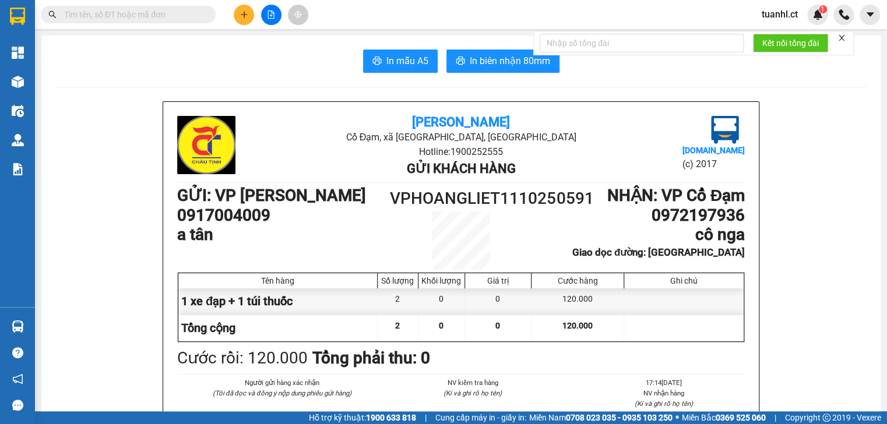
scroll to position [93, 0]
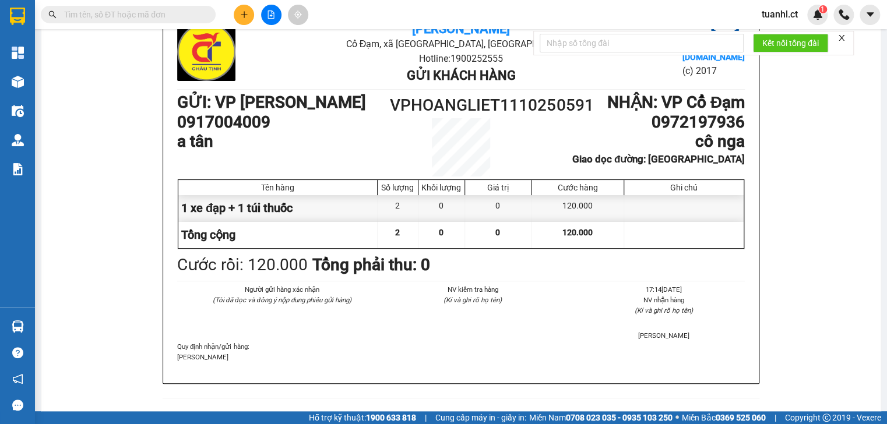
click at [243, 12] on icon "plus" at bounding box center [244, 14] width 8 height 8
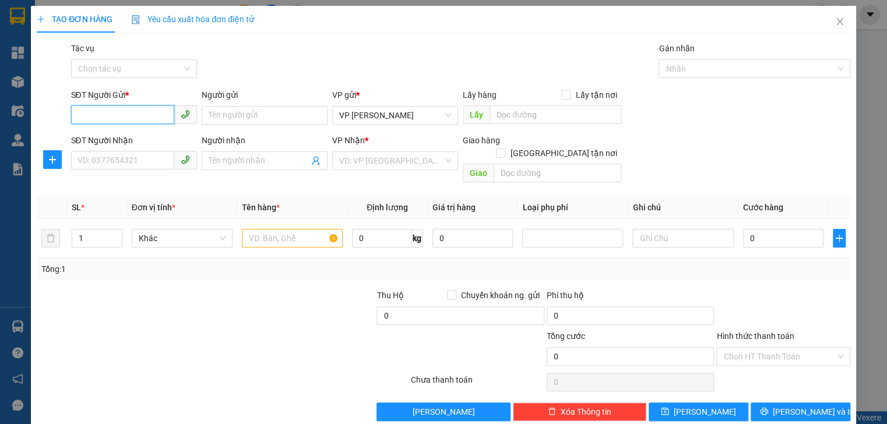
click at [132, 120] on input "SĐT Người Gửi *" at bounding box center [122, 114] width 103 height 19
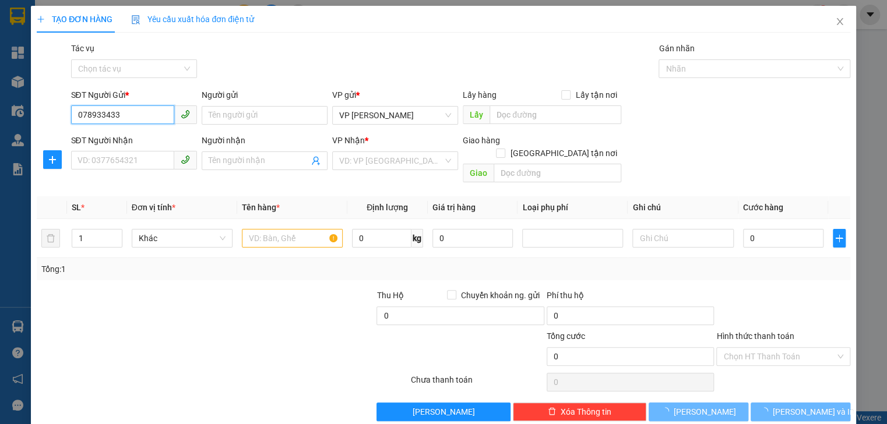
type input "0789334334"
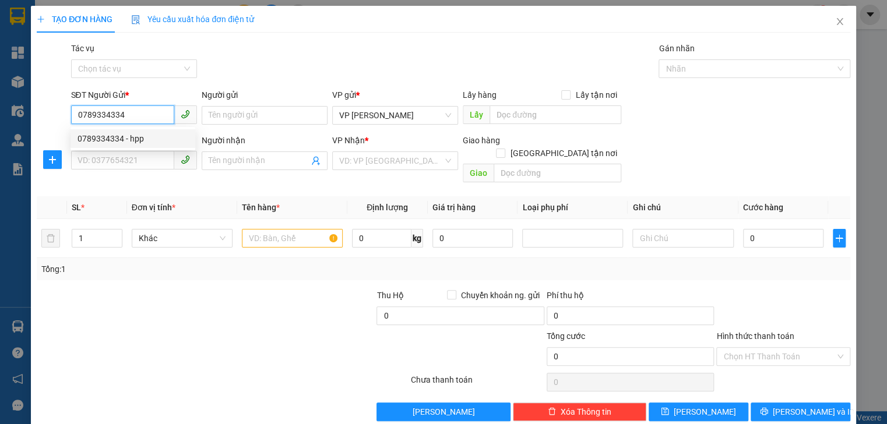
click at [124, 136] on div "0789334334 - hpp" at bounding box center [133, 138] width 111 height 13
type input "hpp"
type input "0902089349"
type input "A TRƯỜNG"
type input "tiên điền"
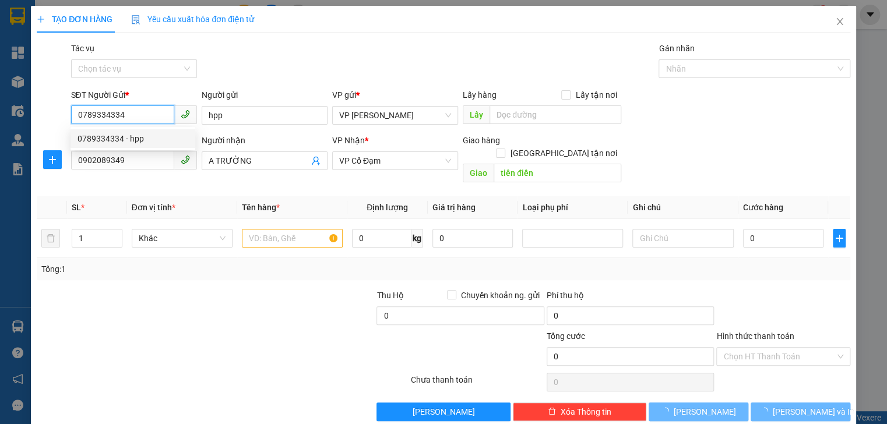
type input "120.000"
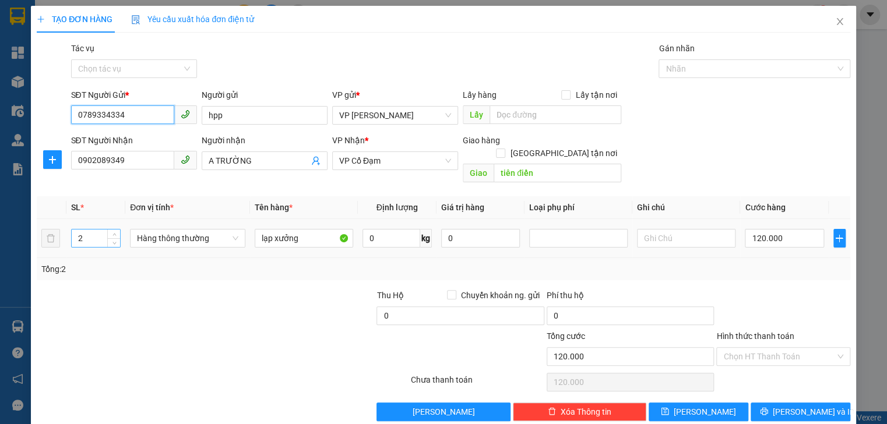
type input "0789334334"
click at [98, 234] on div "2" at bounding box center [96, 238] width 50 height 19
click at [96, 231] on input "2" at bounding box center [96, 238] width 48 height 17
type input "1"
click at [768, 403] on button "[PERSON_NAME] và In" at bounding box center [801, 412] width 100 height 19
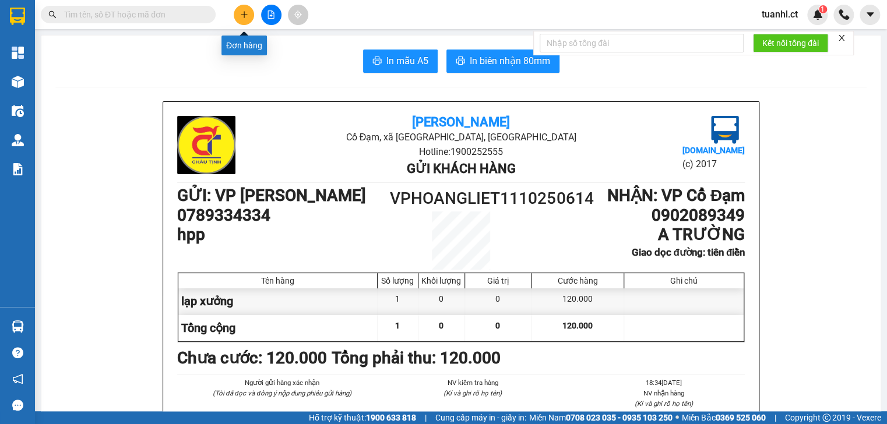
click at [245, 19] on button at bounding box center [244, 15] width 20 height 20
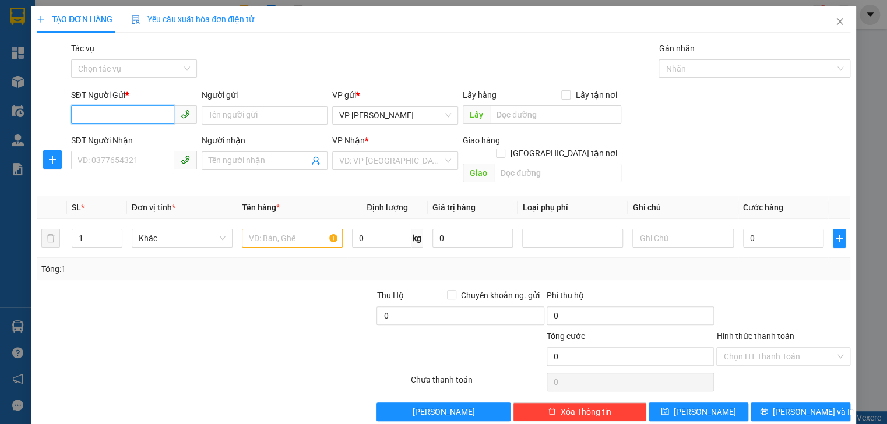
click at [117, 124] on span at bounding box center [134, 115] width 126 height 19
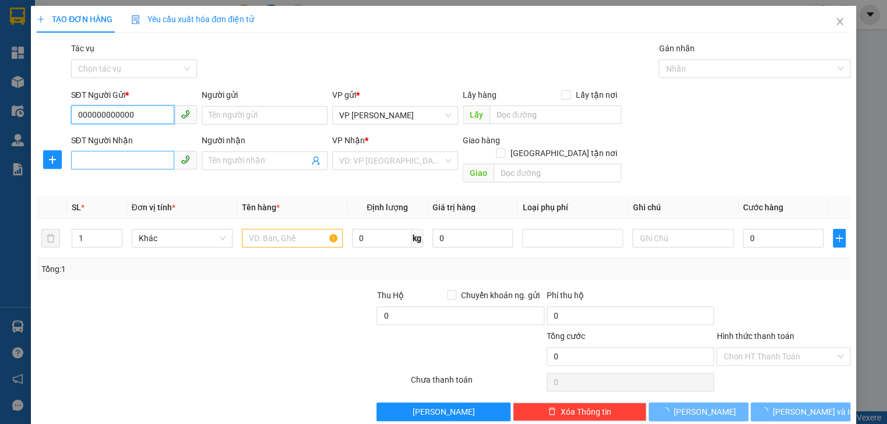
type input "000000000000"
click at [109, 156] on input "SĐT Người Nhận" at bounding box center [122, 160] width 103 height 19
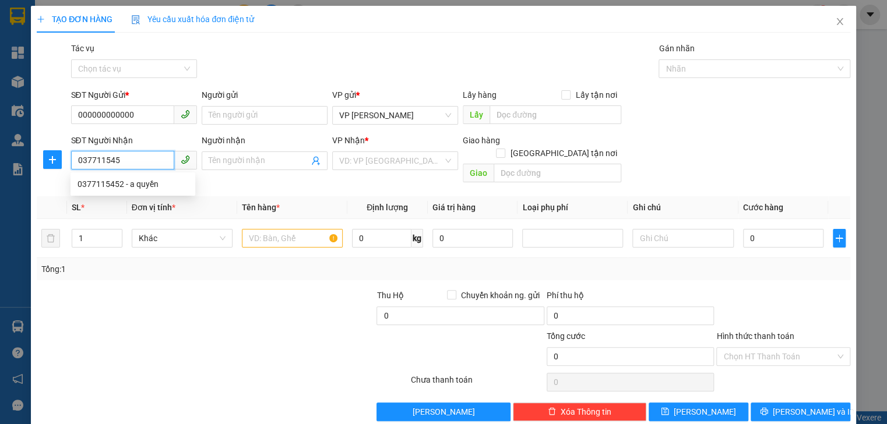
type input "0377115452"
click at [114, 180] on div "0377115452 - a quyền" at bounding box center [133, 184] width 111 height 13
type input "a quyền"
type input "hậu lộc"
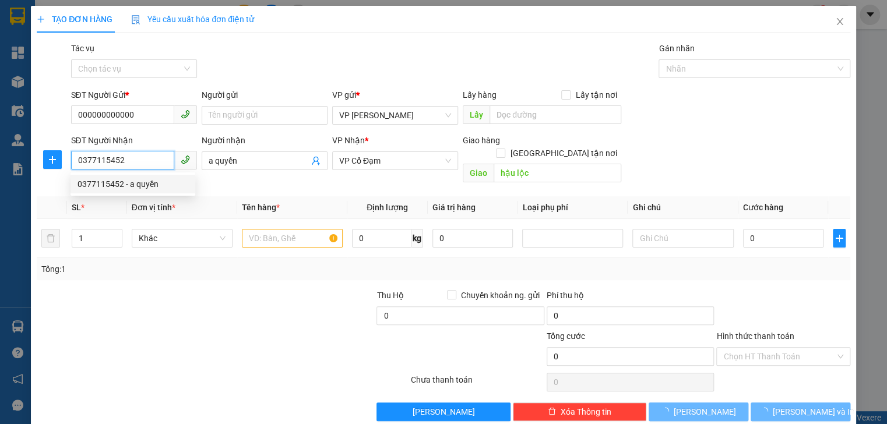
type input "220.000"
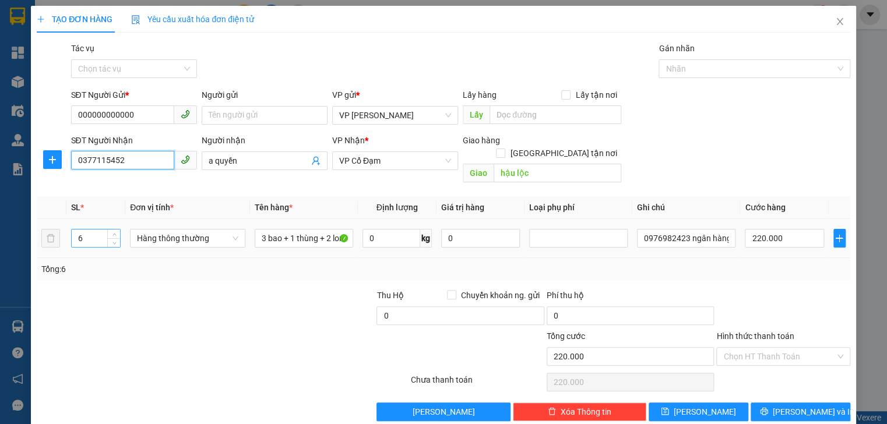
type input "0377115452"
click at [96, 233] on input "6" at bounding box center [96, 238] width 48 height 17
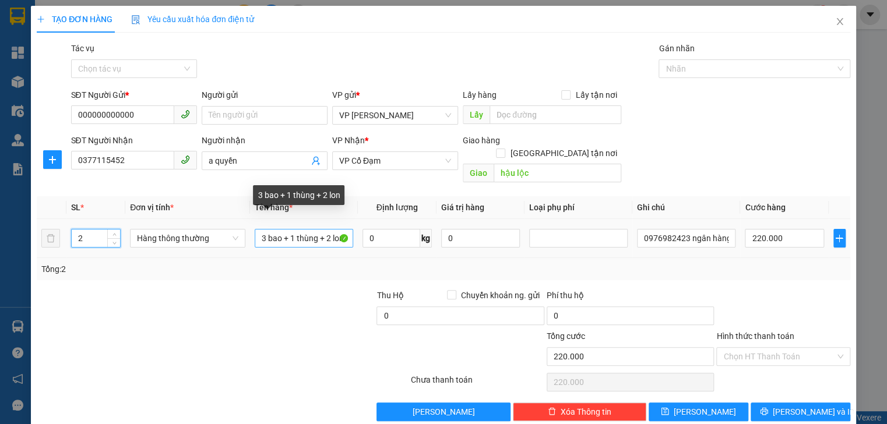
type input "2"
click at [265, 229] on input "3 bao + 1 thùng + 2 lon" at bounding box center [304, 238] width 98 height 19
click at [326, 229] on input "1 bao + 1 thùng + 2 lon" at bounding box center [304, 238] width 98 height 19
click at [294, 229] on input "1 bao + 2 lon" at bounding box center [304, 238] width 98 height 19
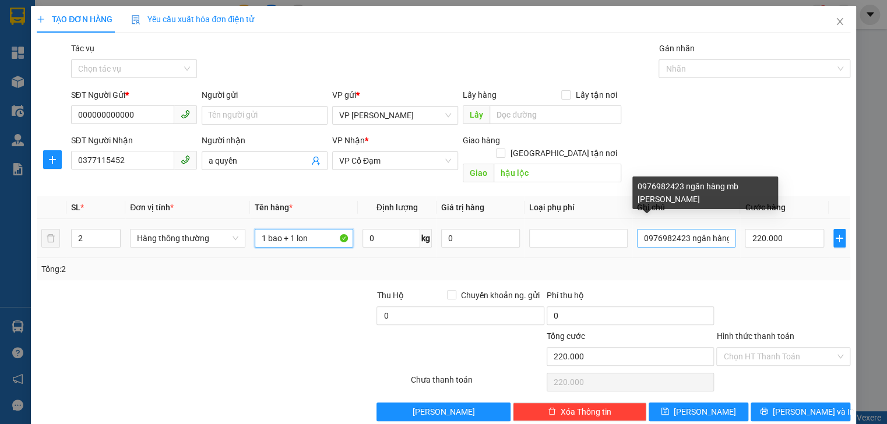
type input "1 bao + 1 lon"
click at [722, 229] on input "0976982423 ngân hàng mb phạm duy lăng" at bounding box center [686, 238] width 98 height 19
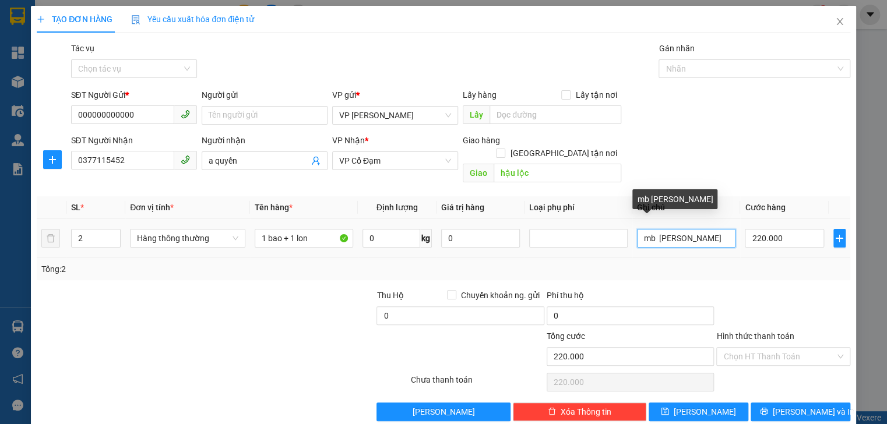
click at [724, 229] on input "mb phạm duy lăng" at bounding box center [686, 238] width 98 height 19
type input "m"
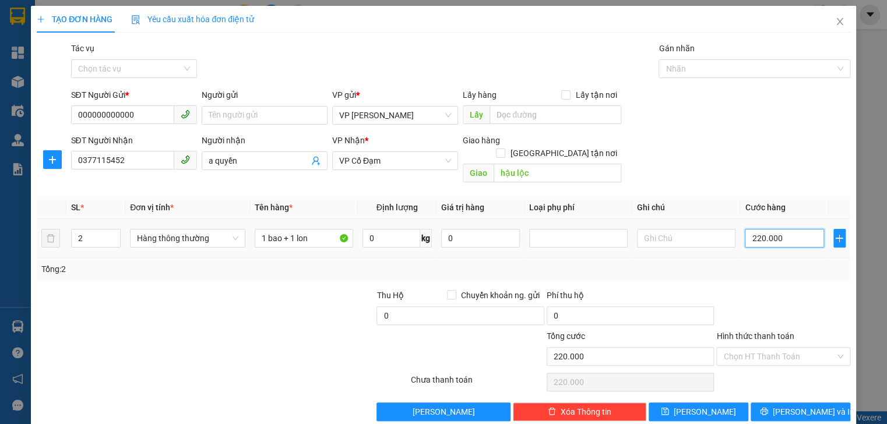
click at [779, 229] on input "220.000" at bounding box center [784, 238] width 79 height 19
type input "0"
click at [745, 233] on input "0" at bounding box center [784, 238] width 79 height 19
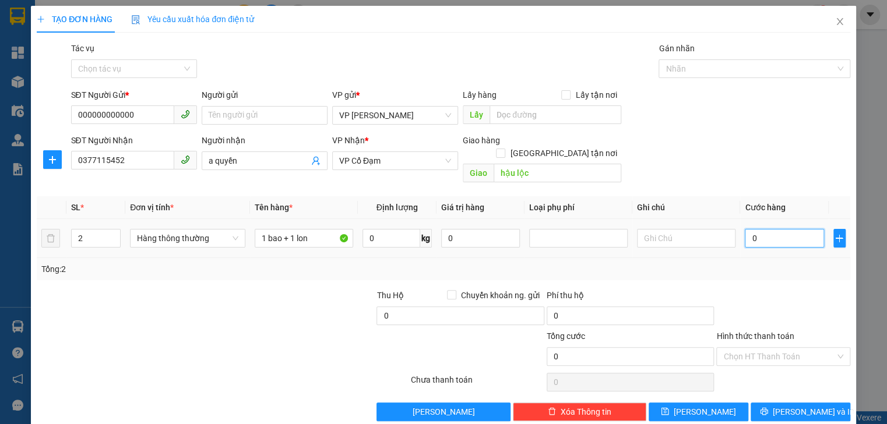
type input "70"
type input "70.000"
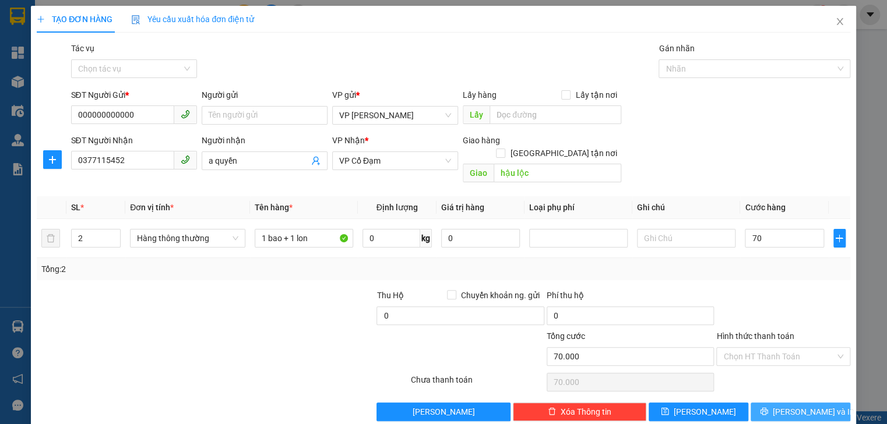
type input "70.000"
click at [788, 406] on span "Lưu và In" at bounding box center [814, 412] width 82 height 13
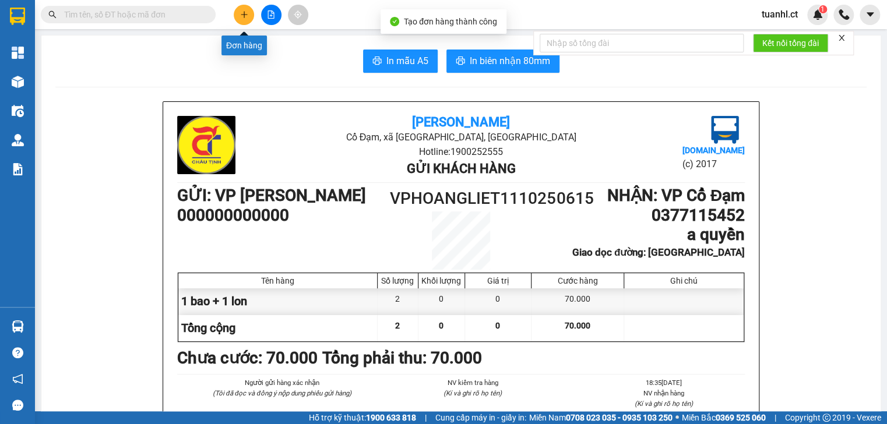
click at [243, 15] on icon "plus" at bounding box center [244, 14] width 8 height 8
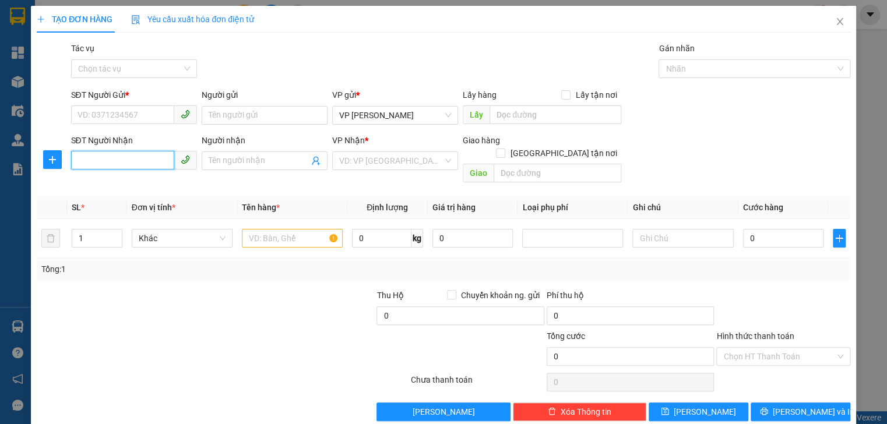
click at [100, 168] on input "SĐT Người Nhận" at bounding box center [122, 160] width 103 height 19
type input "0984704303"
click at [101, 181] on div "0984704303" at bounding box center [133, 184] width 111 height 13
type input "tiên điền"
type input "330.000"
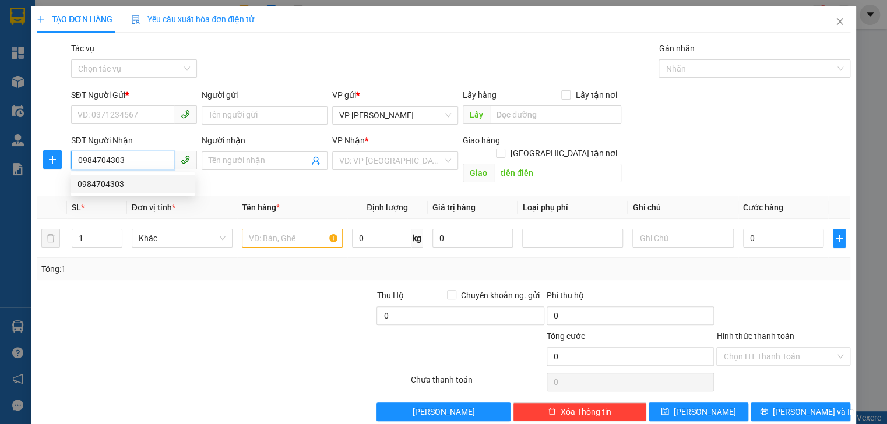
type input "330.000"
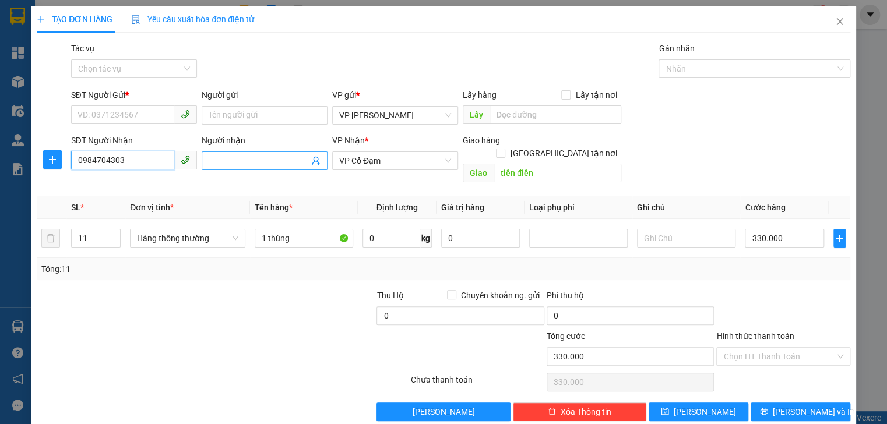
type input "0984704303"
click at [214, 163] on input "Người nhận" at bounding box center [259, 160] width 100 height 13
type input "ab thanh"
click at [99, 232] on input "11" at bounding box center [96, 238] width 48 height 17
type input "1"
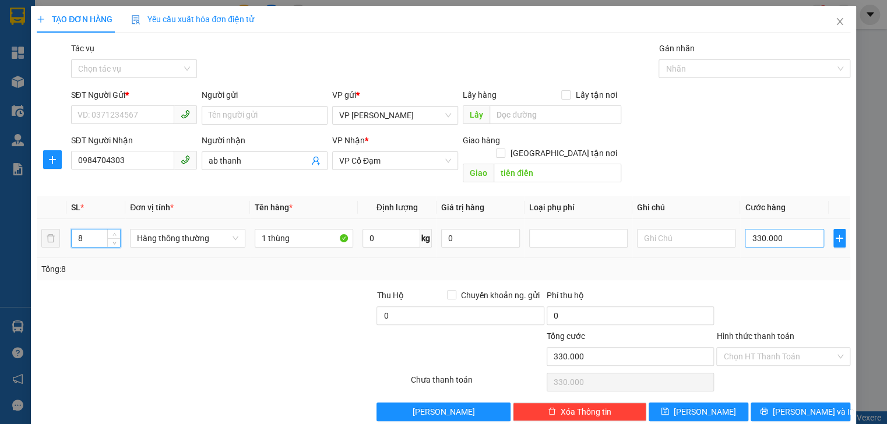
type input "8"
click at [786, 231] on input "330.000" at bounding box center [784, 238] width 79 height 19
type input "0"
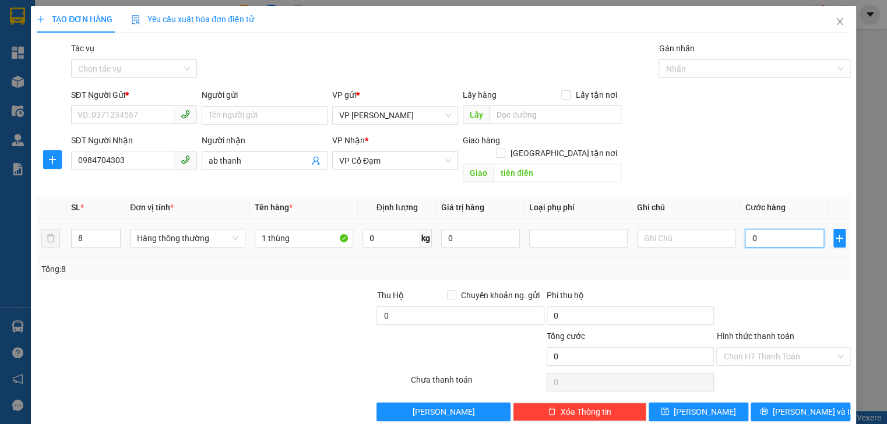
click at [745, 229] on input "0" at bounding box center [784, 238] width 79 height 19
type input "20"
type input "240"
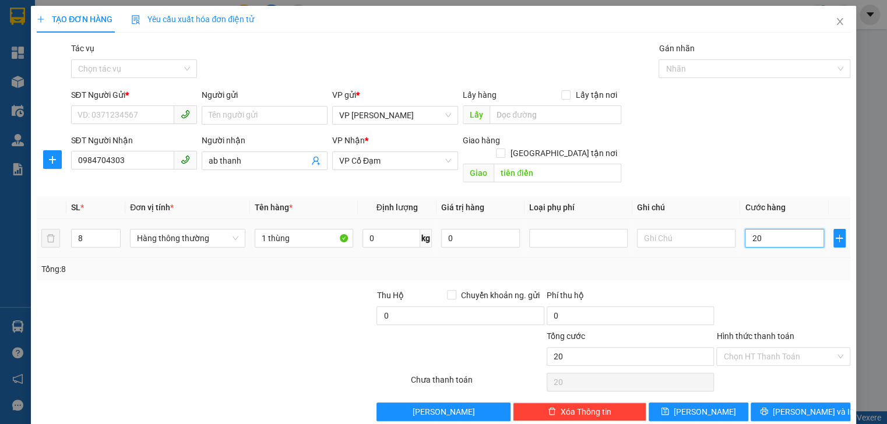
type input "240"
type input "240.000"
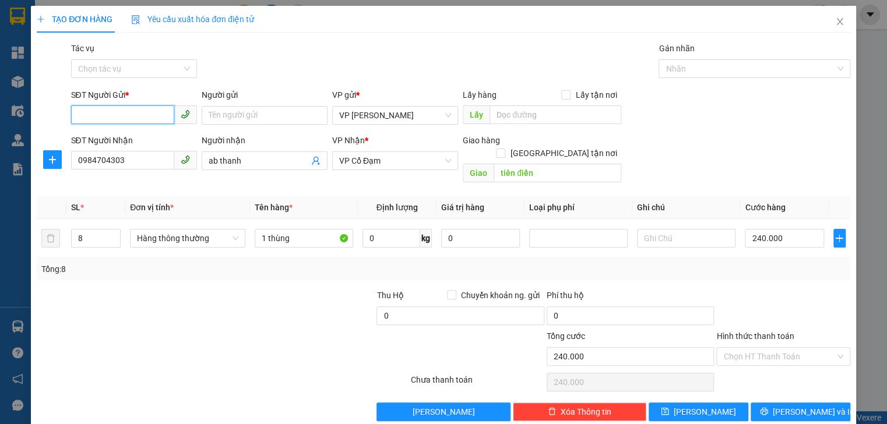
click at [97, 112] on input "SĐT Người Gửi *" at bounding box center [122, 114] width 103 height 19
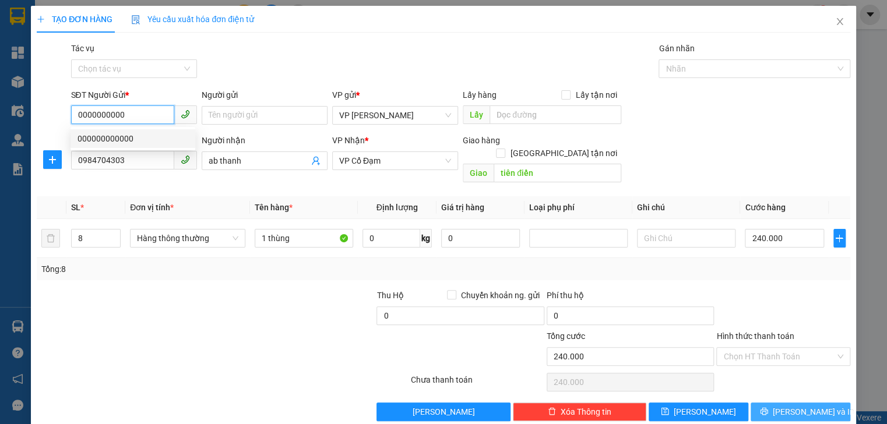
type input "0000000000"
click at [809, 406] on span "Lưu và In" at bounding box center [814, 412] width 82 height 13
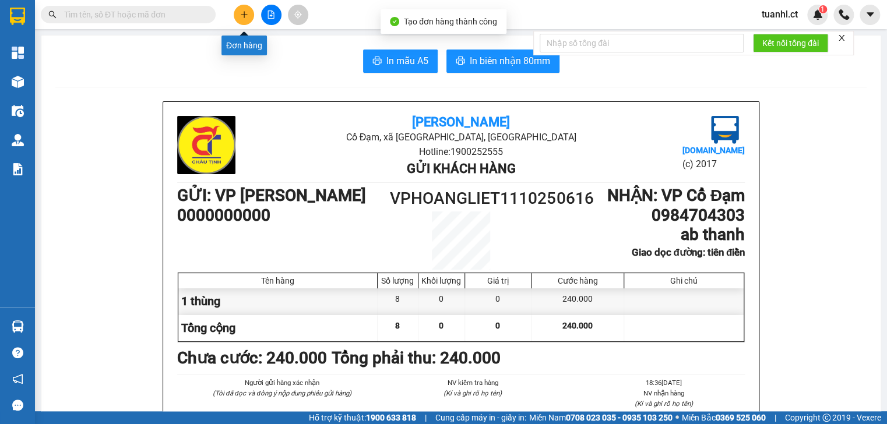
click at [245, 16] on icon "plus" at bounding box center [244, 14] width 8 height 8
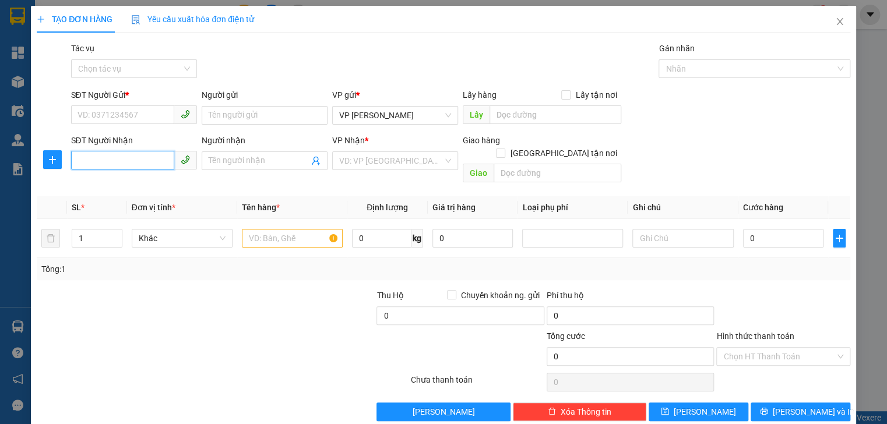
click at [114, 161] on input "SĐT Người Nhận" at bounding box center [122, 160] width 103 height 19
type input "0386471243"
click at [117, 186] on div "0386471243 - a tuấn vũ vpbl trả hàng" at bounding box center [146, 184] width 136 height 13
type input "a tuấn vũ vpbl trả hàng"
type input "thạch châu"
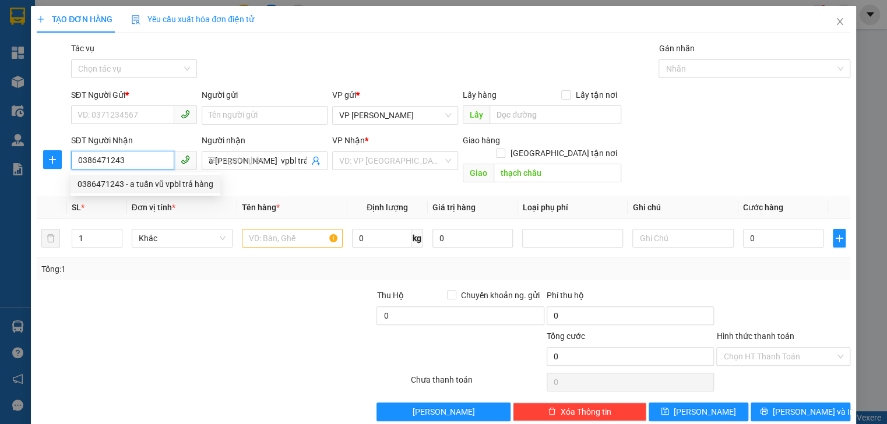
type input "300.000"
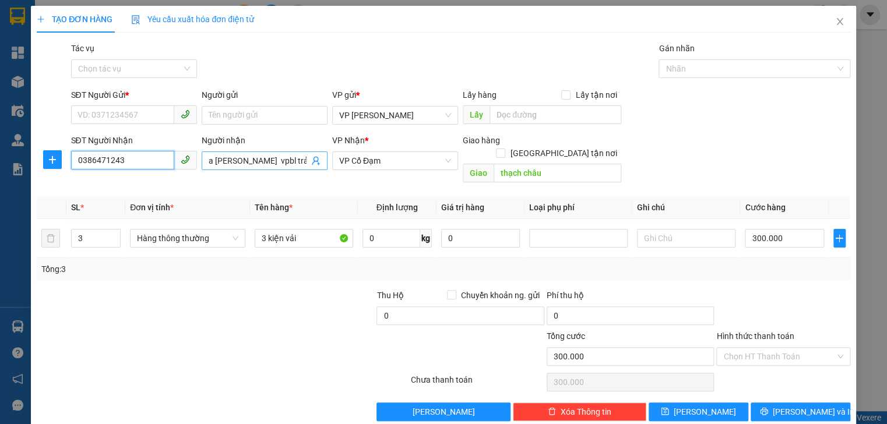
type input "0386471243"
click at [300, 165] on input "a tuấn vũ vpbl trả hàng" at bounding box center [259, 160] width 100 height 13
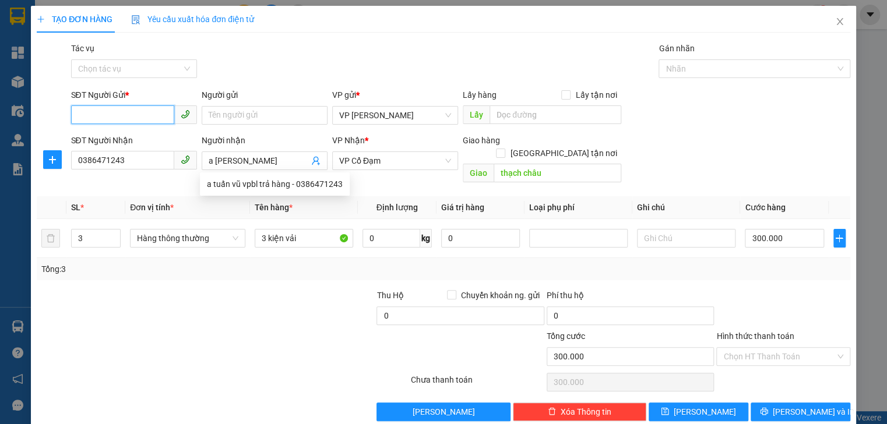
click at [94, 110] on input "SĐT Người Gửi *" at bounding box center [122, 114] width 103 height 19
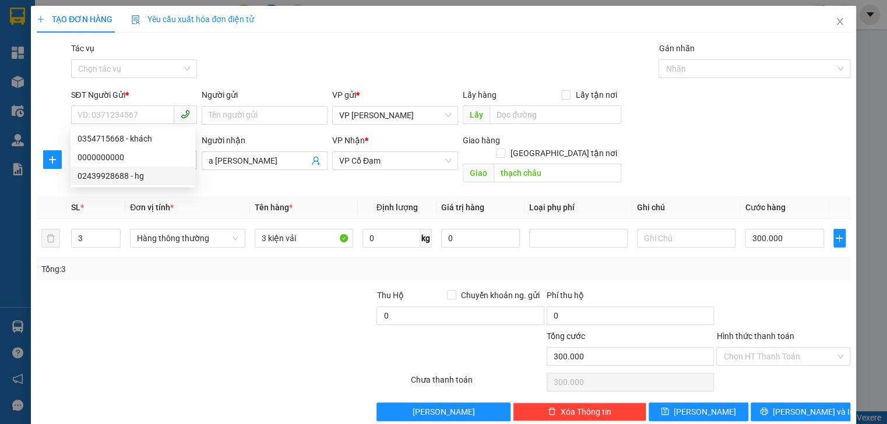
click at [125, 289] on div at bounding box center [121, 309] width 170 height 41
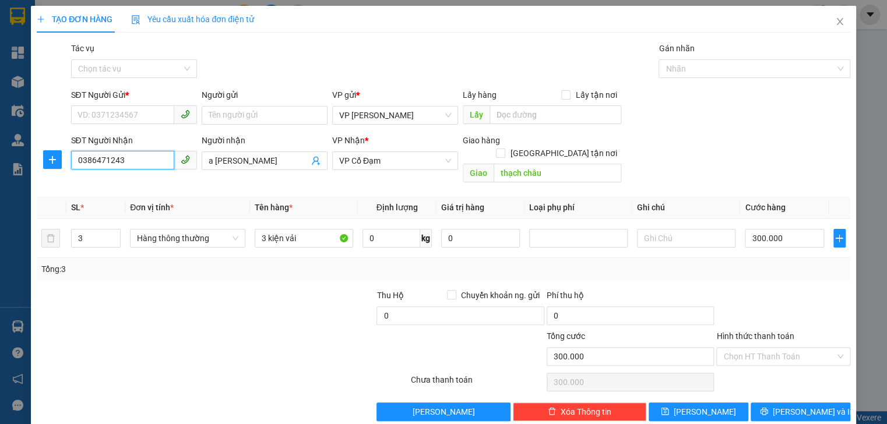
click at [144, 166] on input "0386471243" at bounding box center [122, 160] width 103 height 19
click at [112, 181] on div "0386471243 - a tuấn vũ vpbl trả hàng" at bounding box center [146, 184] width 136 height 13
click at [291, 164] on input "a tuấn vũ vpbl trả hàng" at bounding box center [259, 160] width 100 height 13
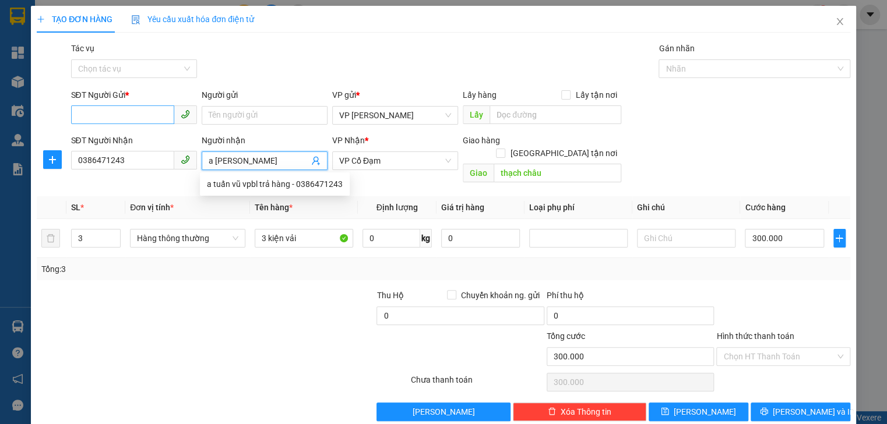
type input "a [PERSON_NAME]"
click at [126, 107] on input "SĐT Người Gửi *" at bounding box center [122, 114] width 103 height 19
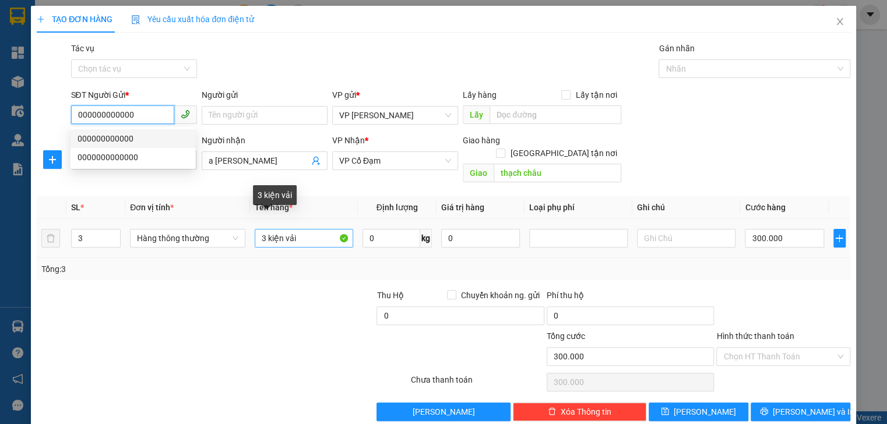
type input "000000000000"
click at [263, 229] on input "3 kiện vải" at bounding box center [304, 238] width 98 height 19
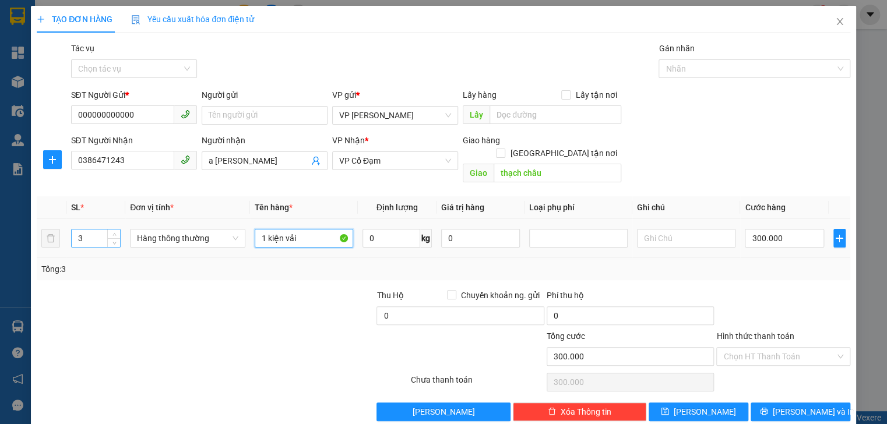
type input "1 kiện vải"
click at [79, 230] on input "3" at bounding box center [96, 238] width 48 height 17
click at [90, 230] on input "3" at bounding box center [96, 238] width 48 height 17
type input "1"
click at [766, 229] on input "300.000" at bounding box center [784, 238] width 79 height 19
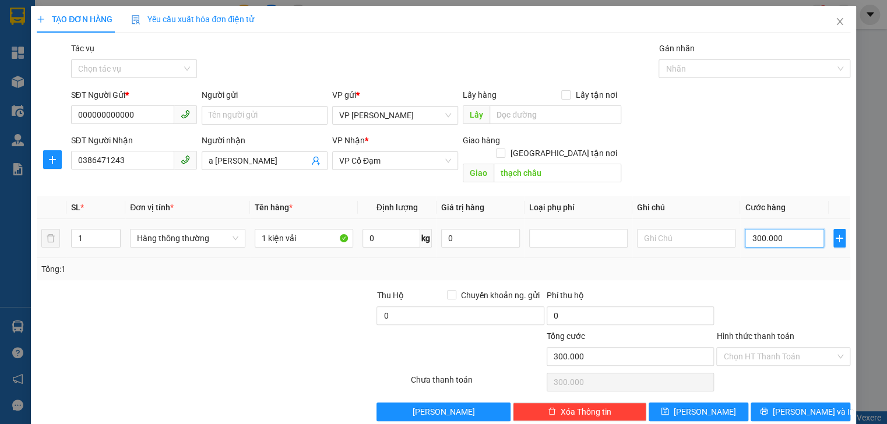
type input "0"
click at [748, 229] on input "0" at bounding box center [784, 238] width 79 height 19
type input "40"
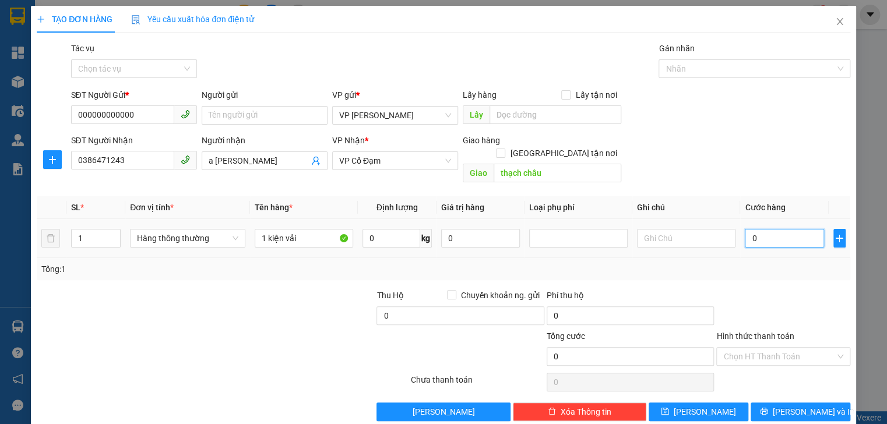
type input "40"
type input "40.000"
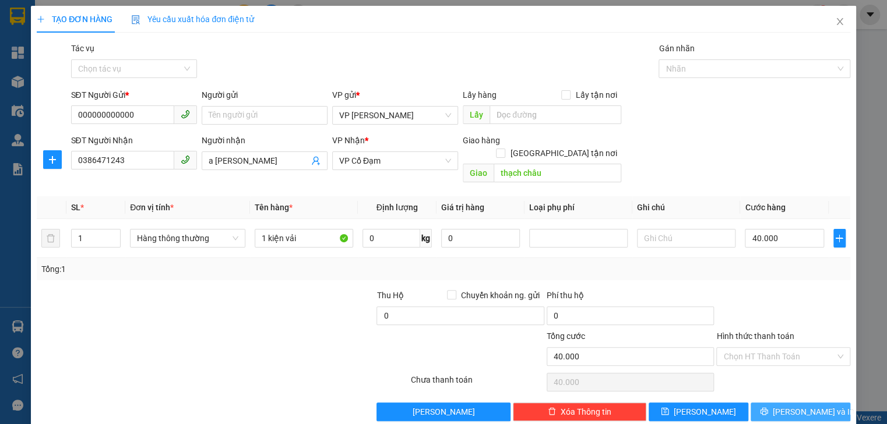
click at [768, 407] on icon "printer" at bounding box center [764, 411] width 8 height 8
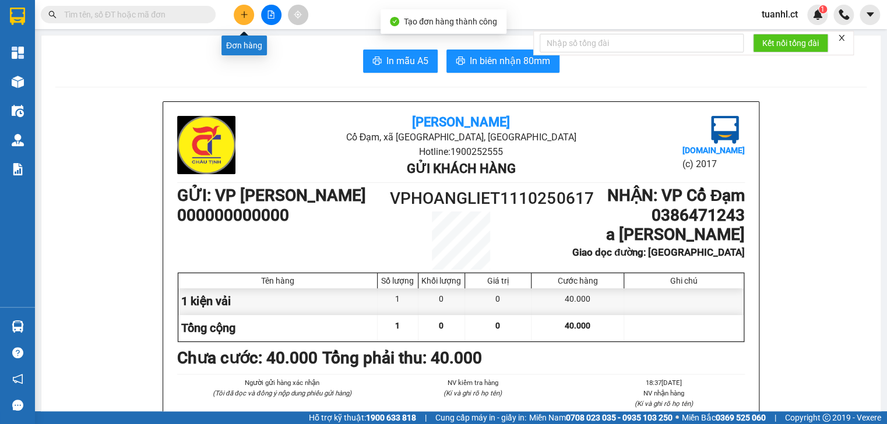
click at [247, 14] on icon "plus" at bounding box center [244, 14] width 6 height 1
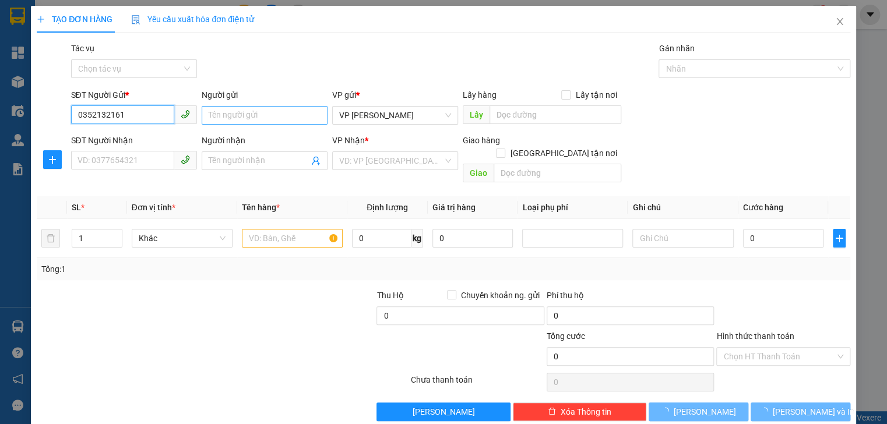
type input "0352132161"
click at [227, 119] on input "Người gửi" at bounding box center [265, 115] width 126 height 19
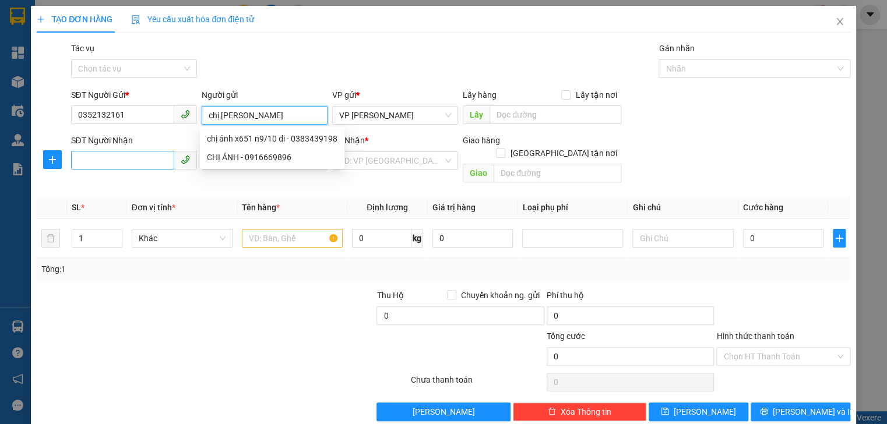
type input "chị [PERSON_NAME]"
click at [141, 160] on input "SĐT Người Nhận" at bounding box center [122, 160] width 103 height 19
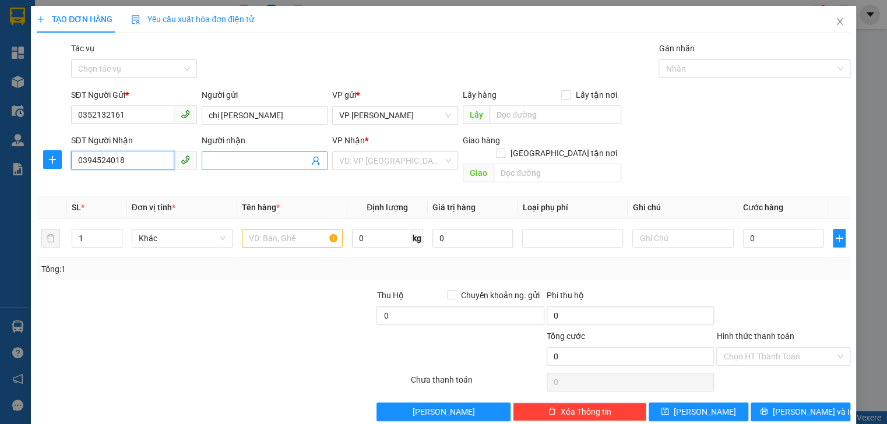
type input "0394524018"
click at [244, 168] on span at bounding box center [265, 161] width 126 height 19
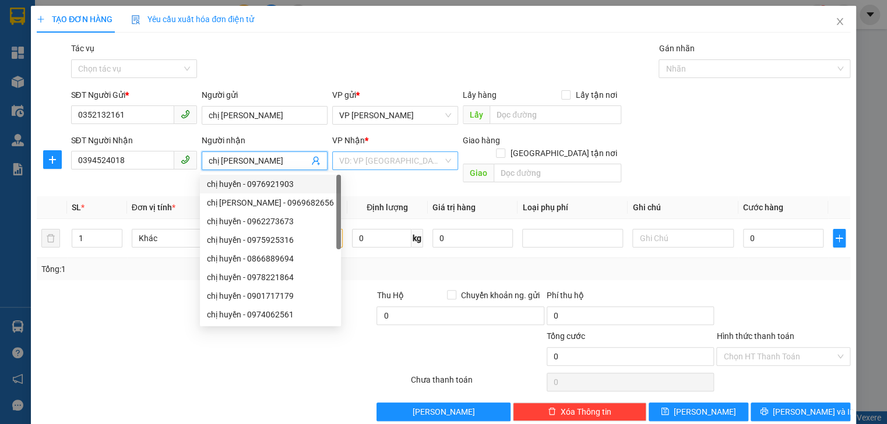
type input "chị [PERSON_NAME]"
click at [384, 159] on input "search" at bounding box center [391, 160] width 104 height 17
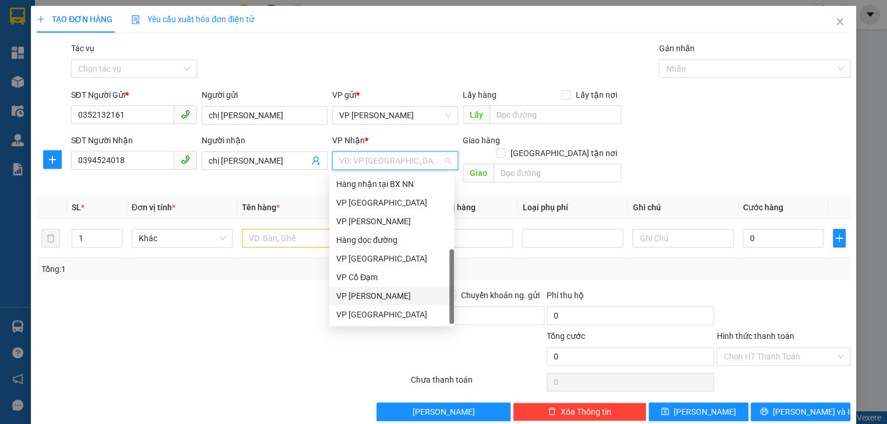
scroll to position [37, 0]
click at [386, 292] on div "VP [PERSON_NAME]" at bounding box center [391, 296] width 111 height 13
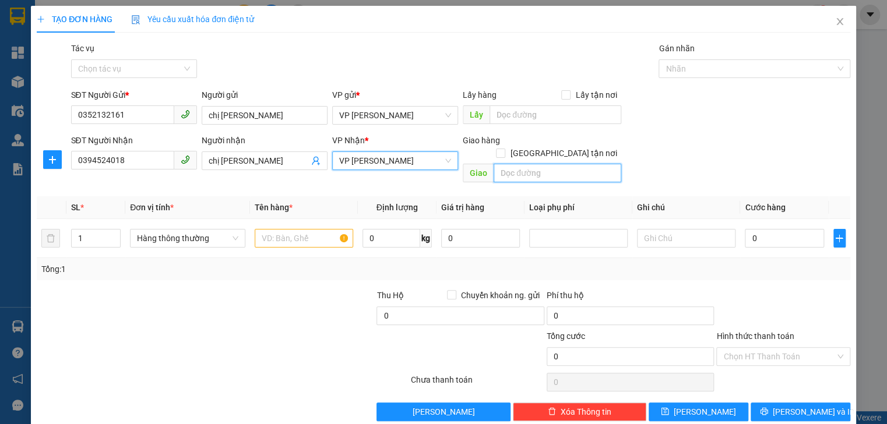
click at [512, 164] on input "text" at bounding box center [558, 173] width 128 height 19
type input "hồng lĩnh"
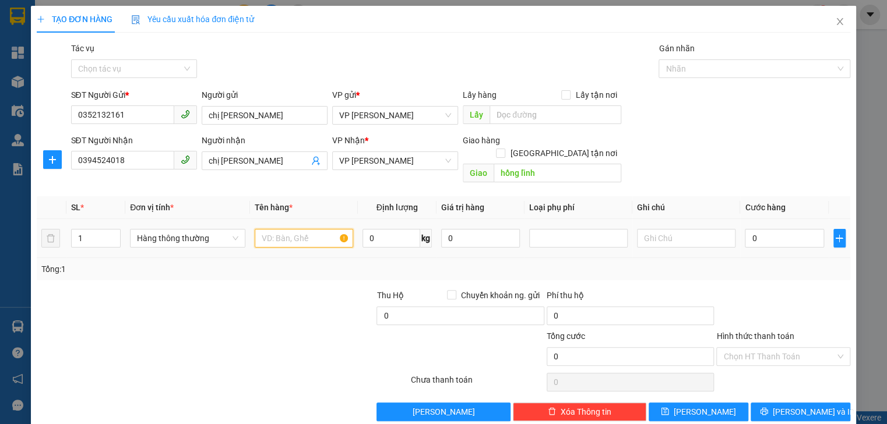
click at [283, 229] on input "text" at bounding box center [304, 238] width 98 height 19
type input "1 thùng giấy"
click at [748, 229] on input "0" at bounding box center [784, 238] width 79 height 19
type input "4"
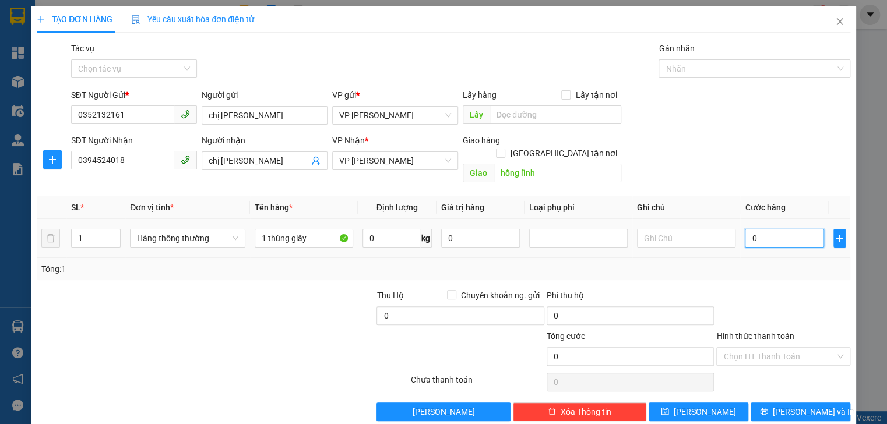
type input "4"
type input "40"
type input "40.000"
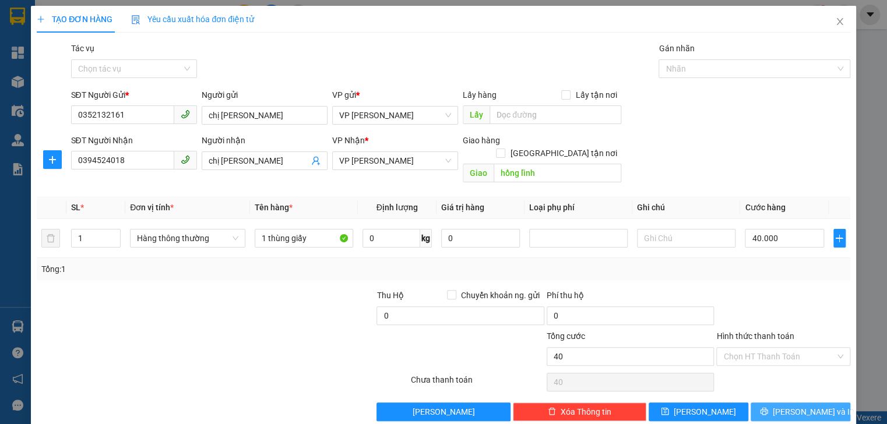
type input "40.000"
click at [786, 406] on span "Lưu và In" at bounding box center [814, 412] width 82 height 13
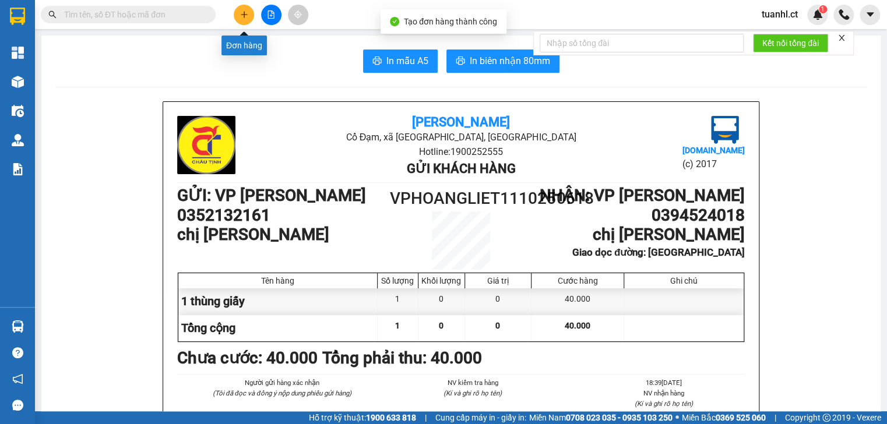
click at [245, 13] on icon "plus" at bounding box center [244, 14] width 8 height 8
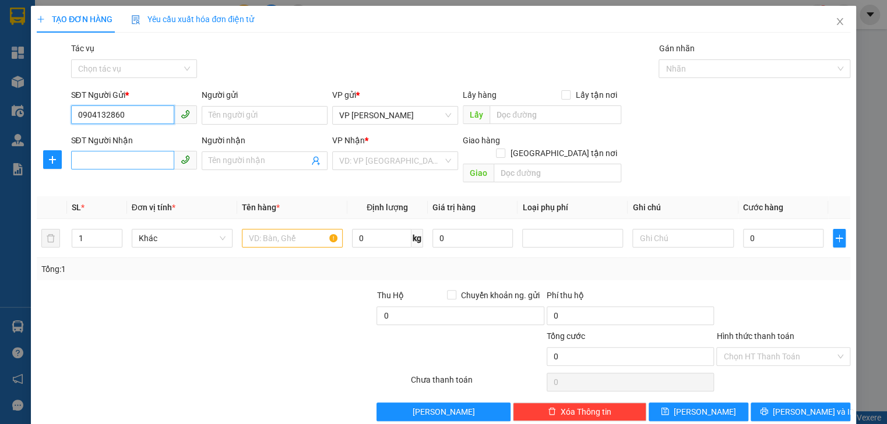
type input "0904132860"
click at [114, 159] on input "SĐT Người Nhận" at bounding box center [122, 160] width 103 height 19
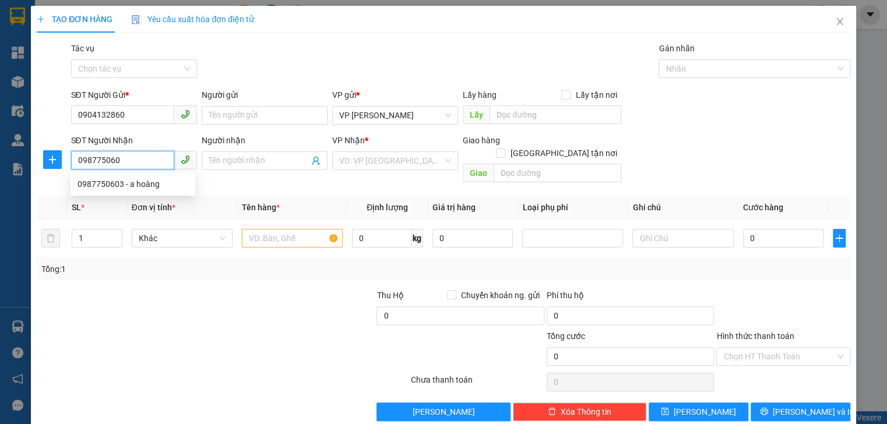
type input "0987750603"
click at [131, 186] on div "0987750603 - a hoàng" at bounding box center [133, 184] width 111 height 13
type input "a hoàng"
type input "nhà nghỉ thu hương xuân thành"
type input "40.000"
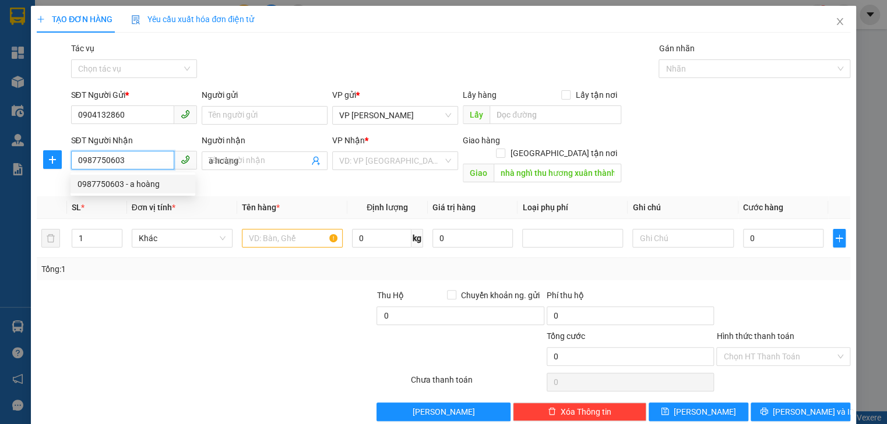
type input "40.000"
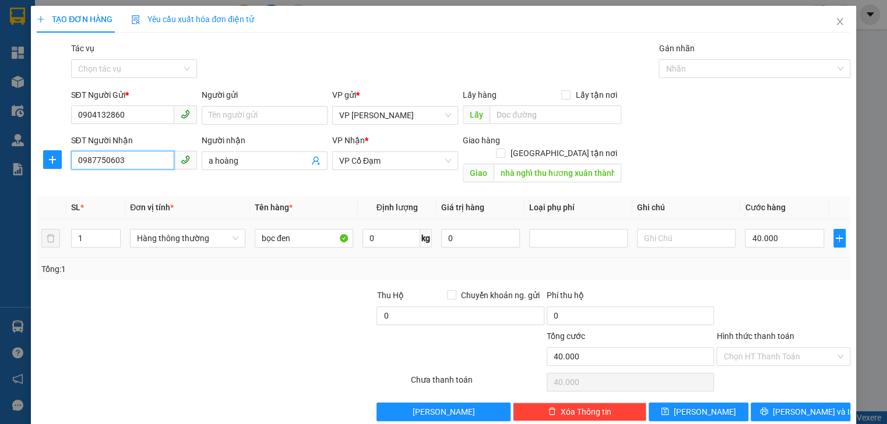
type input "0987750603"
click at [300, 235] on div "bọc đen" at bounding box center [304, 238] width 98 height 23
click at [298, 229] on input "bọc đen" at bounding box center [304, 238] width 98 height 19
type input "b"
type input "1 xốp"
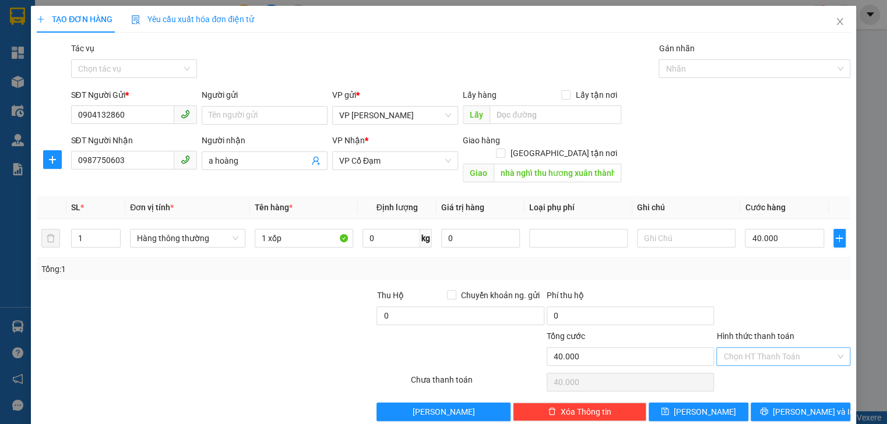
click at [741, 348] on input "Hình thức thanh toán" at bounding box center [778, 356] width 111 height 17
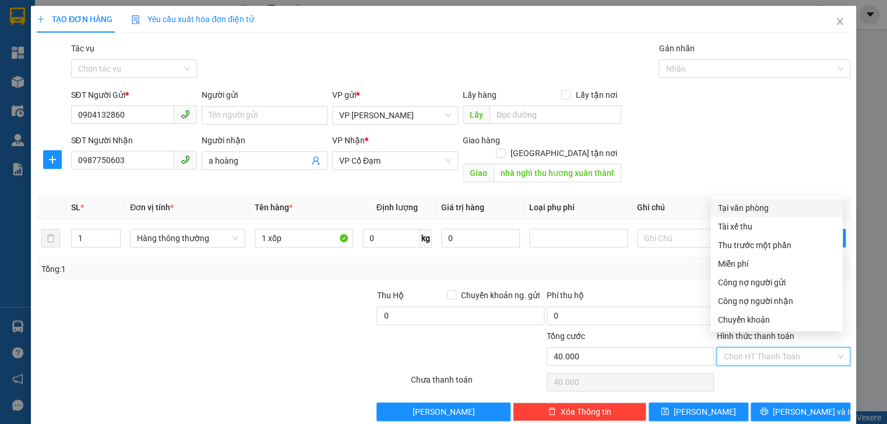
click at [742, 214] on div "Tại văn phòng" at bounding box center [776, 208] width 132 height 19
type input "0"
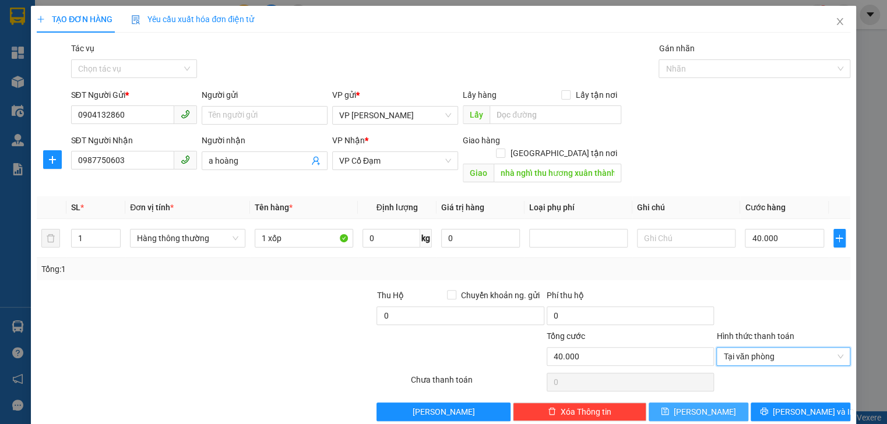
click at [705, 406] on span "Lưu" at bounding box center [705, 412] width 62 height 13
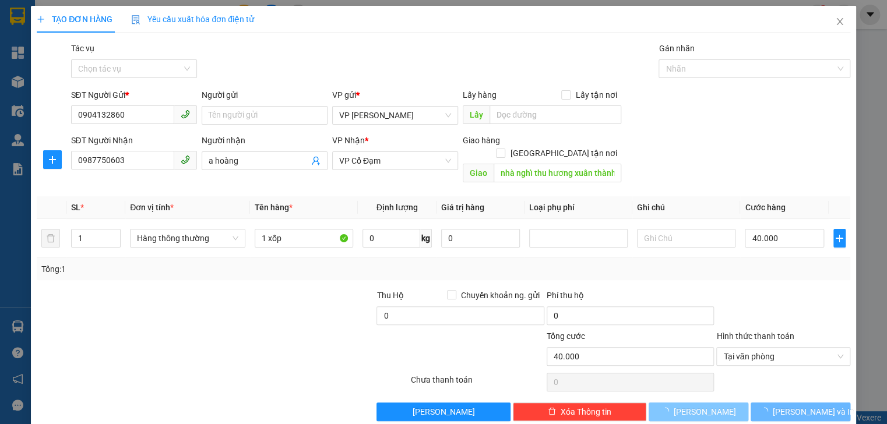
type input "0"
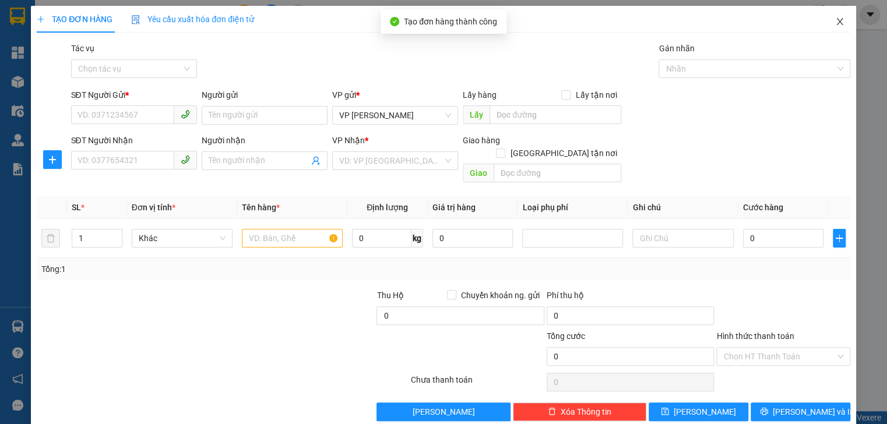
click at [835, 22] on icon "close" at bounding box center [839, 21] width 9 height 9
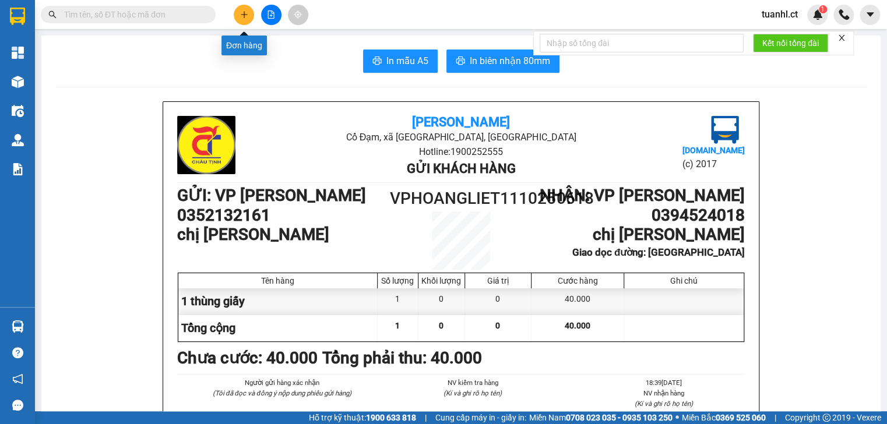
click at [243, 6] on button at bounding box center [244, 15] width 20 height 20
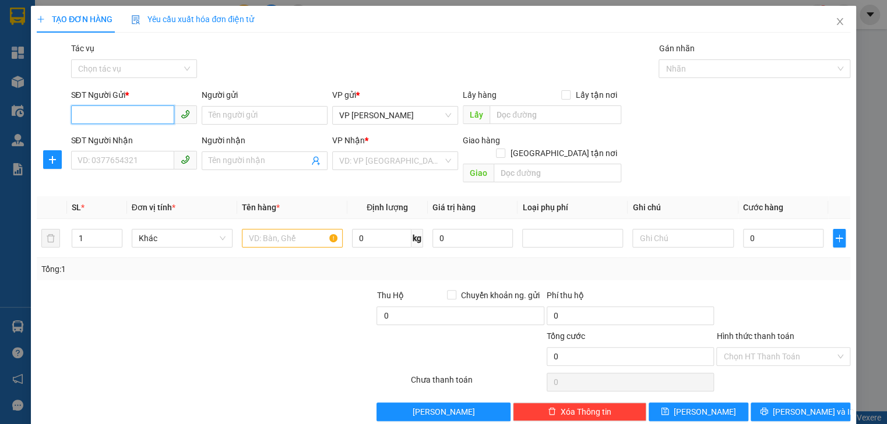
click at [124, 117] on input "SĐT Người Gửi *" at bounding box center [122, 114] width 103 height 19
type input "0994868686"
click at [223, 115] on input "Người gửi" at bounding box center [265, 115] width 126 height 19
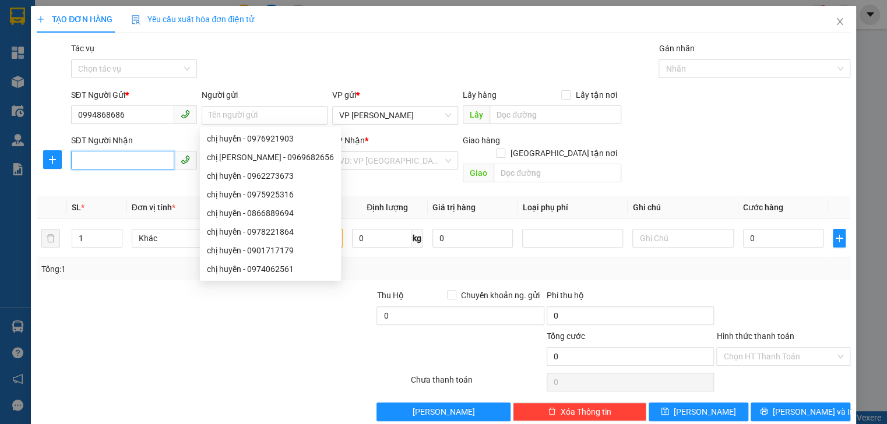
click at [95, 157] on input "SĐT Người Nhận" at bounding box center [122, 160] width 103 height 19
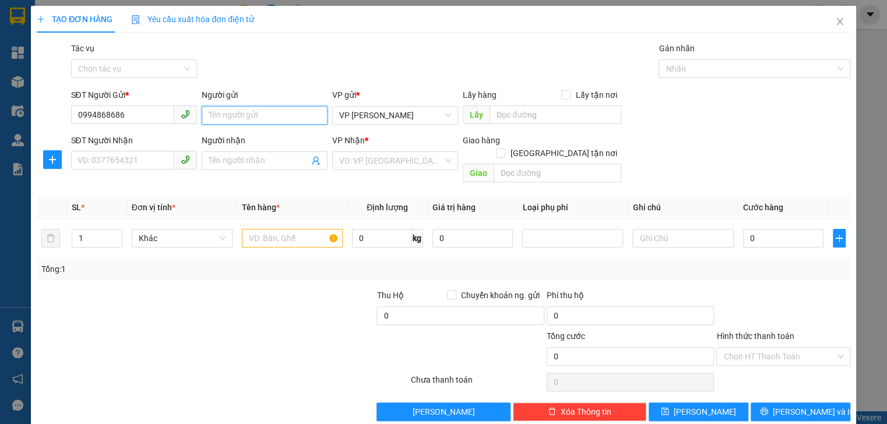
click at [249, 115] on input "Người gửi" at bounding box center [265, 115] width 126 height 19
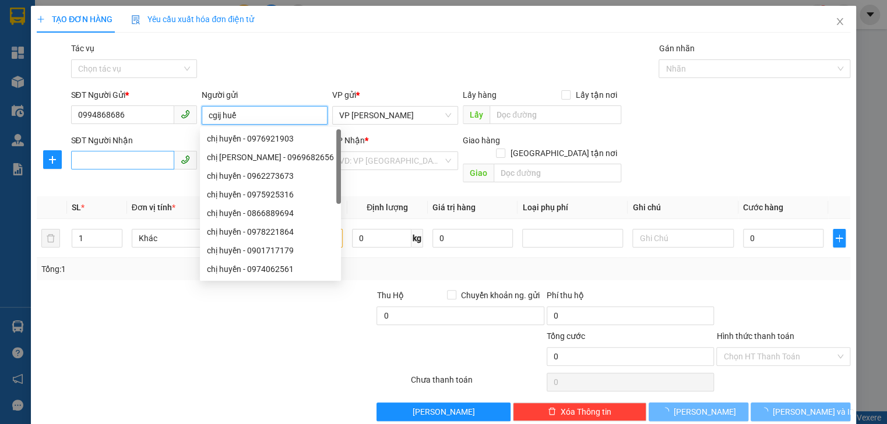
type input "cgij huế"
click at [107, 160] on input "SĐT Người Nhận" at bounding box center [122, 160] width 103 height 19
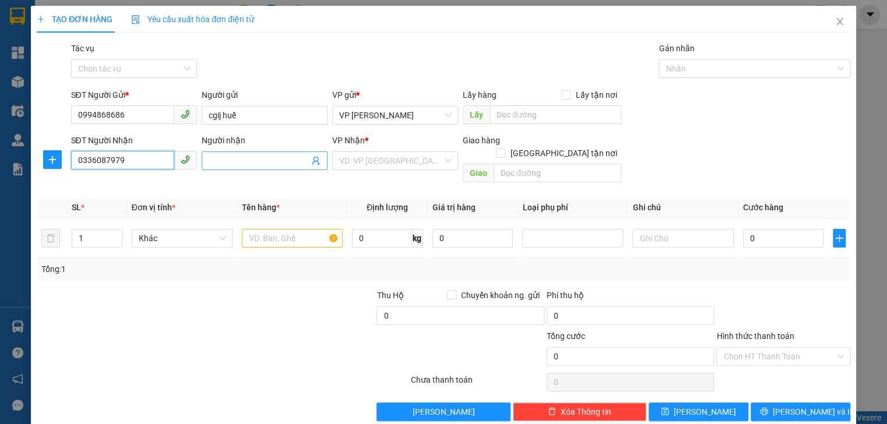
type input "0336087979"
click at [245, 160] on input "Người nhận" at bounding box center [259, 160] width 100 height 13
type input "bà hỏa"
click at [390, 163] on input "search" at bounding box center [391, 160] width 104 height 17
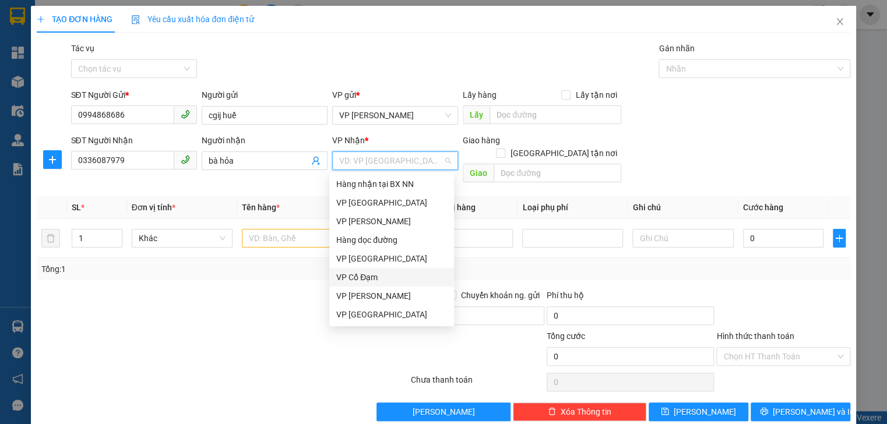
click at [372, 272] on div "VP Cổ Đạm" at bounding box center [391, 277] width 111 height 13
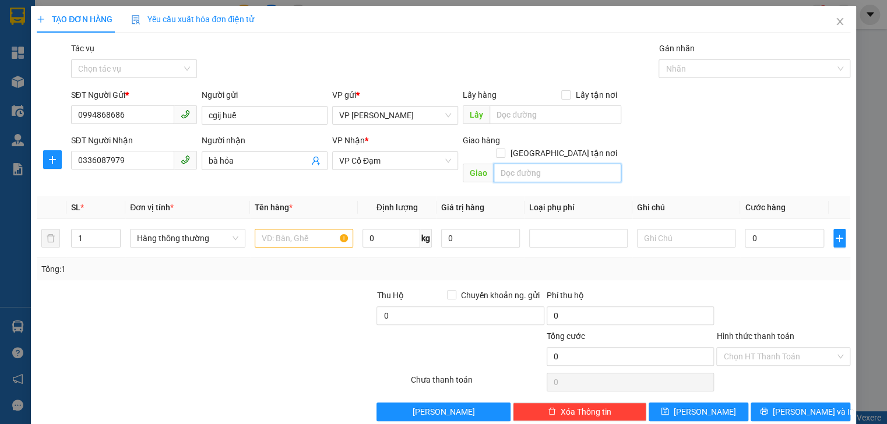
click at [533, 164] on input "text" at bounding box center [558, 173] width 128 height 19
type input "xuân yên"
click at [88, 230] on input "1" at bounding box center [96, 238] width 48 height 17
type input "1"
type input "2"
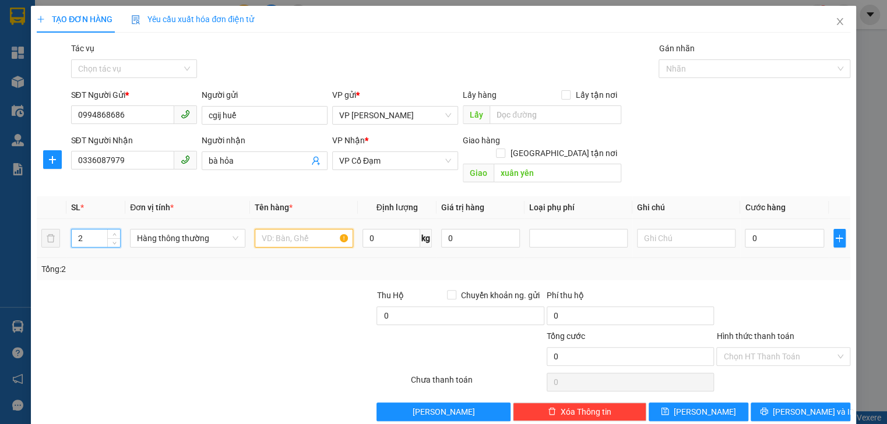
click at [277, 231] on input "text" at bounding box center [304, 238] width 98 height 19
type input "1 bì + 1 đèn năng lượn"
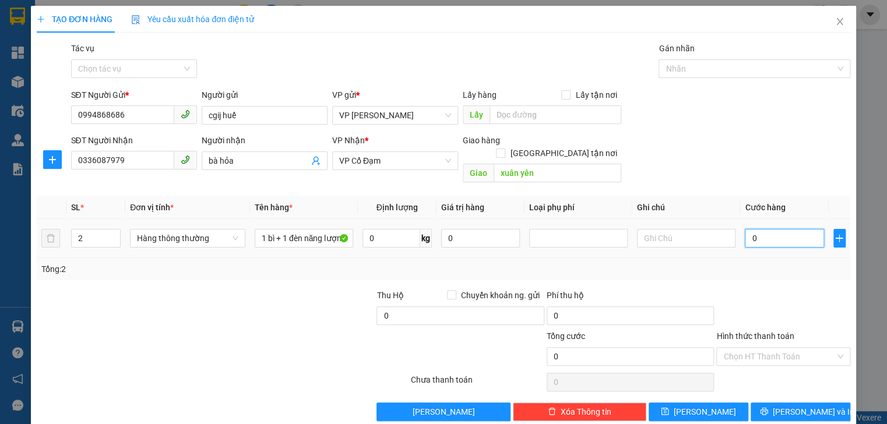
scroll to position [0, 0]
click at [760, 229] on input "0" at bounding box center [784, 238] width 79 height 19
type input "1"
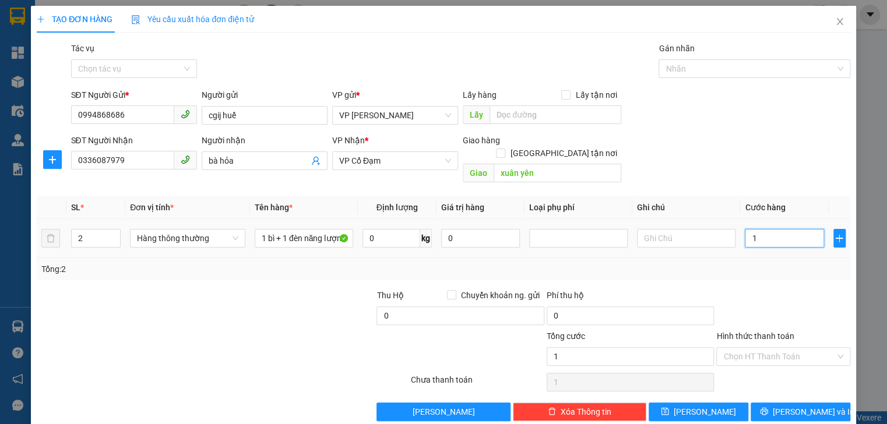
type input "10"
type input "100"
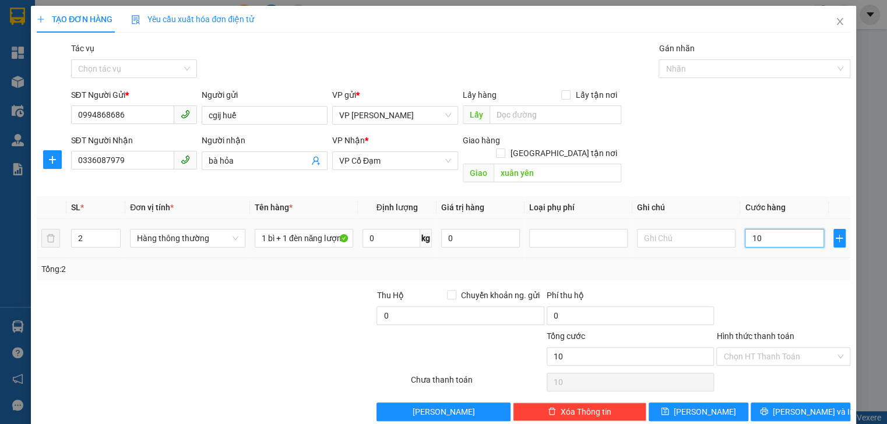
type input "100"
type input "100.000"
click at [751, 348] on input "Hình thức thanh toán" at bounding box center [778, 356] width 111 height 17
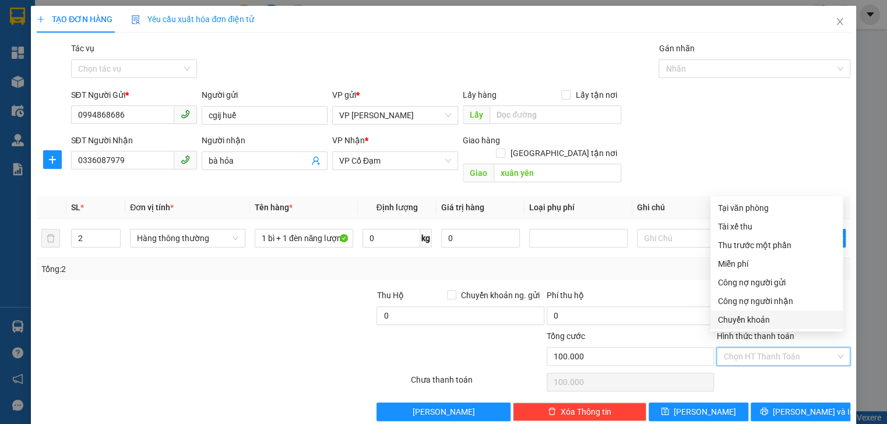
click at [745, 317] on div "Chuyển khoản" at bounding box center [776, 320] width 118 height 13
type input "0"
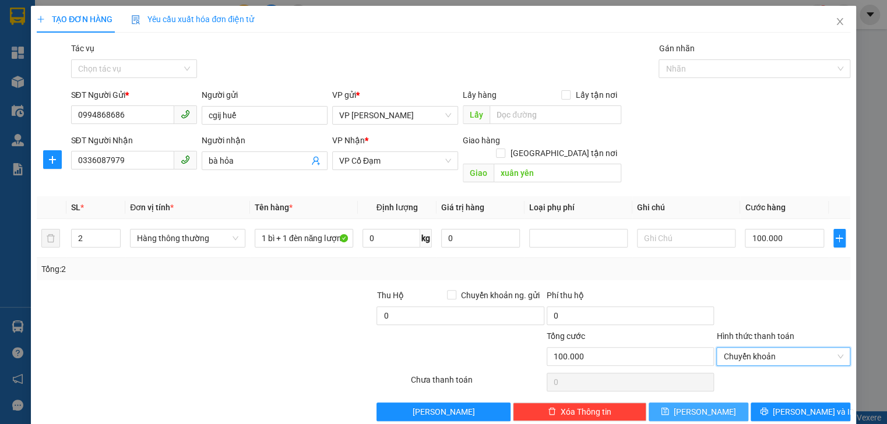
click at [706, 403] on button "Lưu" at bounding box center [699, 412] width 100 height 19
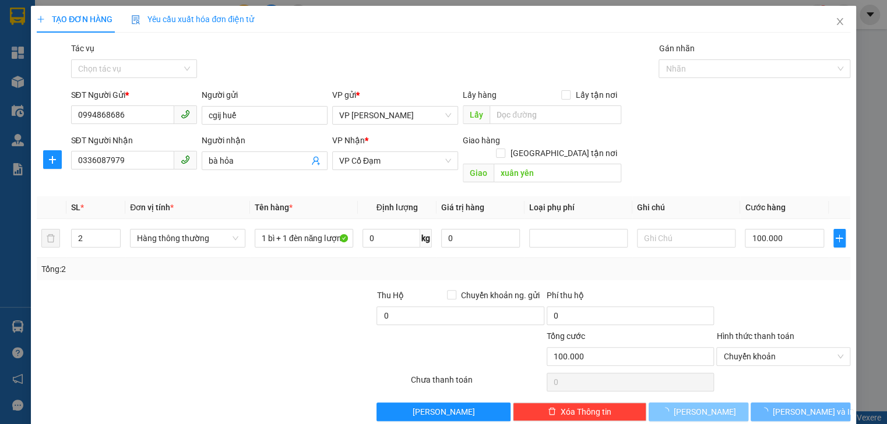
type input "1"
type input "0"
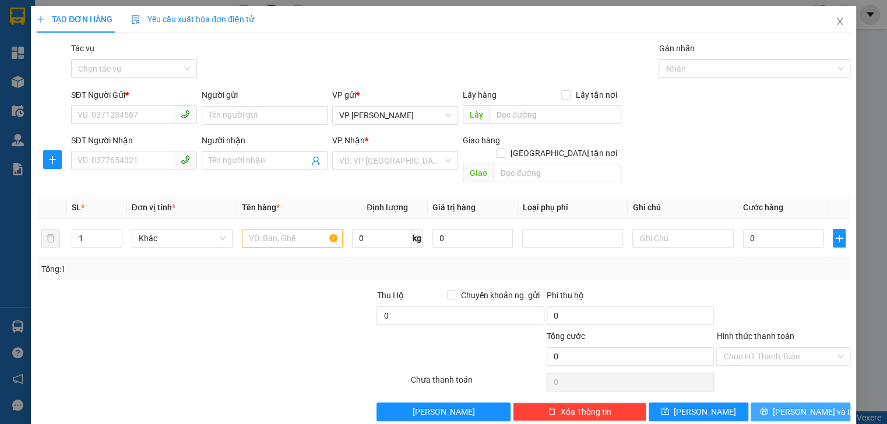
click at [806, 406] on span "Lưu và In" at bounding box center [814, 412] width 82 height 13
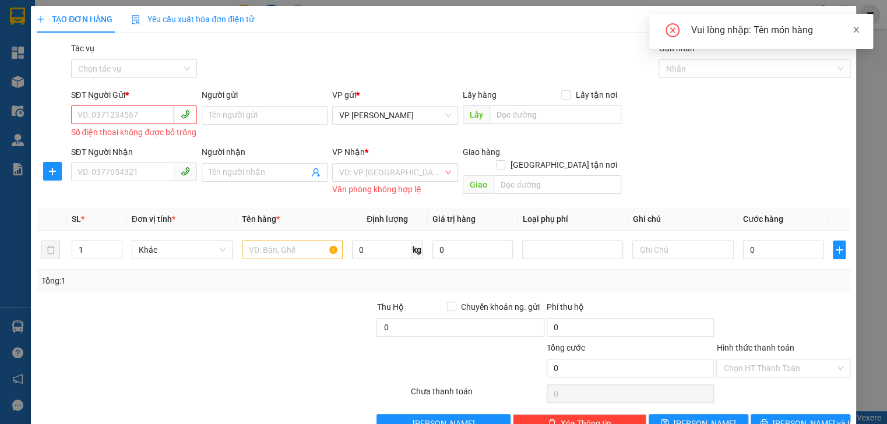
click at [854, 33] on icon "close" at bounding box center [856, 30] width 6 height 6
click at [836, 19] on icon "close" at bounding box center [839, 21] width 6 height 7
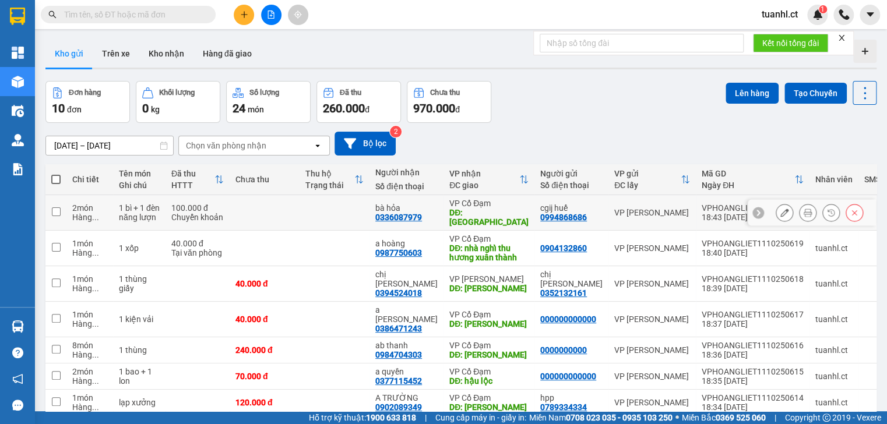
click at [780, 211] on icon at bounding box center [784, 213] width 8 height 8
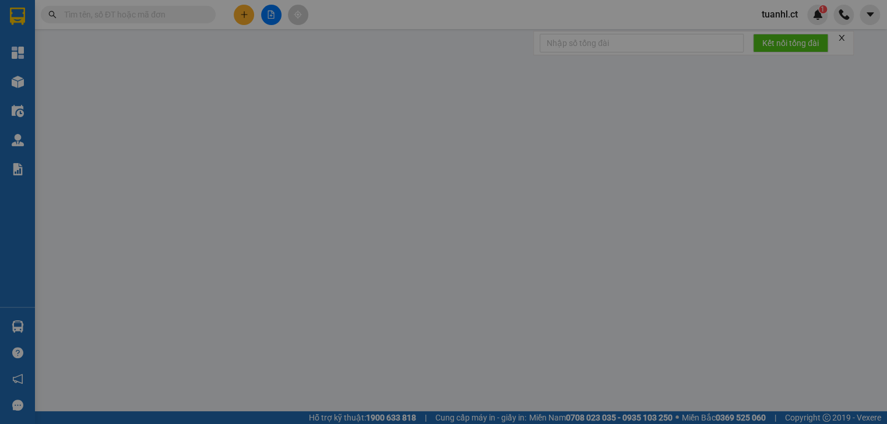
type input "0994868686"
type input "cgij huế"
type input "0336087979"
type input "bà hỏa"
type input "xuân yên"
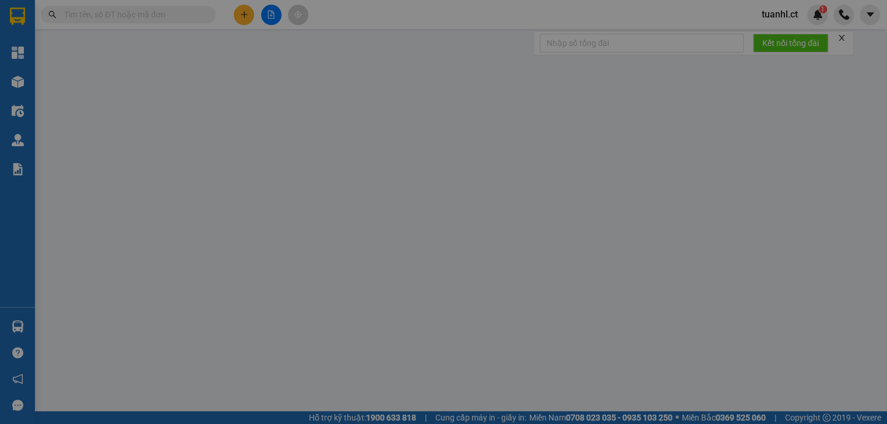
type input "0"
type input "100.000"
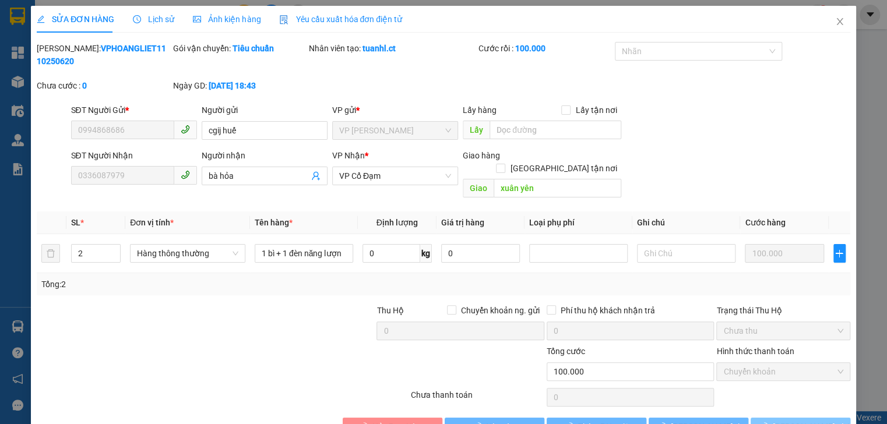
scroll to position [21, 0]
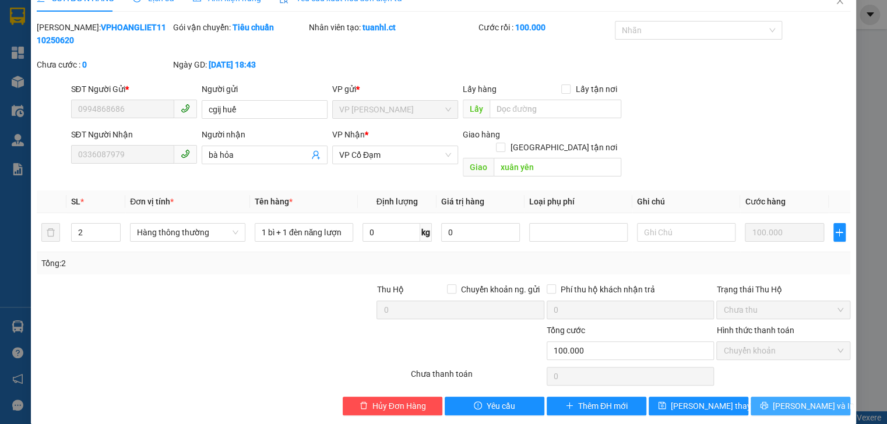
click at [804, 400] on span "Lưu và In" at bounding box center [814, 406] width 82 height 13
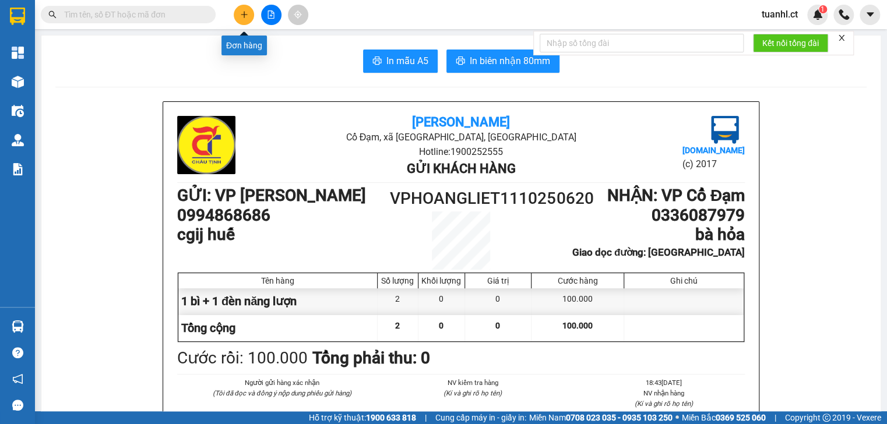
click at [243, 8] on button at bounding box center [244, 15] width 20 height 20
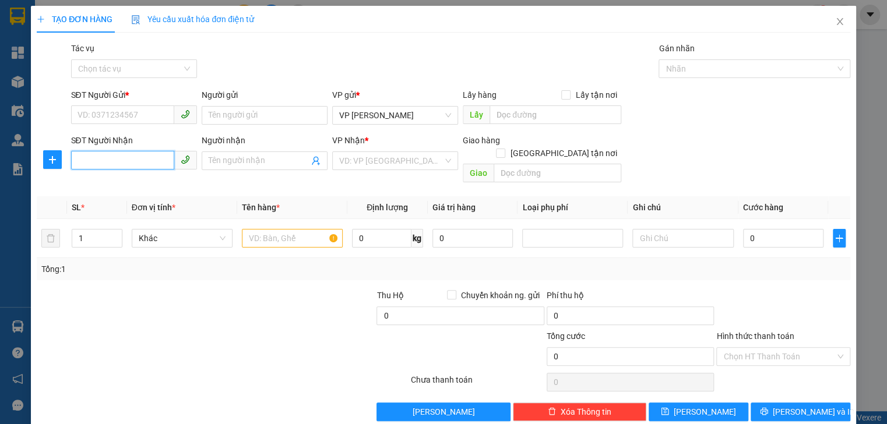
click at [112, 161] on input "SĐT Người Nhận" at bounding box center [122, 160] width 103 height 19
click at [119, 160] on input "09740002058" at bounding box center [122, 160] width 103 height 19
type input "0974000208"
click at [127, 186] on div "0974000208 - kh" at bounding box center [133, 184] width 111 height 13
type input "kh"
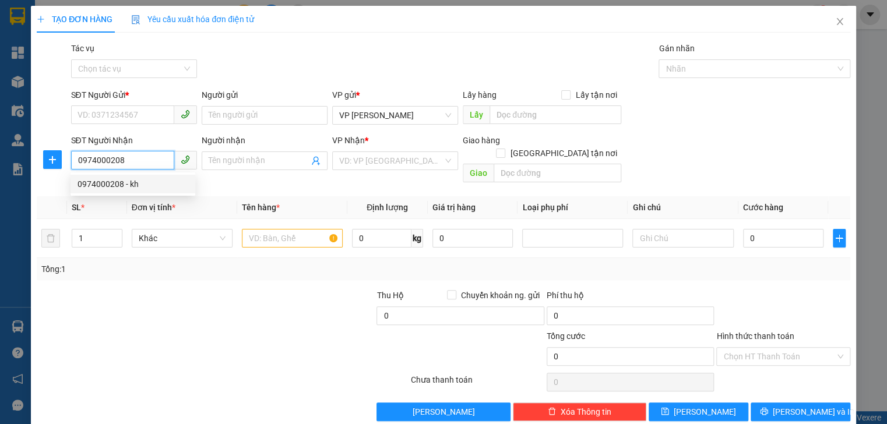
type input "cầu trù"
type input "120.000"
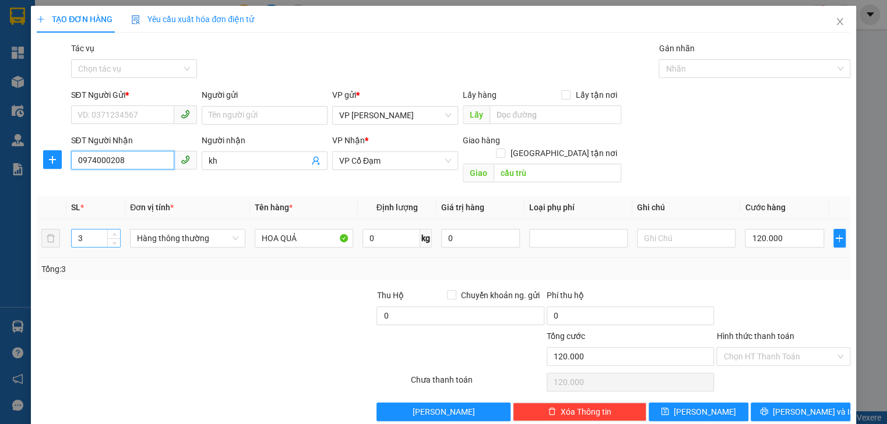
type input "0974000208"
click at [83, 230] on input "3" at bounding box center [96, 238] width 48 height 17
type input "1"
click at [774, 230] on input "120.000" at bounding box center [784, 238] width 79 height 19
type input "0"
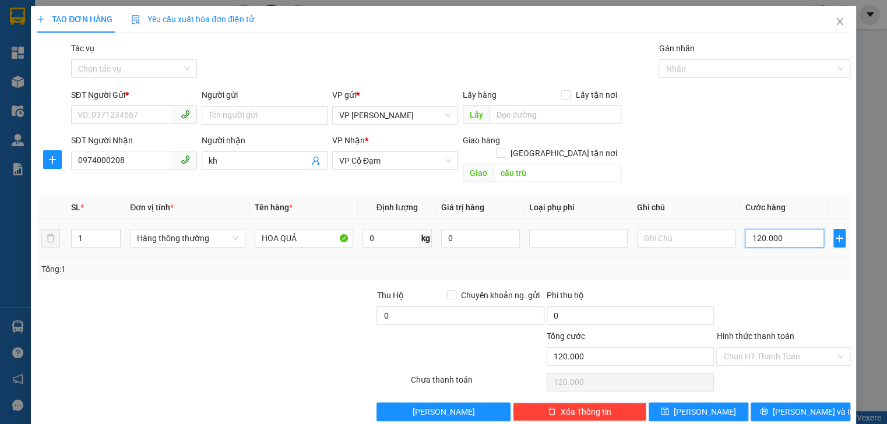
type input "0"
click at [745, 229] on input "0" at bounding box center [784, 238] width 79 height 19
type input "0"
click at [145, 112] on input "SĐT Người Gửi *" at bounding box center [122, 114] width 103 height 19
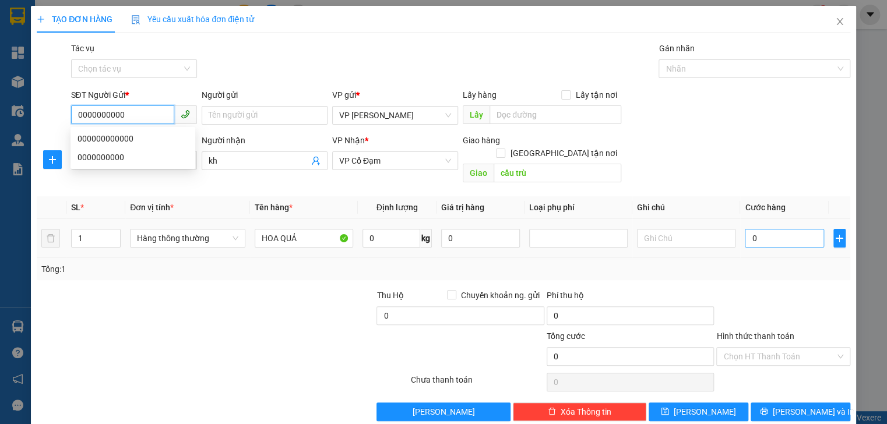
type input "0000000000"
click at [752, 231] on input "0" at bounding box center [784, 238] width 79 height 19
type input "4"
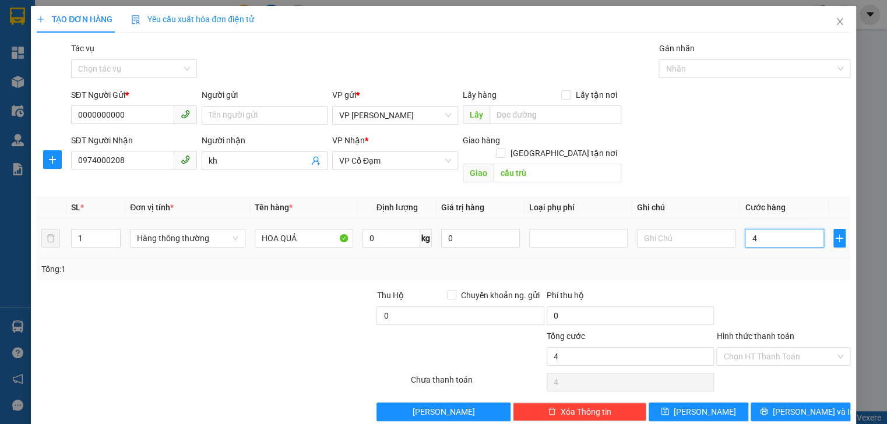
type input "40"
type input "40.000"
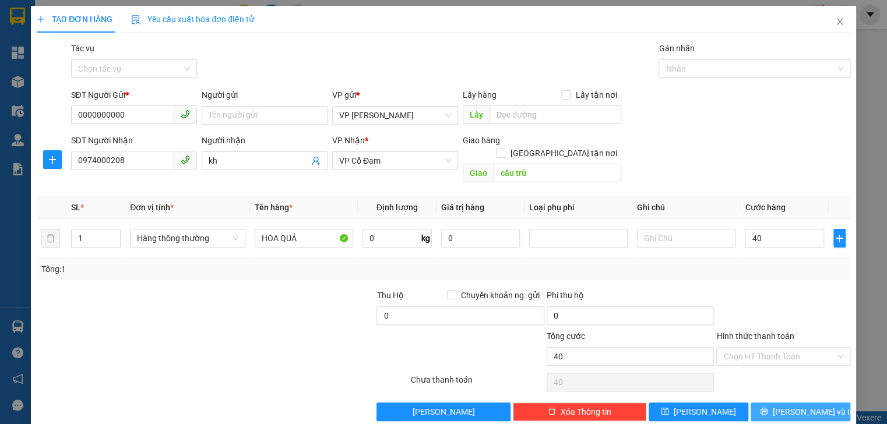
type input "40.000"
click at [765, 403] on button "[PERSON_NAME] và In" at bounding box center [801, 412] width 100 height 19
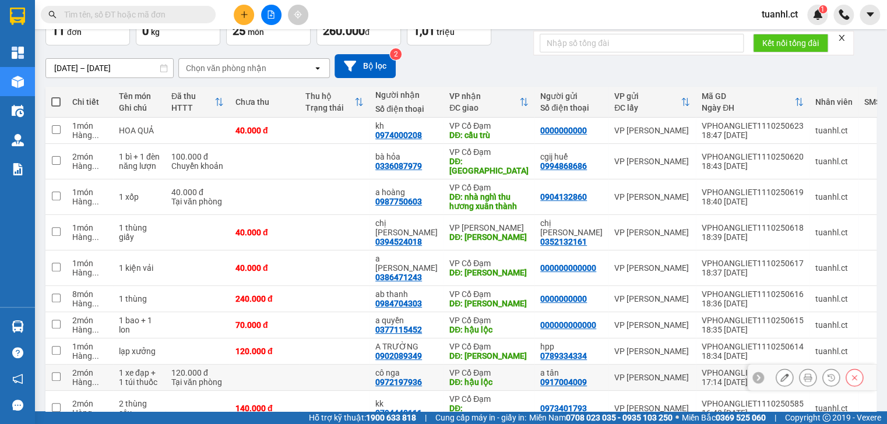
scroll to position [115, 0]
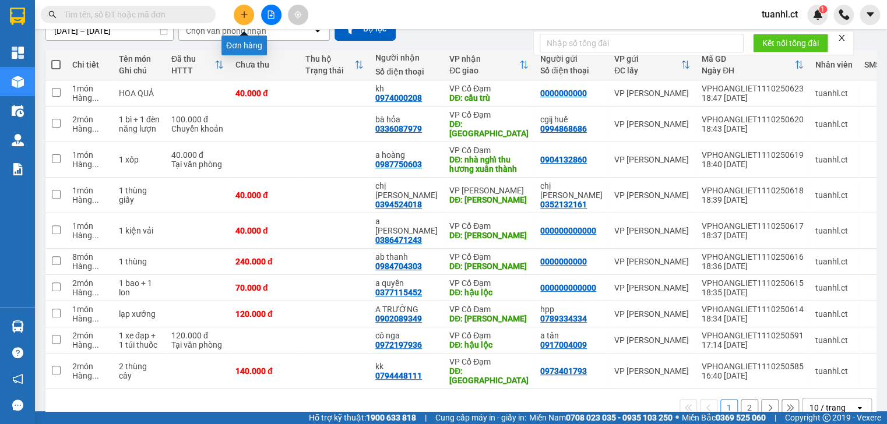
click at [238, 13] on button at bounding box center [244, 15] width 20 height 20
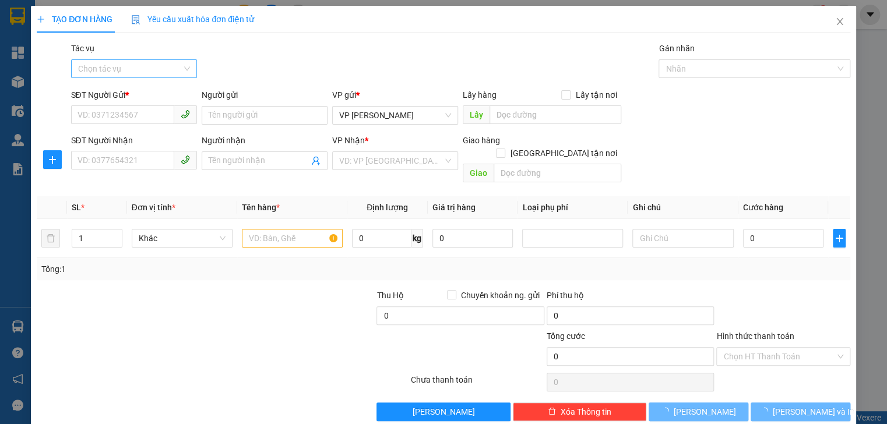
click at [117, 69] on input "Tác vụ" at bounding box center [130, 68] width 104 height 17
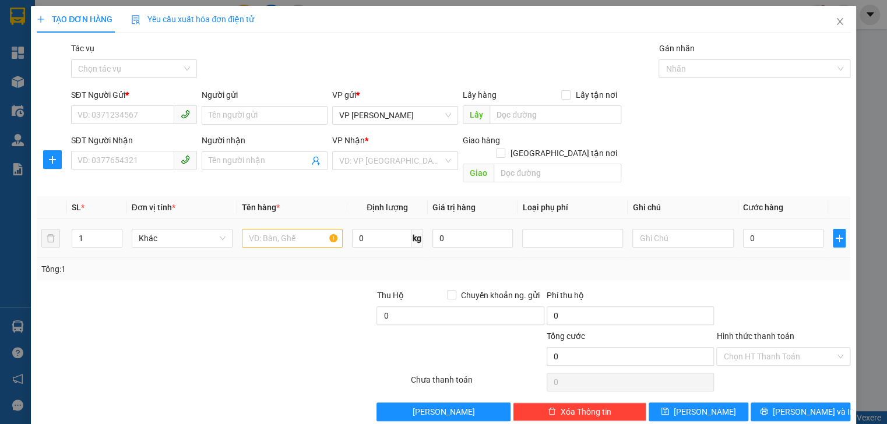
click at [78, 238] on td "1" at bounding box center [97, 238] width 60 height 39
click at [110, 119] on input "SĐT Người Gửi *" at bounding box center [122, 114] width 103 height 19
type input "0984585000"
click at [108, 162] on input "SĐT Người Nhận" at bounding box center [122, 160] width 103 height 19
type input "0984980763"
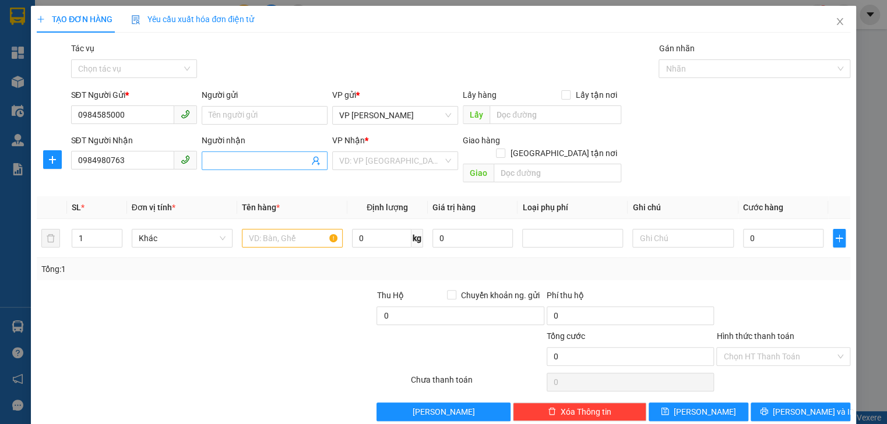
click at [248, 159] on input "Người nhận" at bounding box center [259, 160] width 100 height 13
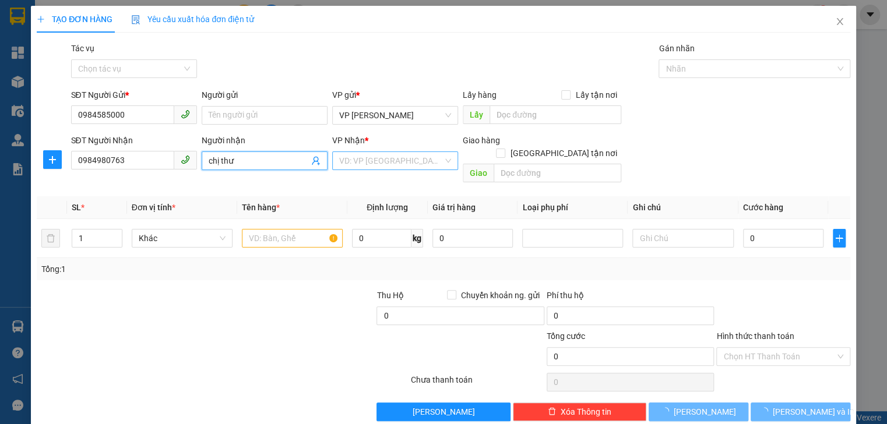
type input "chị thư"
click at [403, 165] on input "search" at bounding box center [391, 160] width 104 height 17
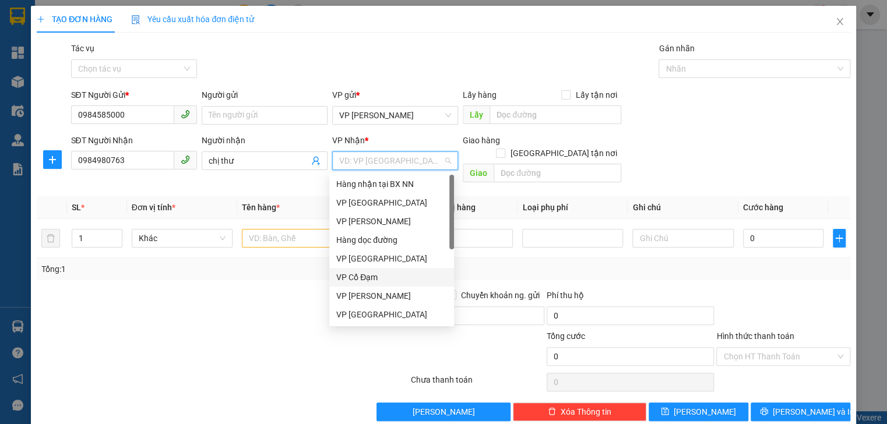
click at [383, 276] on div "VP Cổ Đạm" at bounding box center [391, 277] width 111 height 13
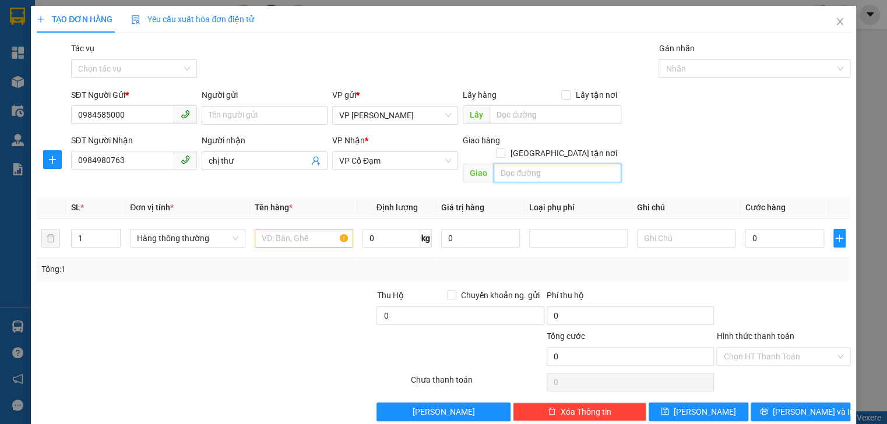
click at [519, 166] on input "text" at bounding box center [558, 173] width 128 height 19
type input "thạch mỹ"
click at [273, 229] on input "text" at bounding box center [304, 238] width 98 height 19
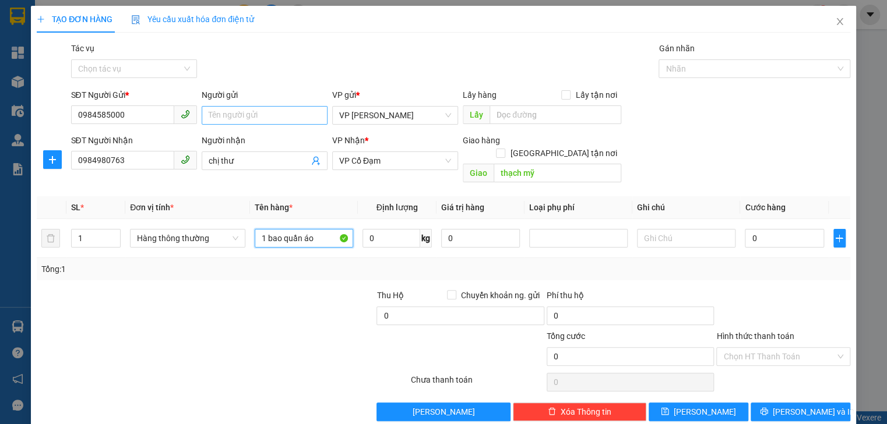
type input "1 bao quần áo"
click at [233, 112] on input "Người gửi" at bounding box center [265, 115] width 126 height 19
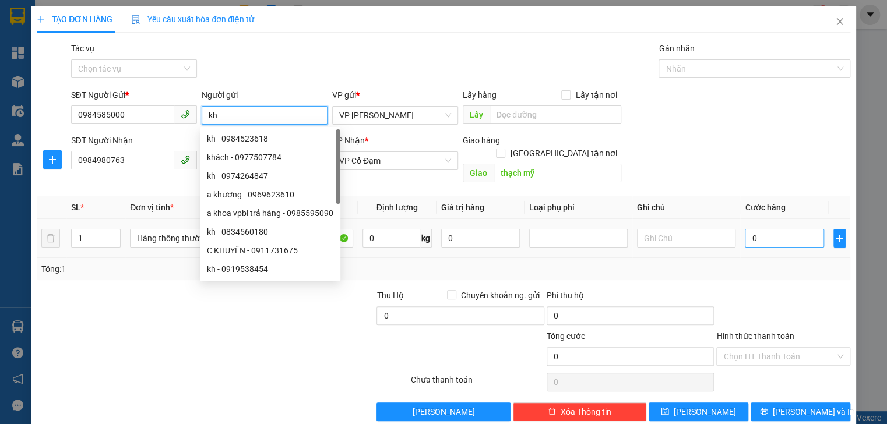
type input "kh"
click at [758, 229] on input "0" at bounding box center [784, 238] width 79 height 19
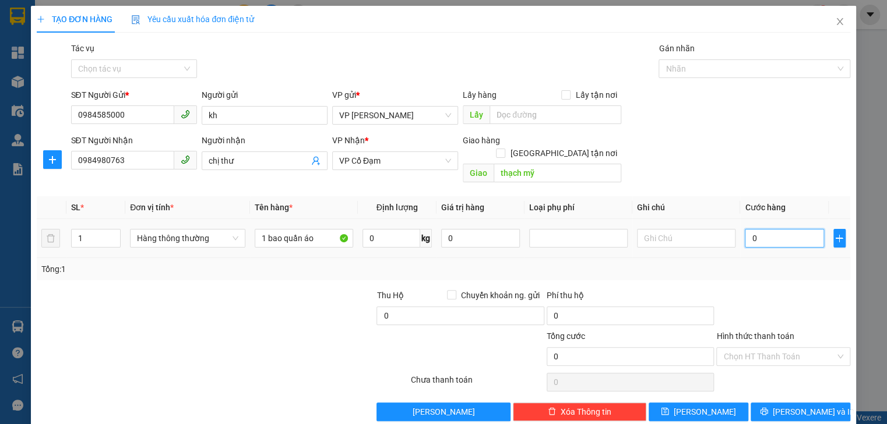
type input "1"
type input "15"
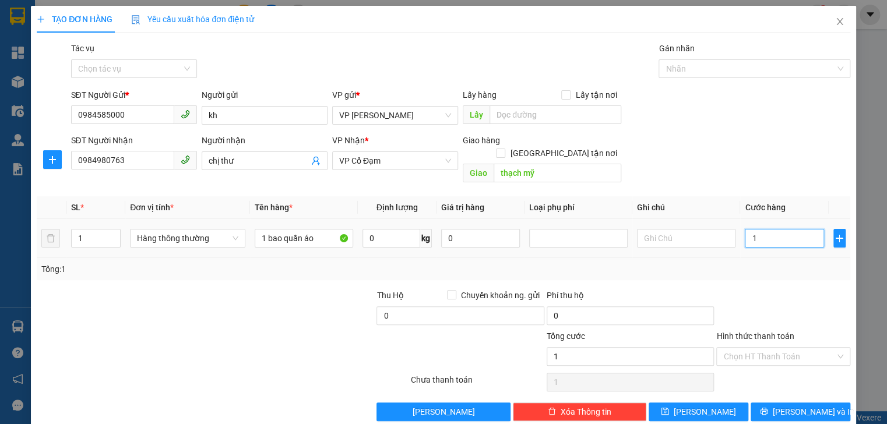
type input "15"
type input "150"
type input "150.000"
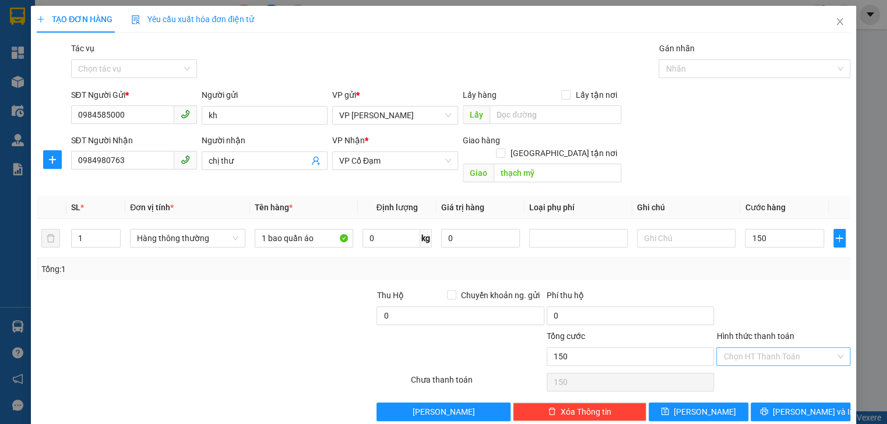
type input "150.000"
click at [781, 348] on input "Hình thức thanh toán" at bounding box center [778, 356] width 111 height 17
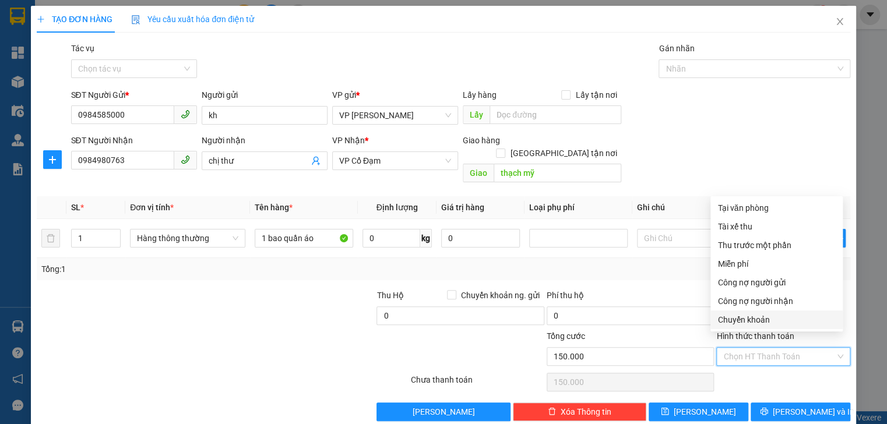
click at [759, 314] on div "Chuyển khoản" at bounding box center [776, 320] width 118 height 13
type input "0"
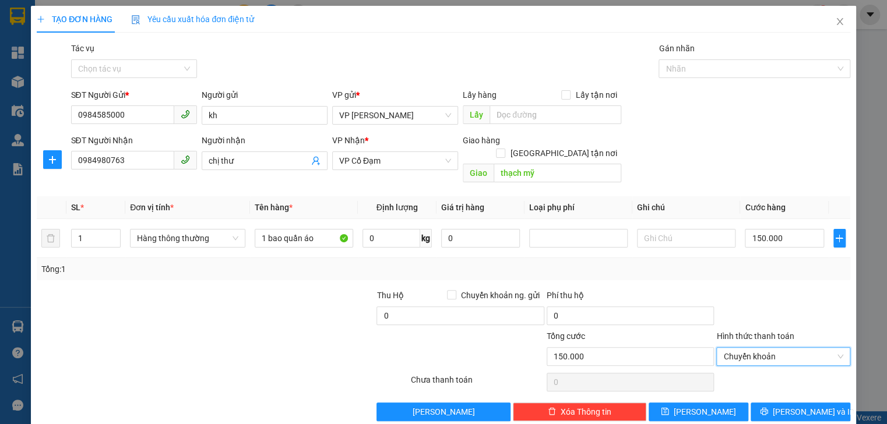
scroll to position [6, 0]
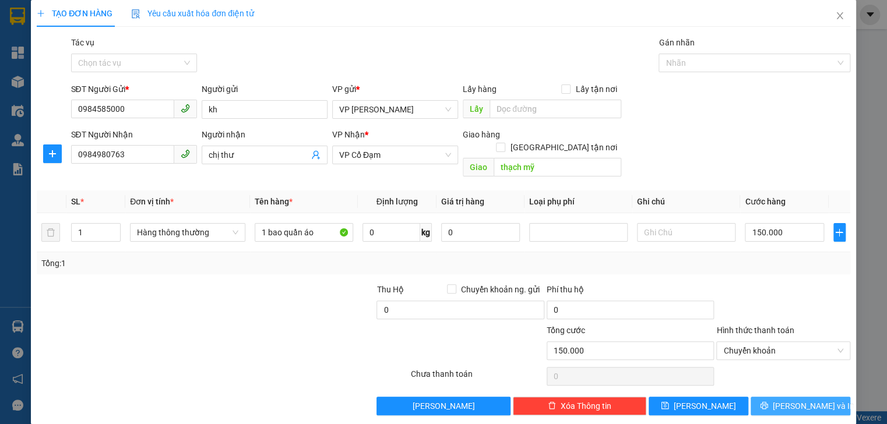
click at [807, 400] on span "Lưu và In" at bounding box center [814, 406] width 82 height 13
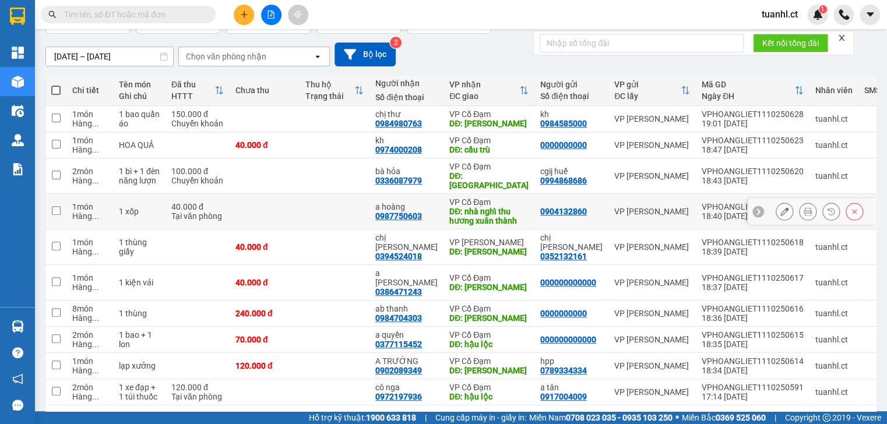
scroll to position [93, 0]
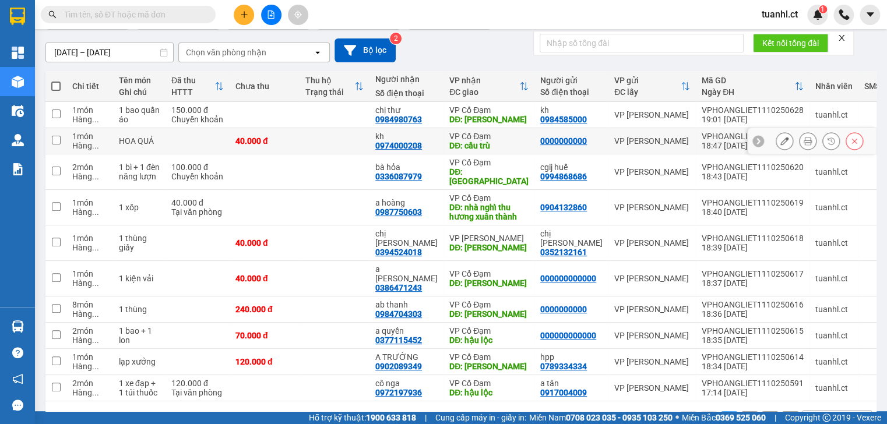
click at [83, 144] on div "Hàng ..." at bounding box center [89, 145] width 35 height 9
checkbox input "true"
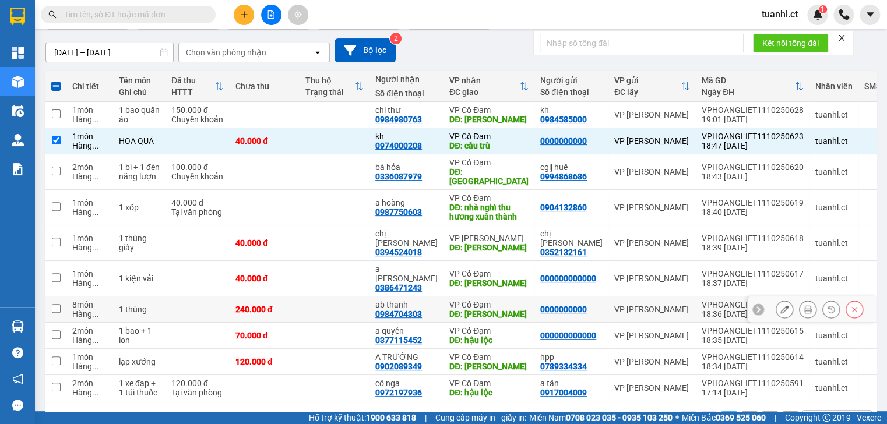
click at [160, 297] on td "1 thùng" at bounding box center [139, 310] width 52 height 26
checkbox input "true"
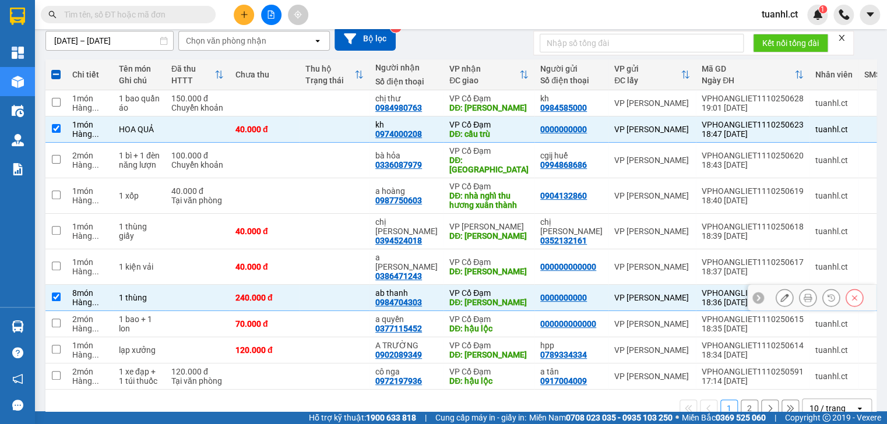
scroll to position [115, 0]
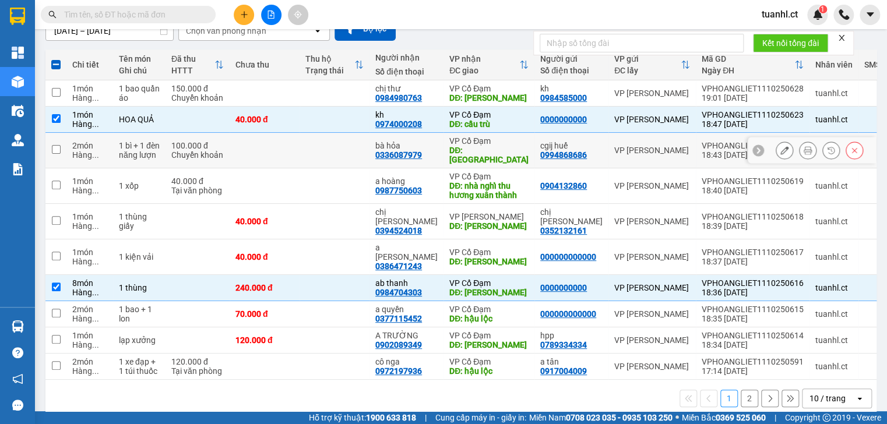
click at [234, 149] on td at bounding box center [265, 151] width 70 height 36
checkbox input "true"
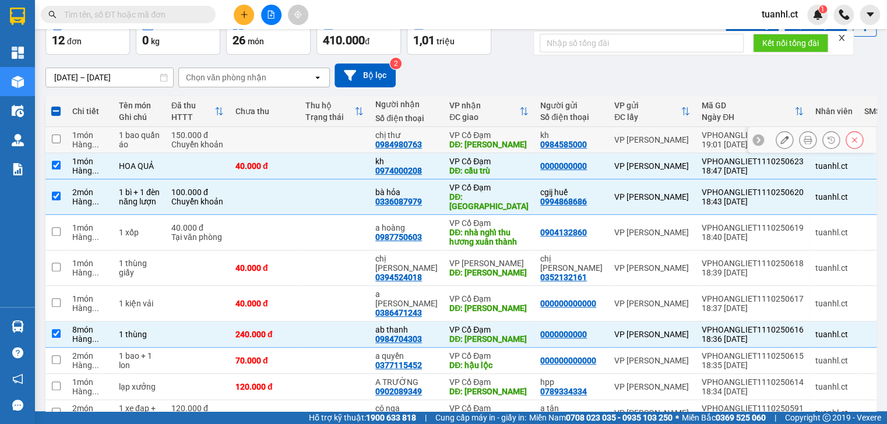
scroll to position [0, 0]
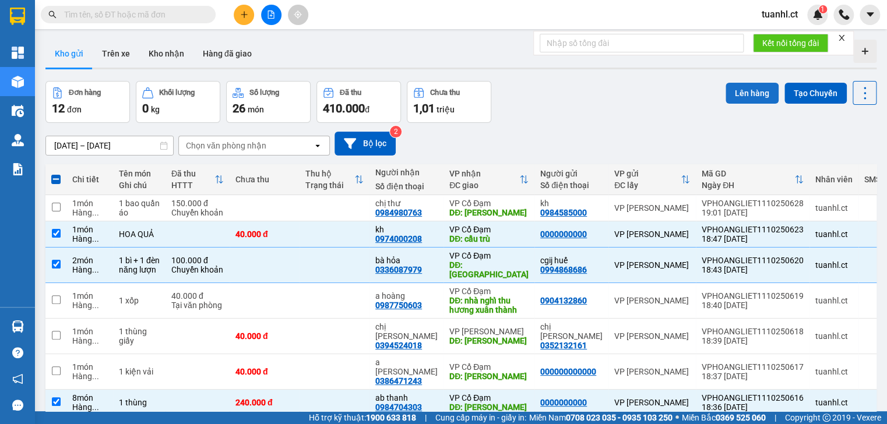
click at [748, 97] on button "Lên hàng" at bounding box center [752, 93] width 53 height 21
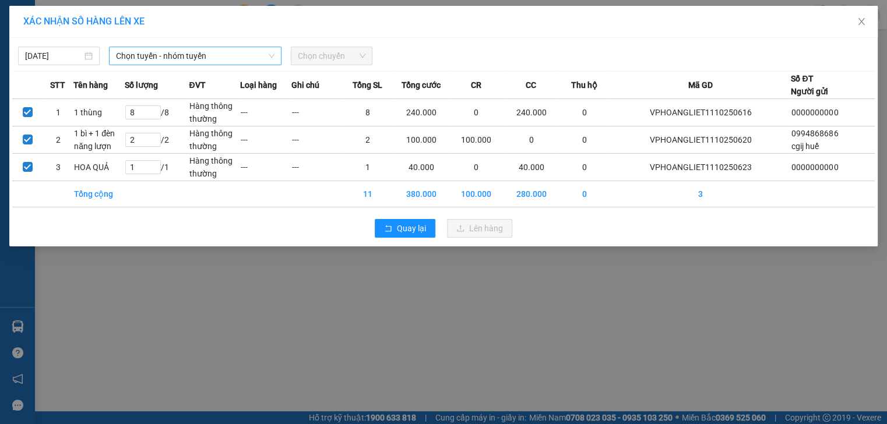
click at [235, 57] on span "Chọn tuyến - nhóm tuyến" at bounding box center [195, 55] width 159 height 17
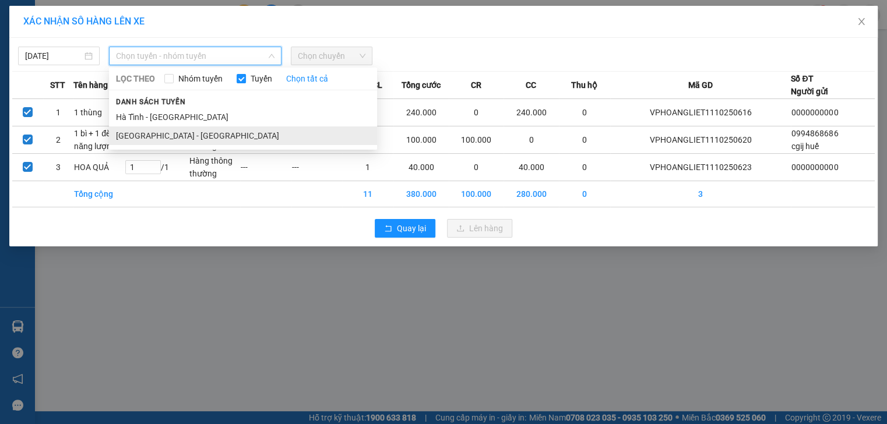
click at [166, 130] on li "Hà Nội - Hà Tĩnh" at bounding box center [243, 135] width 268 height 19
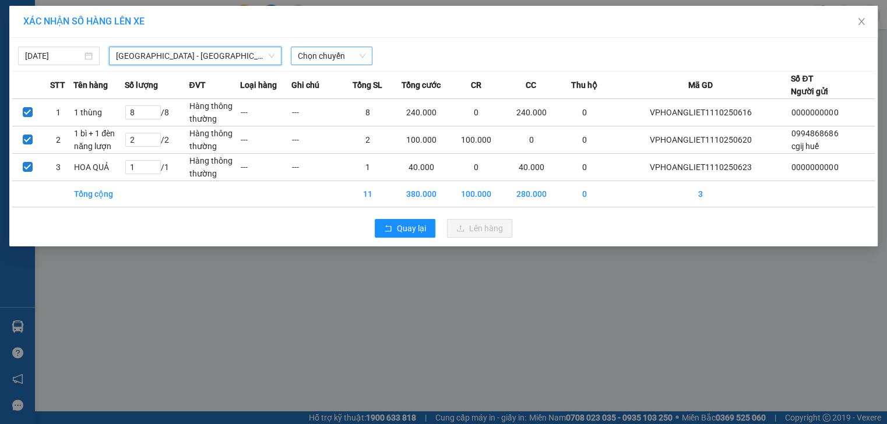
click at [334, 57] on span "Chọn chuyến" at bounding box center [332, 55] width 68 height 17
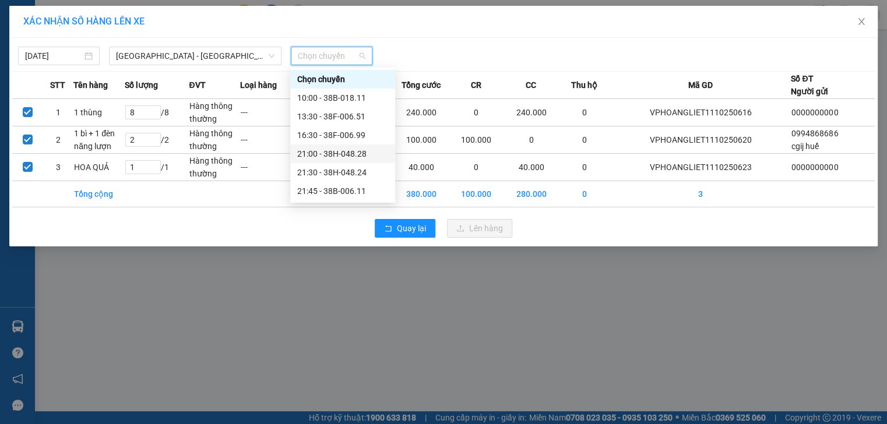
click at [326, 156] on div "21:00 - 38H-048.28" at bounding box center [342, 153] width 91 height 13
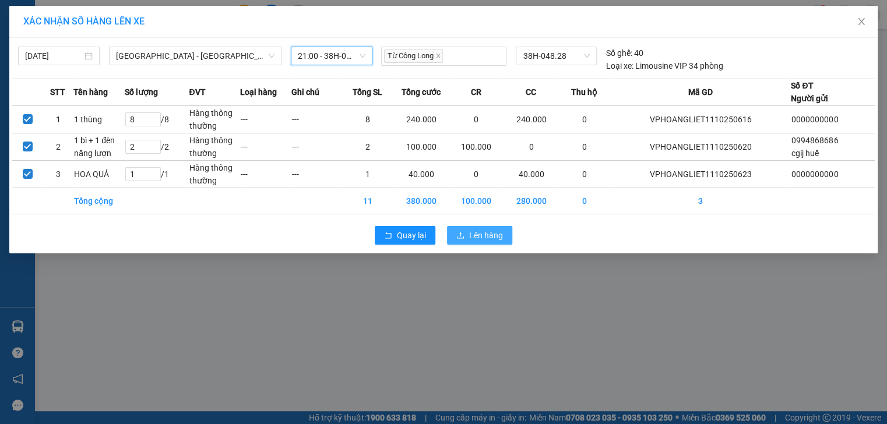
click at [494, 242] on button "Lên hàng" at bounding box center [479, 235] width 65 height 19
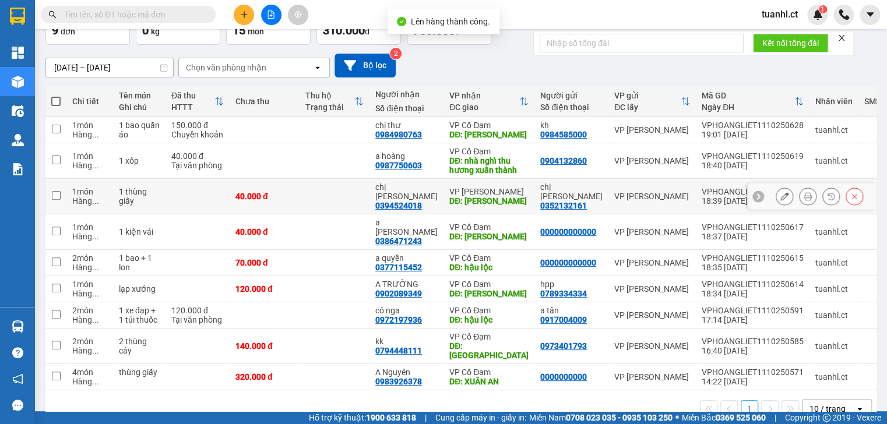
scroll to position [79, 0]
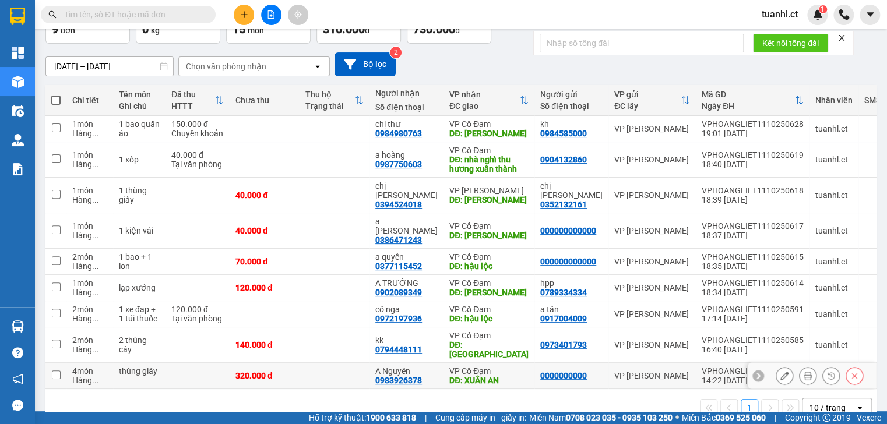
click at [93, 363] on td "4 món Hàng ..." at bounding box center [89, 376] width 47 height 26
checkbox input "true"
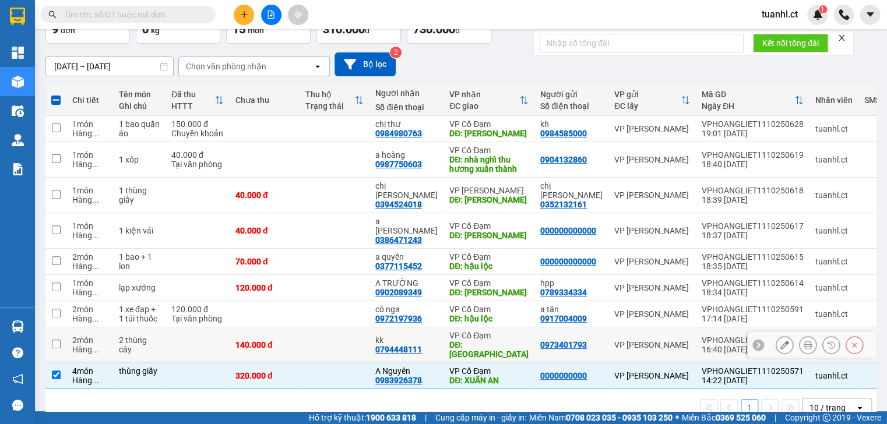
drag, startPoint x: 108, startPoint y: 318, endPoint x: 171, endPoint y: 316, distance: 62.4
click at [109, 328] on td "2 món Hàng ..." at bounding box center [89, 346] width 47 height 36
checkbox input "true"
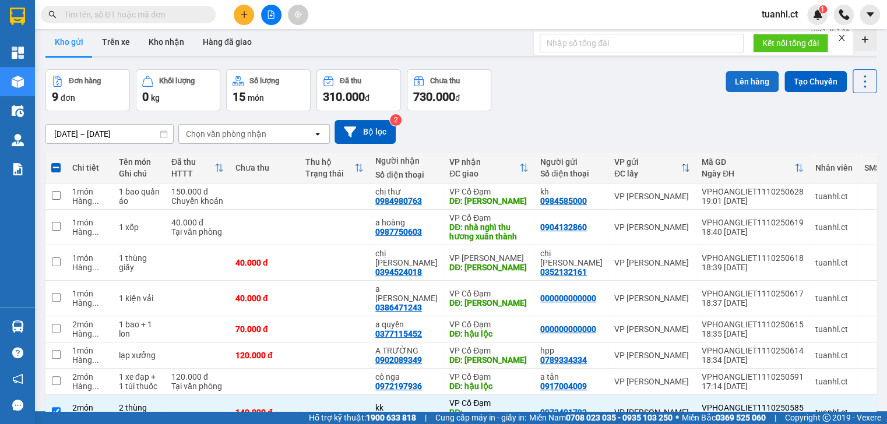
scroll to position [0, 0]
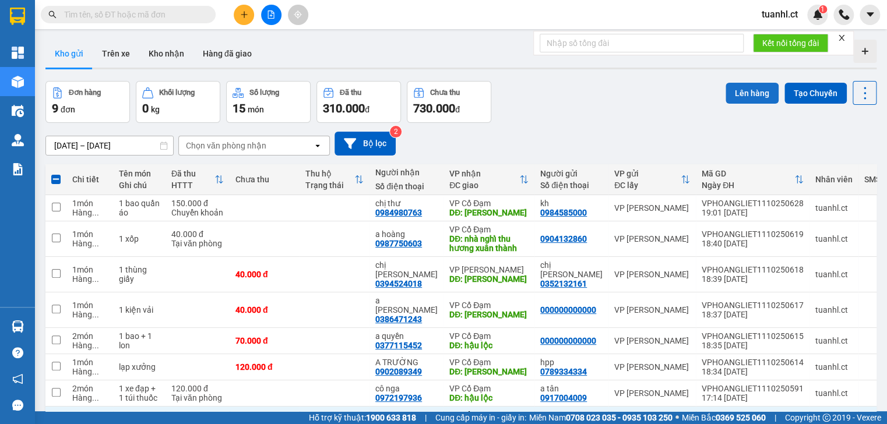
click at [746, 98] on button "Lên hàng" at bounding box center [752, 93] width 53 height 21
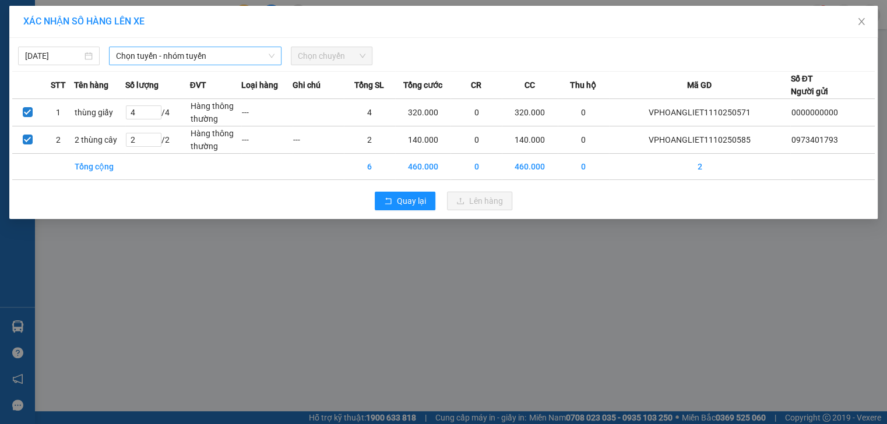
click at [244, 58] on span "Chọn tuyến - nhóm tuyến" at bounding box center [195, 55] width 159 height 17
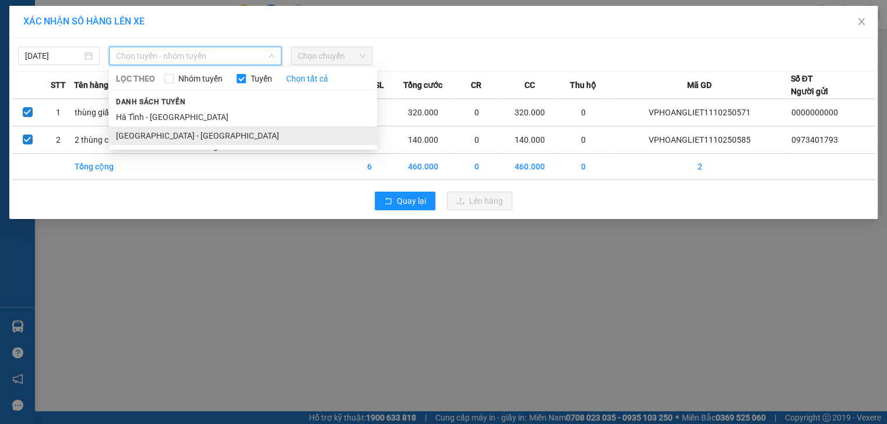
click at [164, 132] on li "Hà Nội - Hà Tĩnh" at bounding box center [243, 135] width 268 height 19
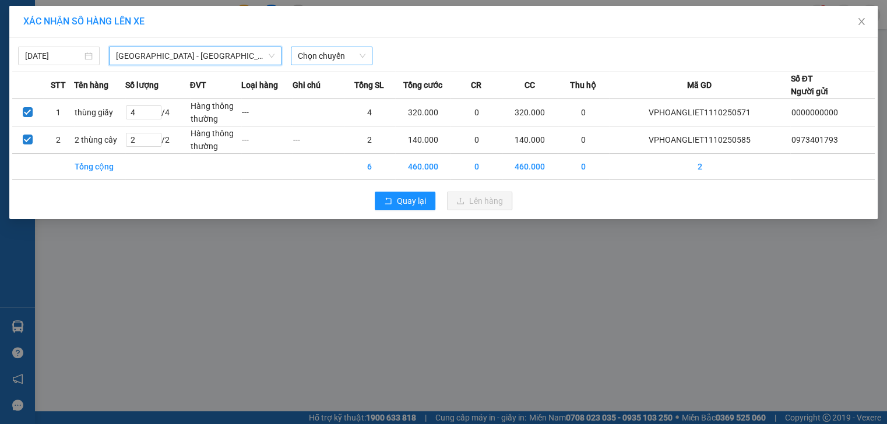
click at [346, 58] on span "Chọn chuyến" at bounding box center [332, 55] width 68 height 17
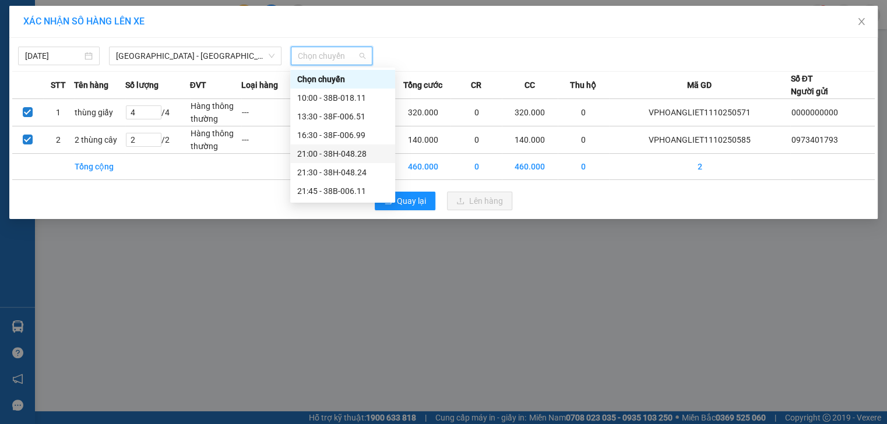
click at [350, 160] on div "21:00 - 38H-048.28" at bounding box center [342, 153] width 91 height 13
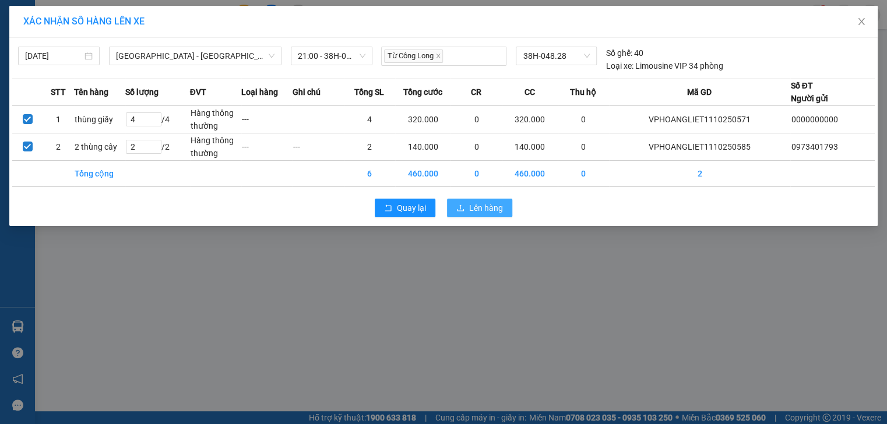
click at [479, 208] on span "Lên hàng" at bounding box center [486, 208] width 34 height 13
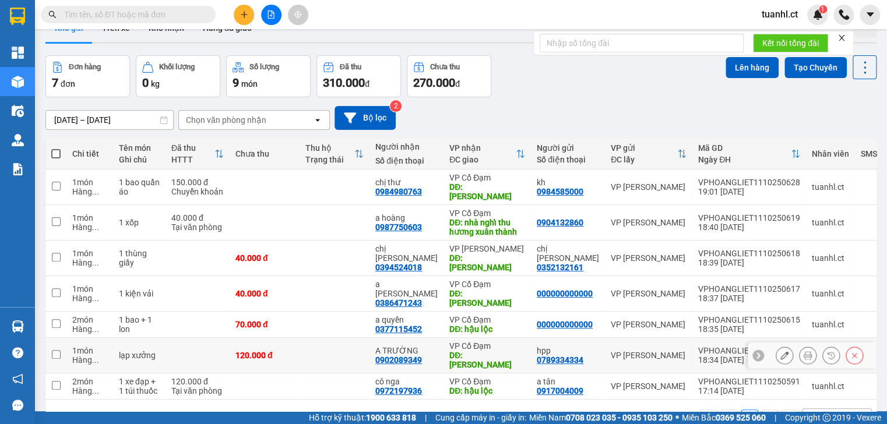
scroll to position [47, 0]
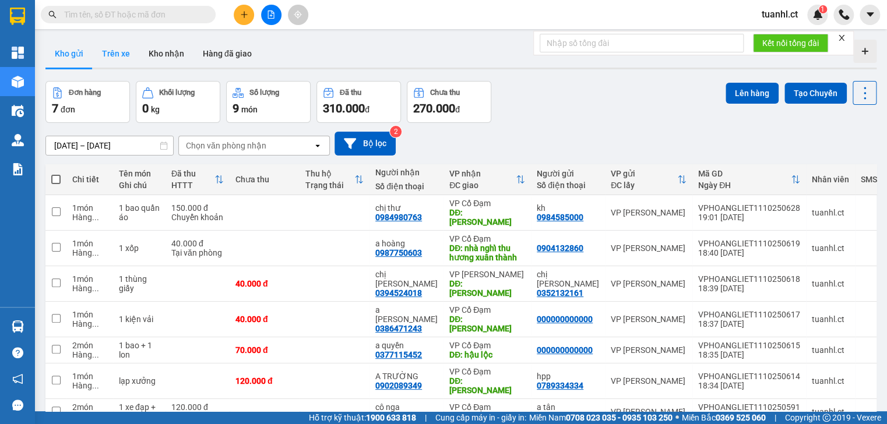
click at [108, 56] on button "Trên xe" at bounding box center [116, 54] width 47 height 28
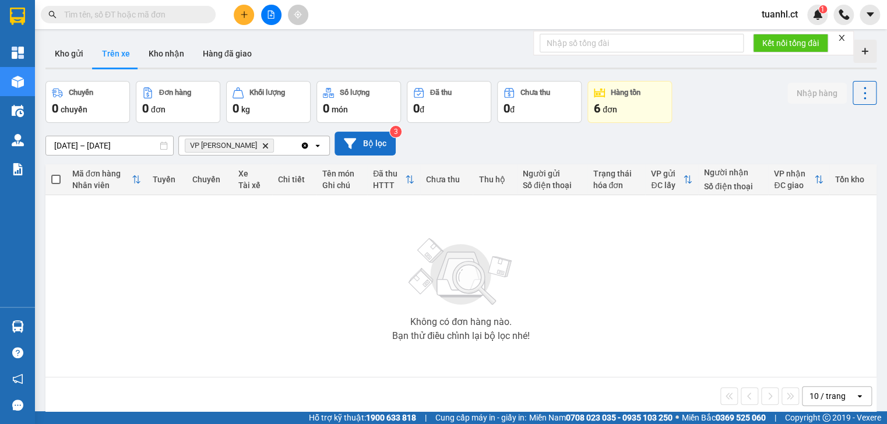
click at [361, 147] on button "Bộ lọc" at bounding box center [364, 144] width 61 height 24
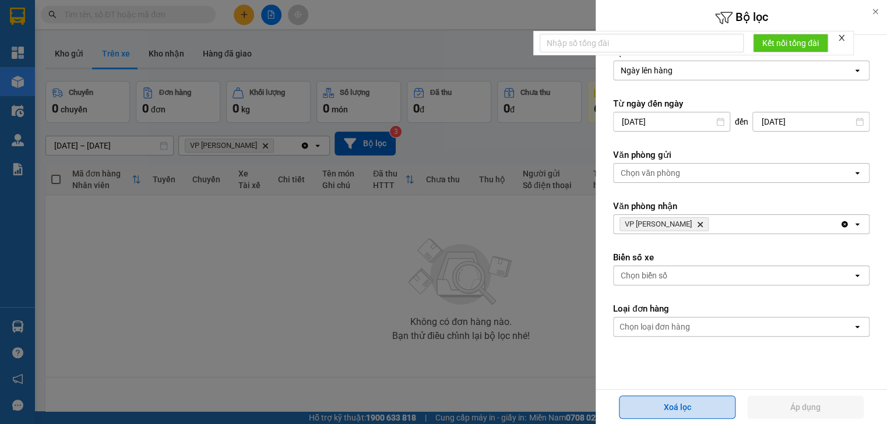
click at [674, 405] on button "Xoá lọc" at bounding box center [677, 407] width 117 height 23
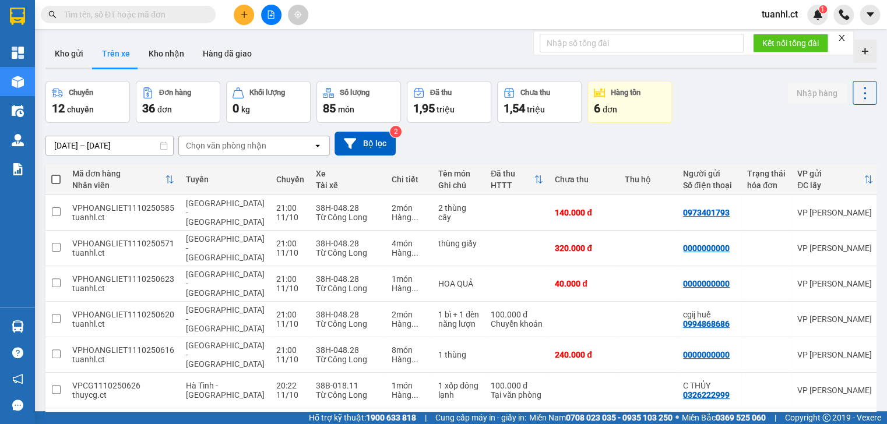
click at [267, 150] on div "Chọn văn phòng nhận" at bounding box center [246, 145] width 134 height 19
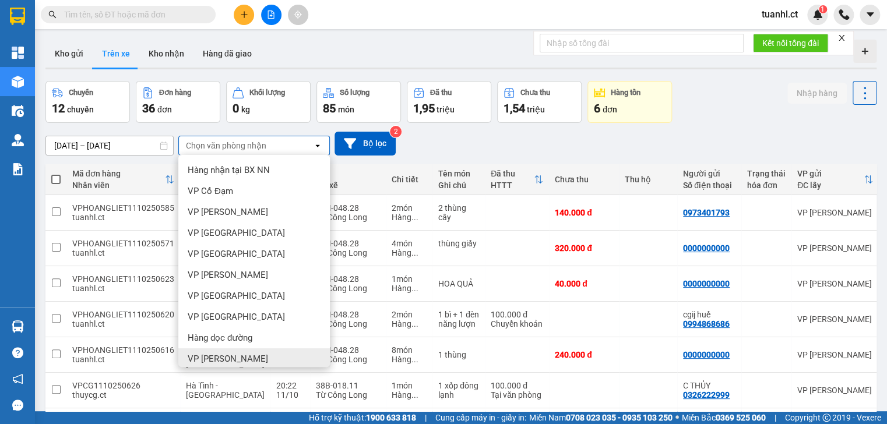
click at [242, 360] on span "VP [PERSON_NAME]" at bounding box center [228, 359] width 80 height 12
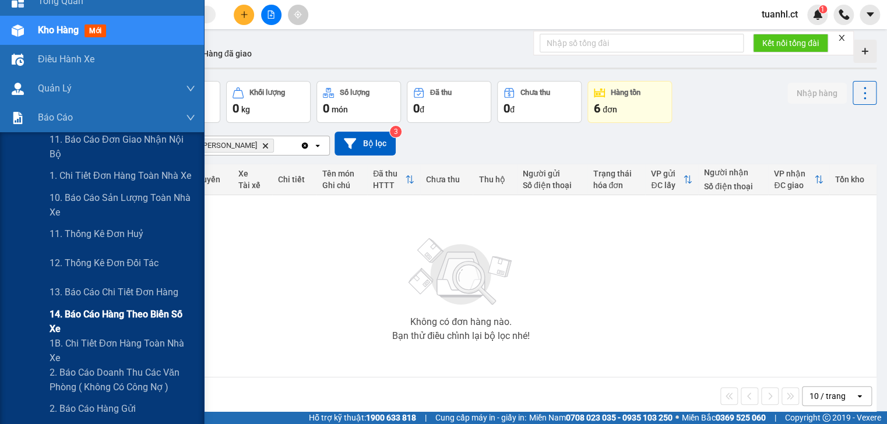
scroll to position [98, 0]
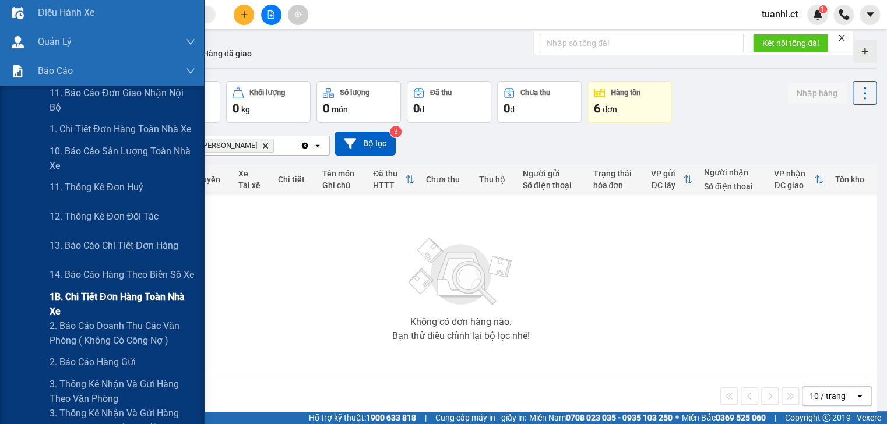
click at [98, 309] on span "1B. Chi tiết đơn hàng toàn nhà xe" at bounding box center [123, 304] width 146 height 29
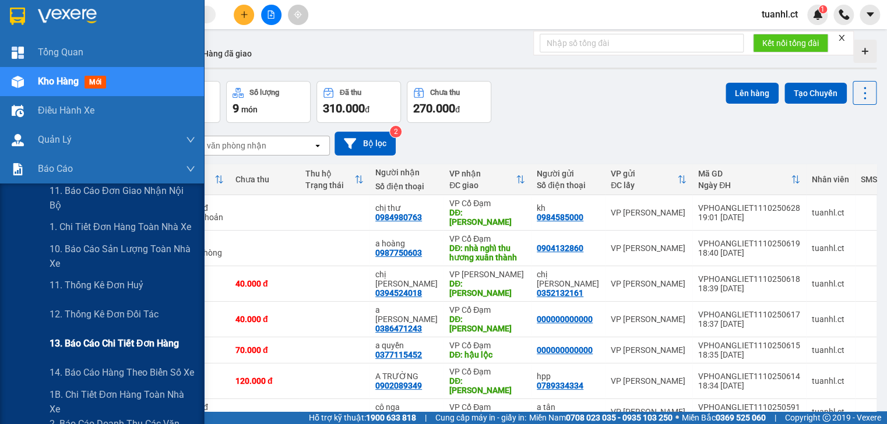
scroll to position [47, 0]
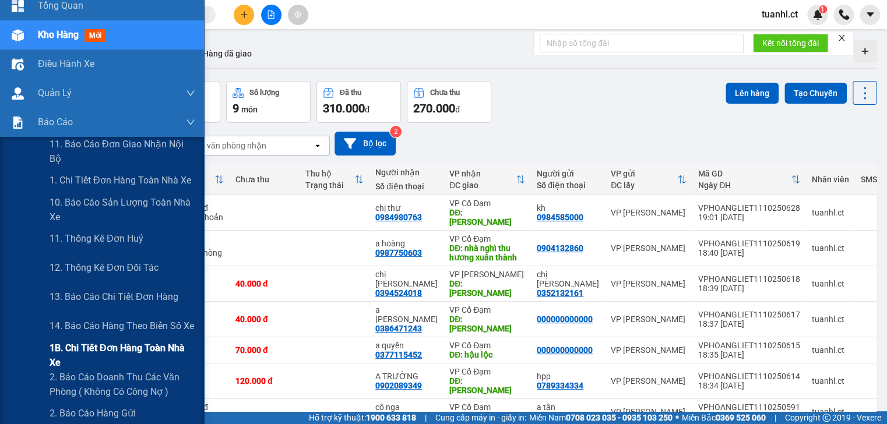
click at [80, 357] on span "1B. Chi tiết đơn hàng toàn nhà xe" at bounding box center [123, 355] width 146 height 29
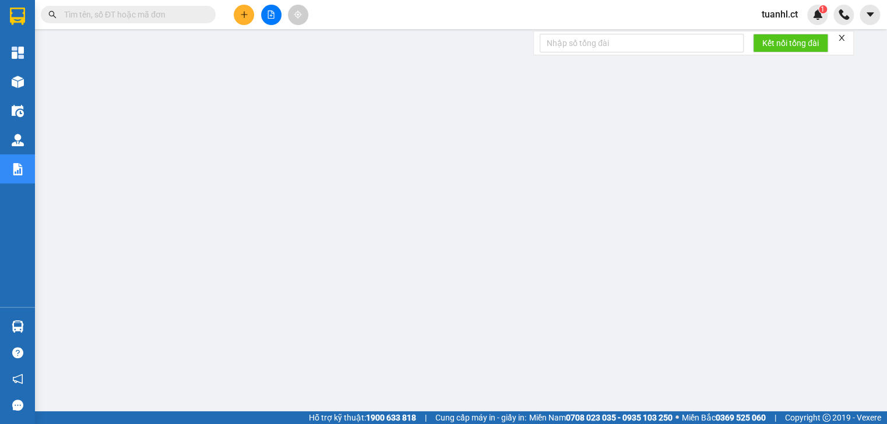
scroll to position [61, 0]
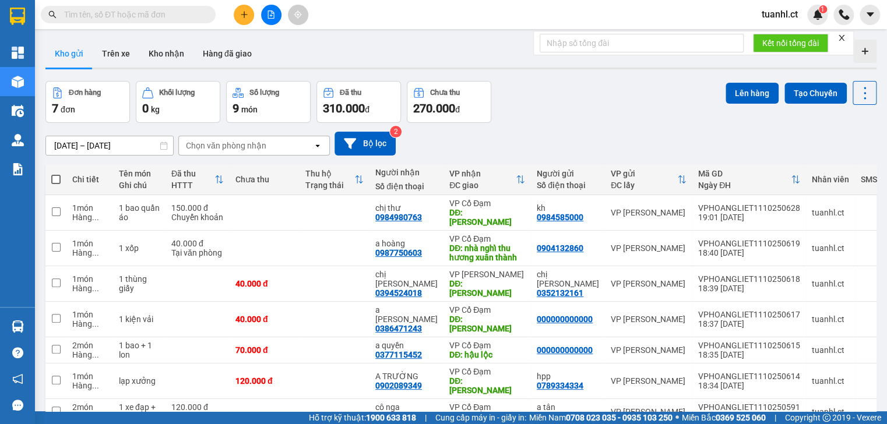
click at [178, 17] on input "text" at bounding box center [133, 14] width 138 height 13
click at [149, 19] on input "text" at bounding box center [133, 14] width 138 height 13
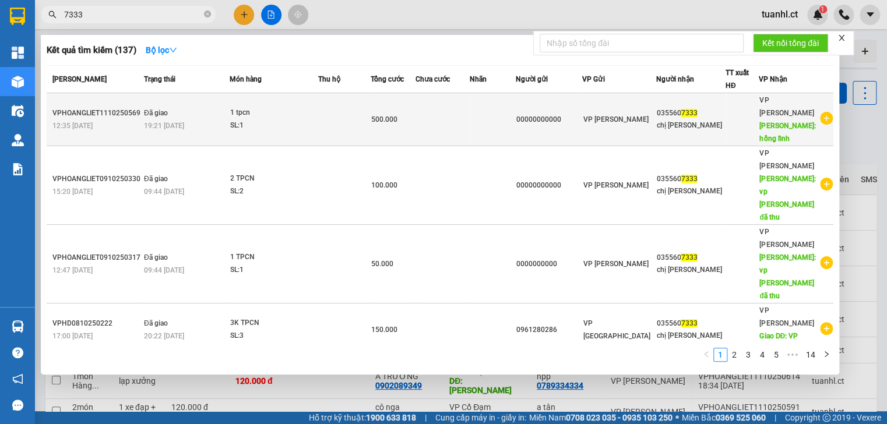
type input "7333"
click at [768, 122] on span "[PERSON_NAME]: hồng lĩnh" at bounding box center [787, 132] width 56 height 21
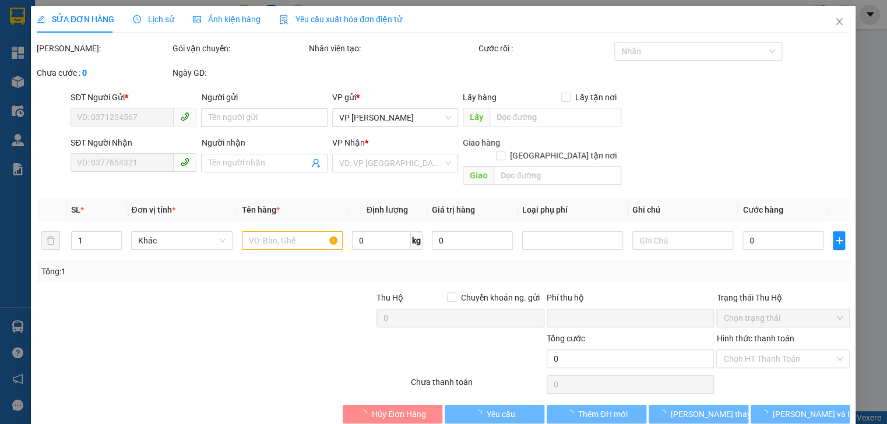
type input "00000000000"
type input "0355607333"
type input "chị [PERSON_NAME]"
type input "hồng lĩnh"
type input "0"
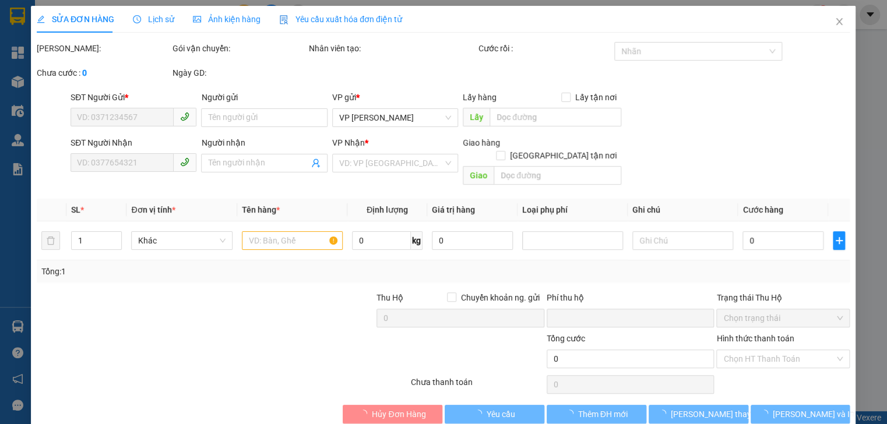
type input "500.000"
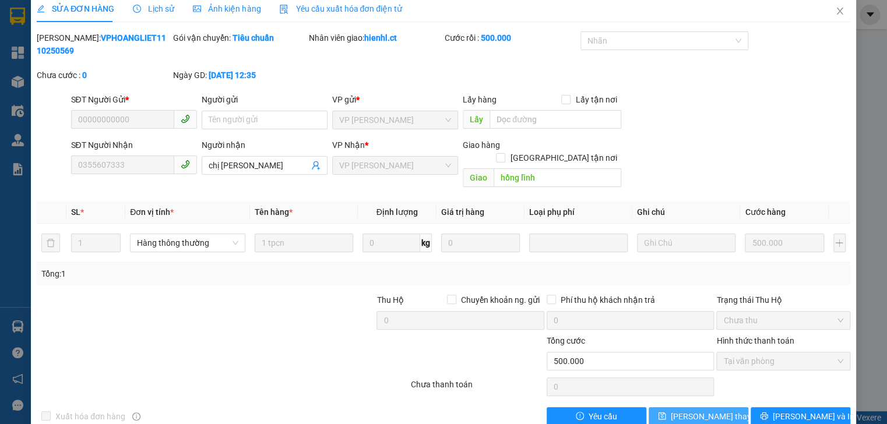
scroll to position [21, 0]
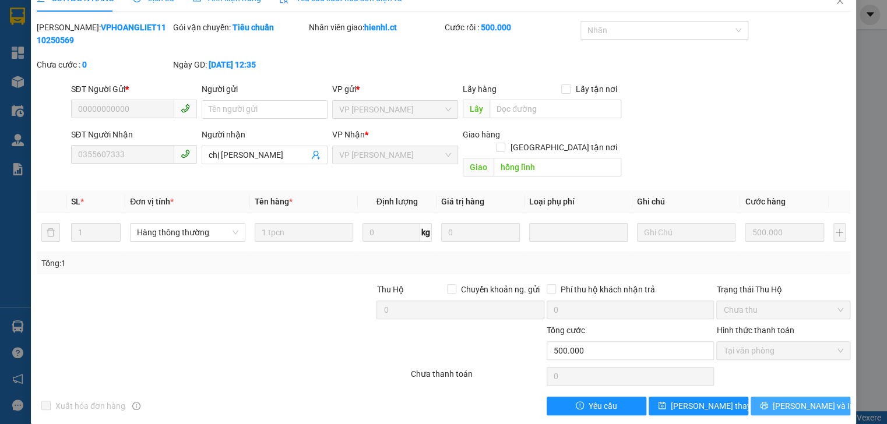
click at [767, 402] on icon "printer" at bounding box center [764, 406] width 8 height 8
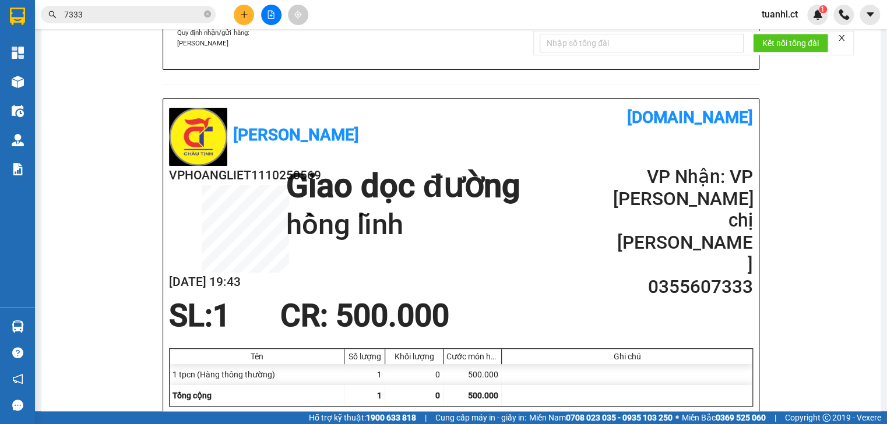
scroll to position [420, 0]
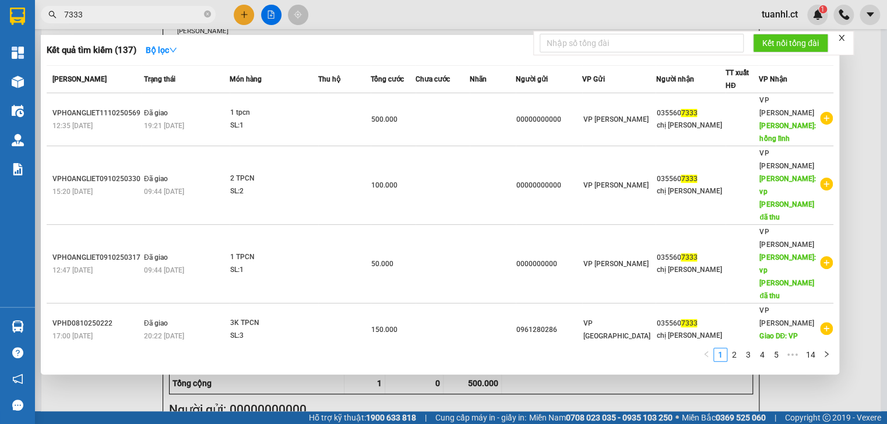
click at [134, 17] on input "7333" at bounding box center [133, 14] width 138 height 13
type input "7"
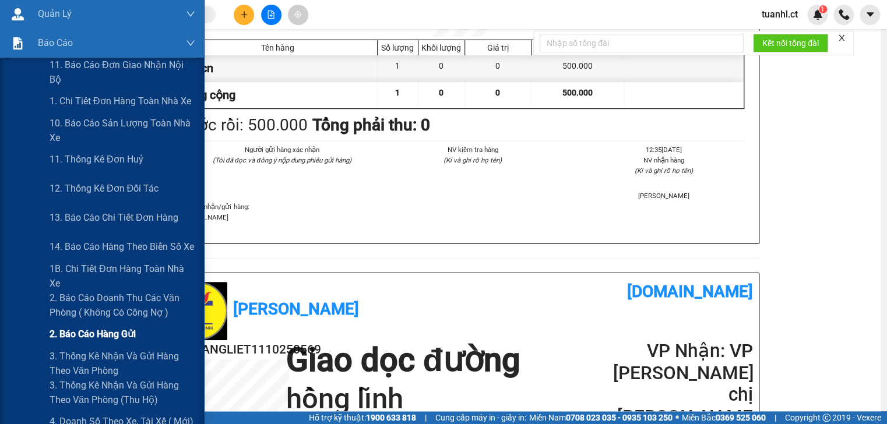
scroll to position [140, 0]
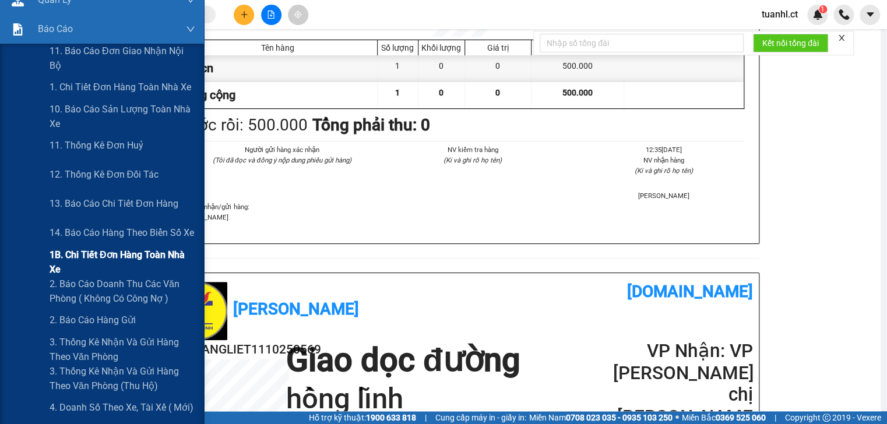
click at [99, 263] on span "1B. Chi tiết đơn hàng toàn nhà xe" at bounding box center [123, 262] width 146 height 29
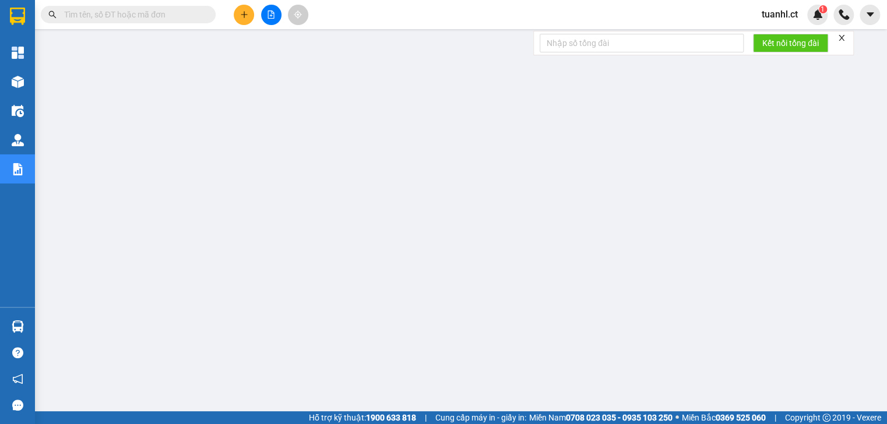
click at [247, 12] on icon "plus" at bounding box center [244, 14] width 8 height 8
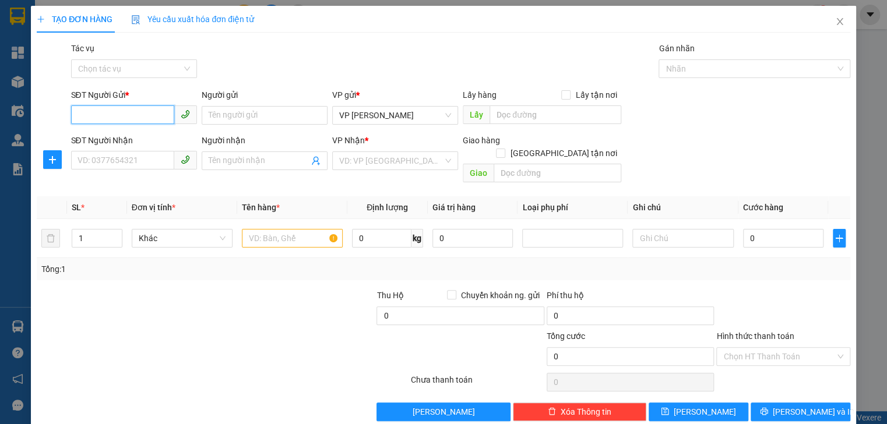
click at [103, 117] on input "SĐT Người Gửi *" at bounding box center [122, 114] width 103 height 19
type input "0981626098"
click at [119, 163] on input "SĐT Người Nhận" at bounding box center [122, 160] width 103 height 19
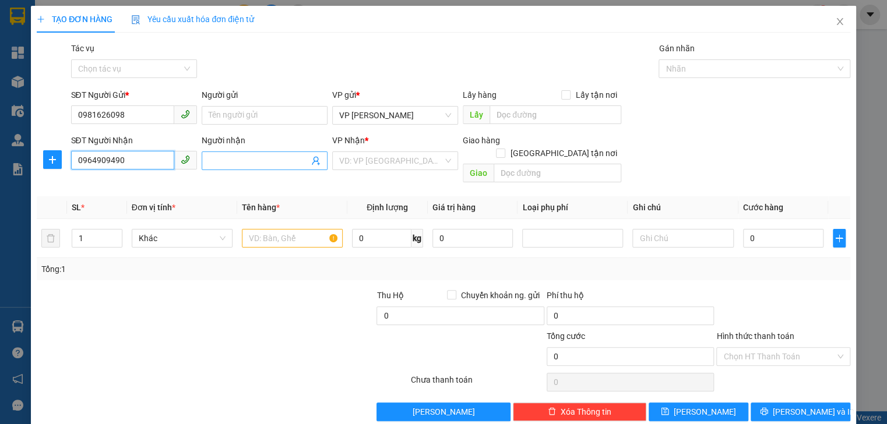
type input "0964909490"
click at [241, 163] on input "Người nhận" at bounding box center [259, 160] width 100 height 13
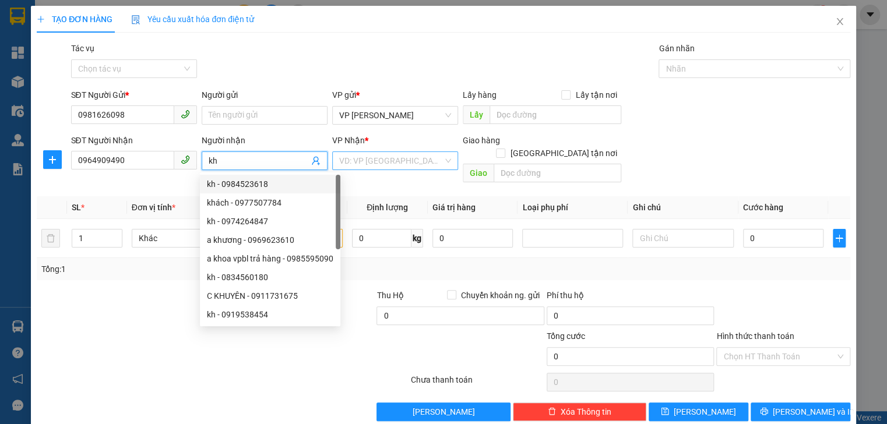
type input "kh"
click at [375, 168] on input "search" at bounding box center [391, 160] width 104 height 17
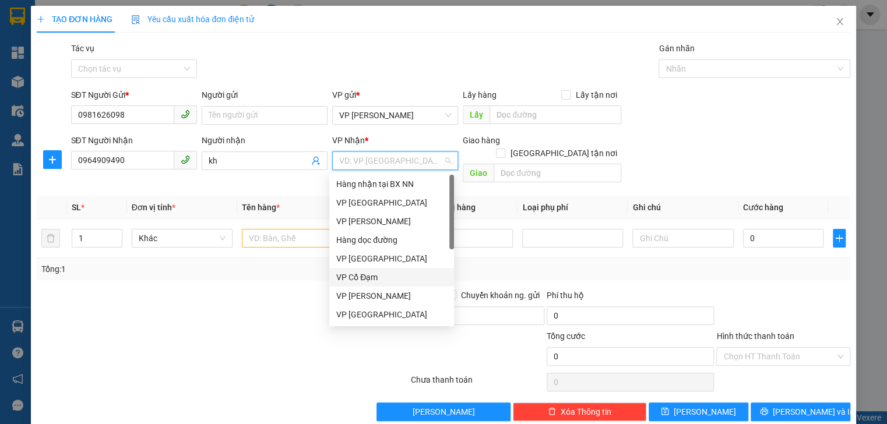
click at [375, 284] on div "VP Cổ Đạm" at bounding box center [391, 277] width 125 height 19
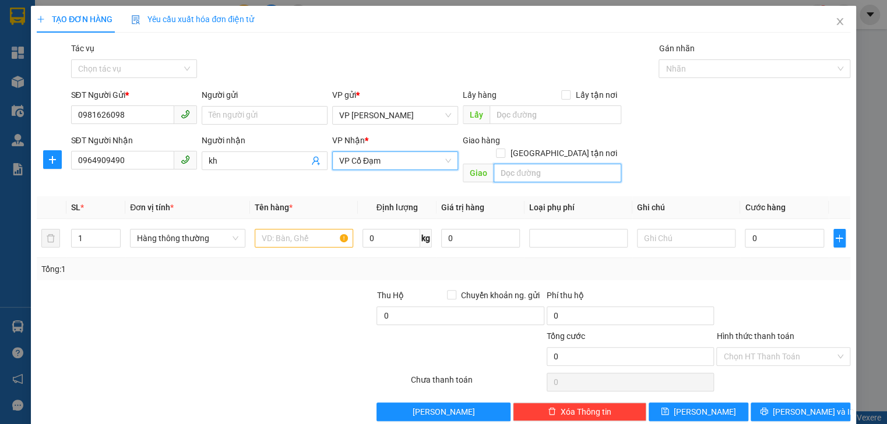
click at [519, 166] on input "text" at bounding box center [558, 173] width 128 height 19
type input "xuân an"
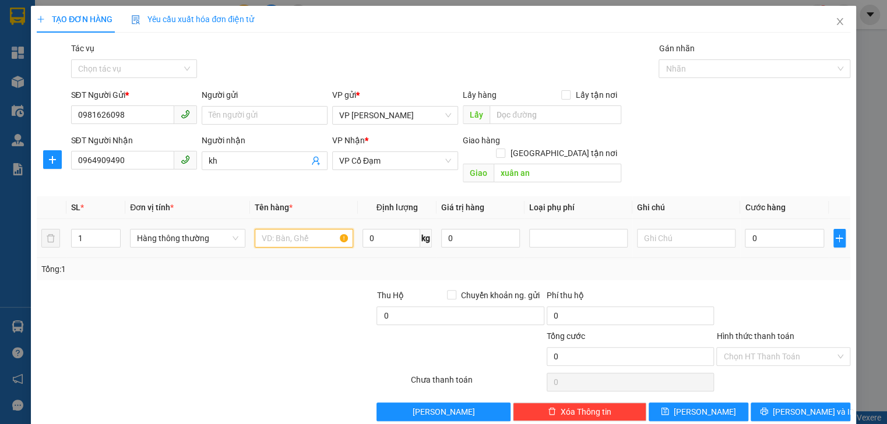
click at [266, 233] on input "text" at bounding box center [304, 238] width 98 height 19
type input "1 thùng bánh"
click at [758, 229] on input "0" at bounding box center [784, 238] width 79 height 19
type input "6"
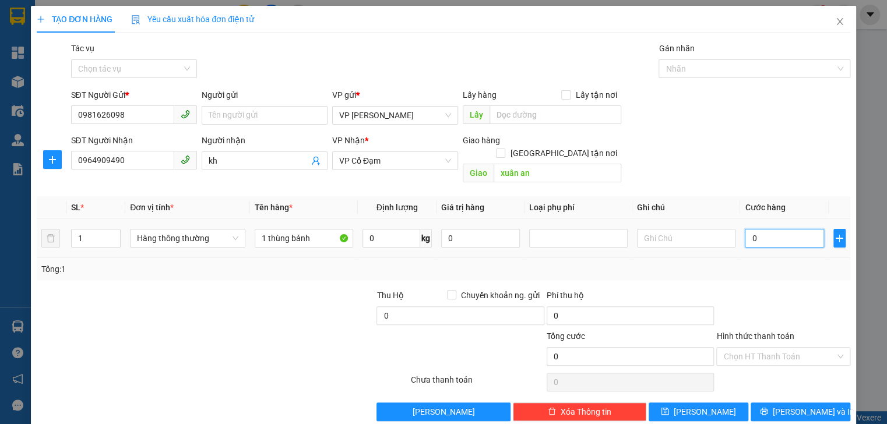
type input "6"
type input "60"
type input "60.000"
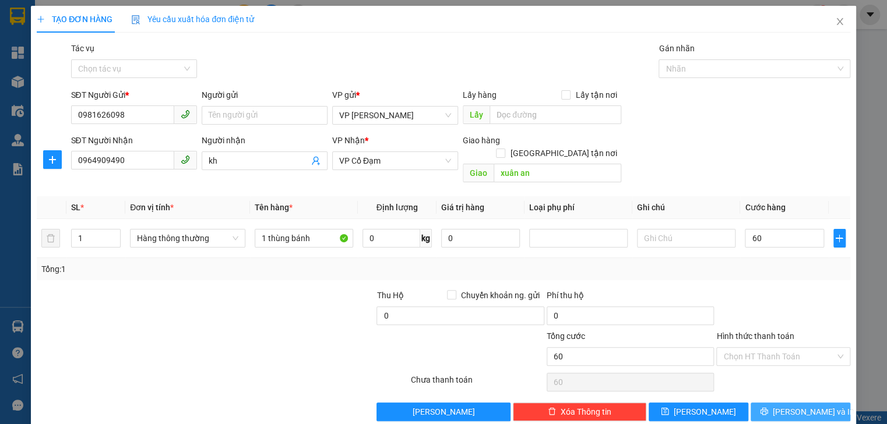
type input "60.000"
click at [802, 406] on span "[PERSON_NAME] và In" at bounding box center [814, 412] width 82 height 13
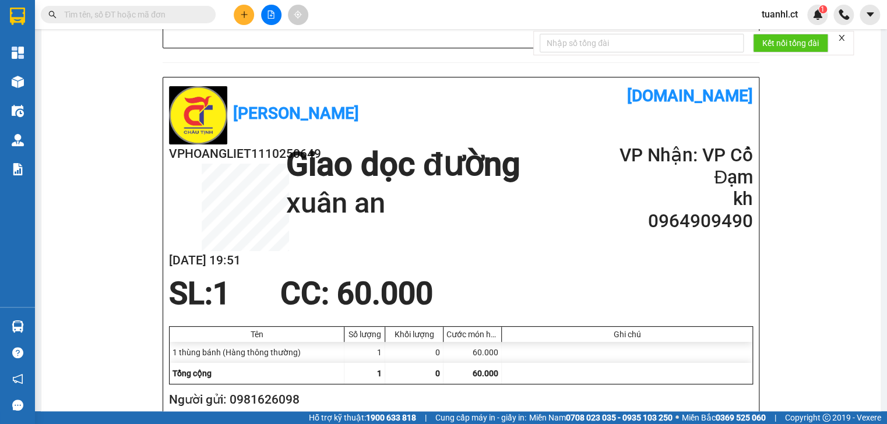
scroll to position [420, 0]
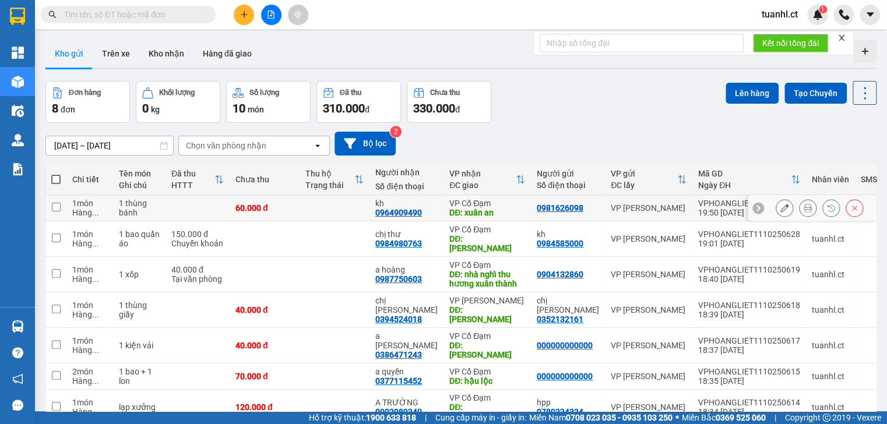
click at [780, 207] on icon at bounding box center [784, 208] width 8 height 8
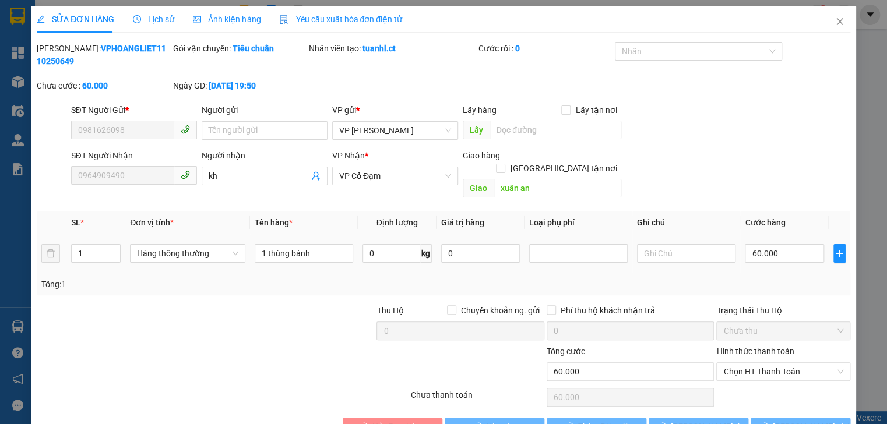
type input "0981626098"
type input "0964909490"
type input "kh"
type input "xuân an"
type input "0"
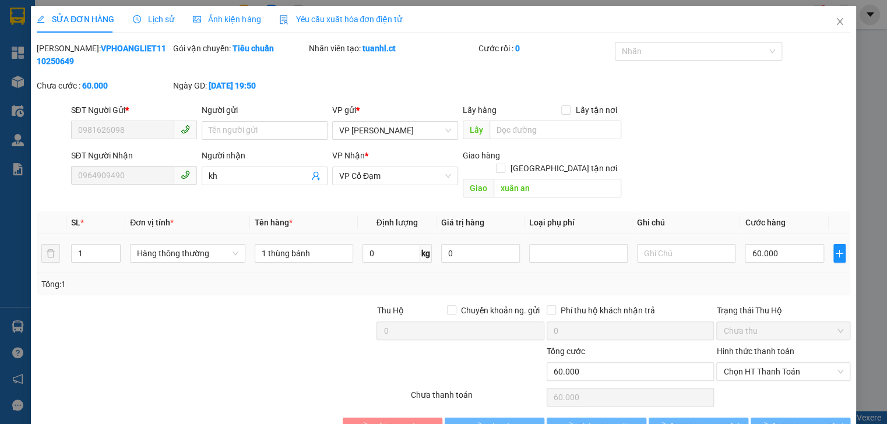
type input "60.000"
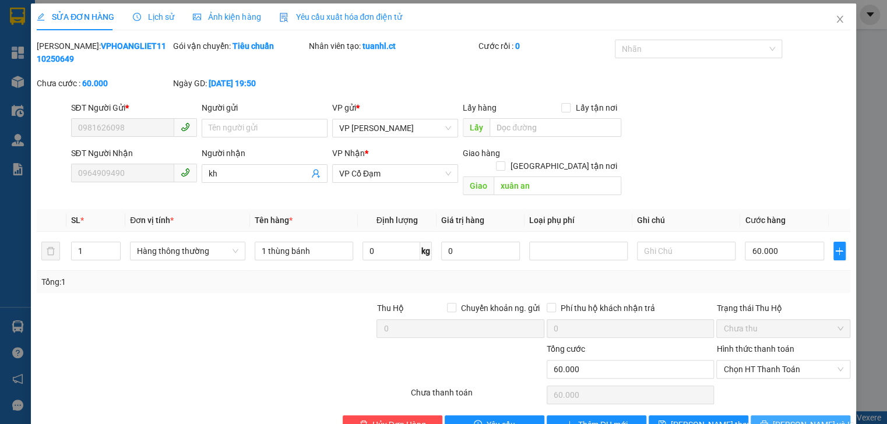
click at [808, 418] on span "[PERSON_NAME] và In" at bounding box center [814, 424] width 82 height 13
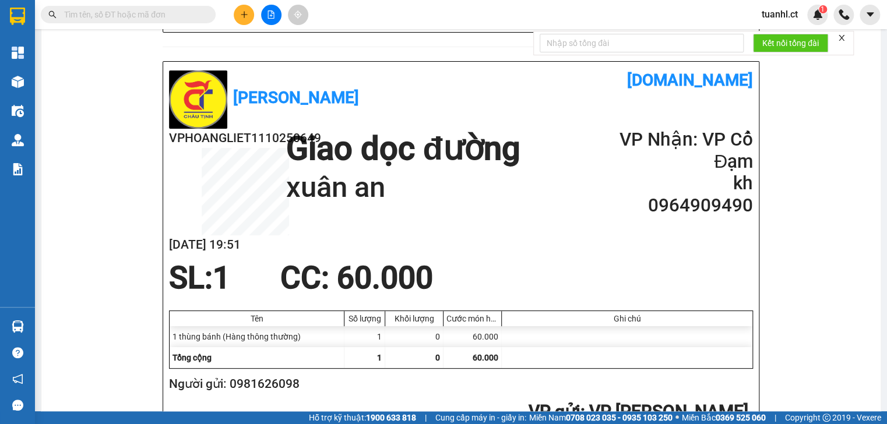
scroll to position [466, 0]
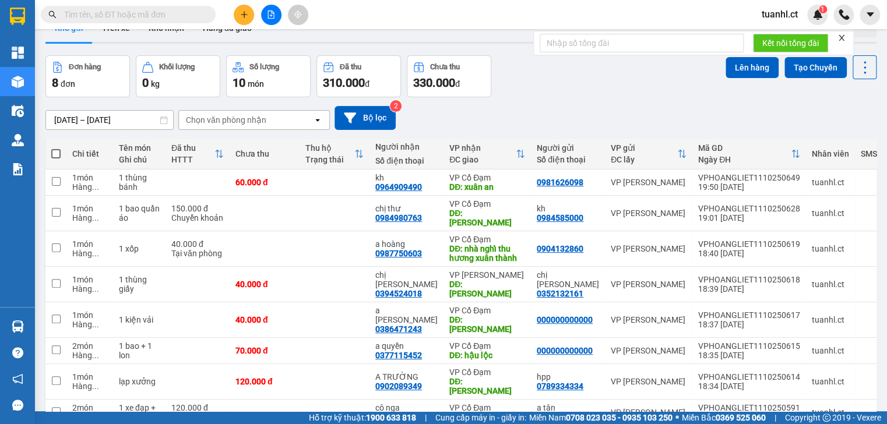
scroll to position [47, 0]
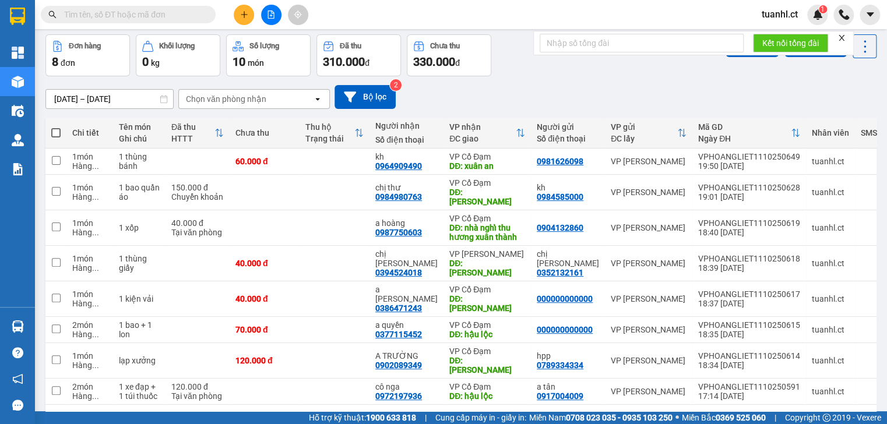
click at [113, 10] on input "text" at bounding box center [133, 14] width 138 height 13
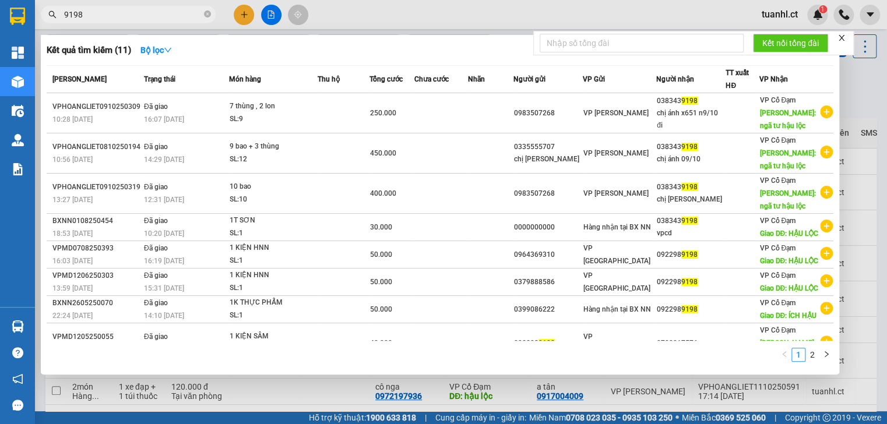
type input "9198"
click at [244, 9] on div at bounding box center [443, 212] width 887 height 424
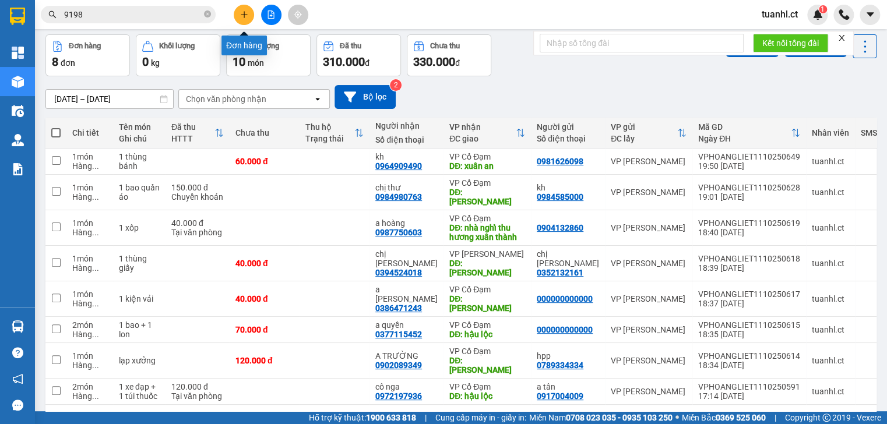
click at [243, 17] on icon "plus" at bounding box center [244, 14] width 8 height 8
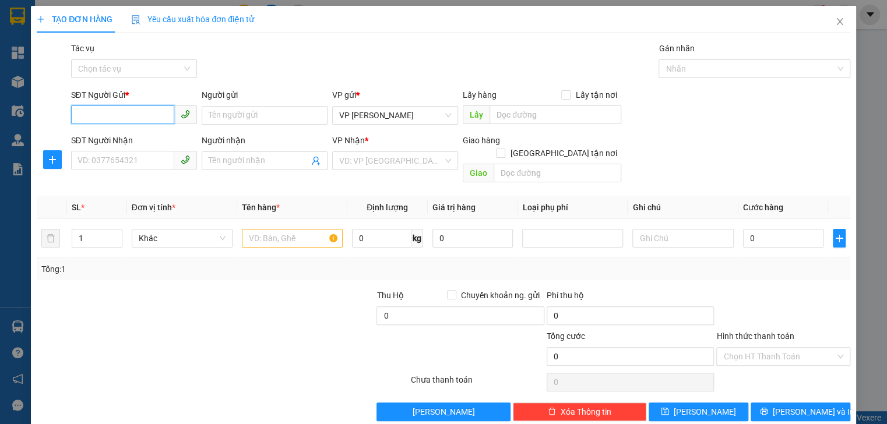
click at [129, 106] on input "SĐT Người Gửi *" at bounding box center [122, 114] width 103 height 19
type input "0000000000"
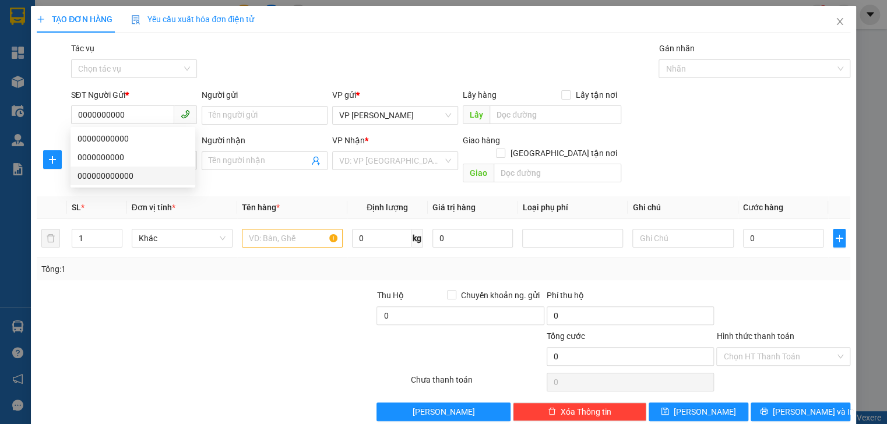
click at [179, 290] on div at bounding box center [121, 309] width 170 height 41
click at [111, 158] on input "SĐT Người Nhận" at bounding box center [122, 160] width 103 height 19
type input "0383439198"
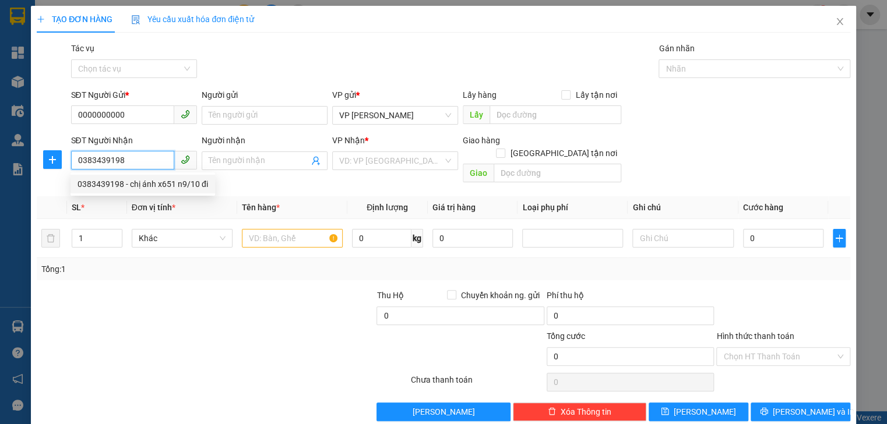
click at [124, 187] on div "0383439198 - chị ánh x651 n9/10 đi" at bounding box center [143, 184] width 131 height 13
type input "chị ánh x651 n9/10 đi"
type input "ngã tư hậu lộc"
type input "400.000"
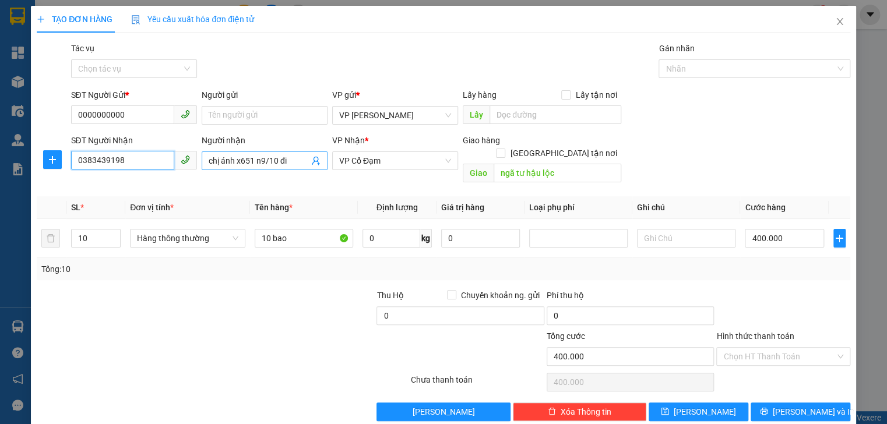
type input "0383439198"
click at [283, 163] on input "chị ánh x651 n9/10 đi" at bounding box center [259, 160] width 100 height 13
click at [317, 160] on icon "user-add" at bounding box center [315, 160] width 9 height 9
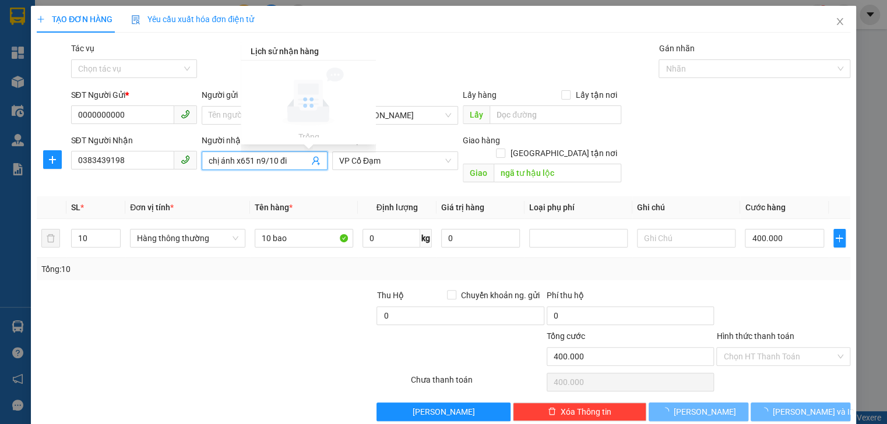
click at [301, 157] on input "chị ánh x651 n9/10 đi" at bounding box center [259, 160] width 100 height 13
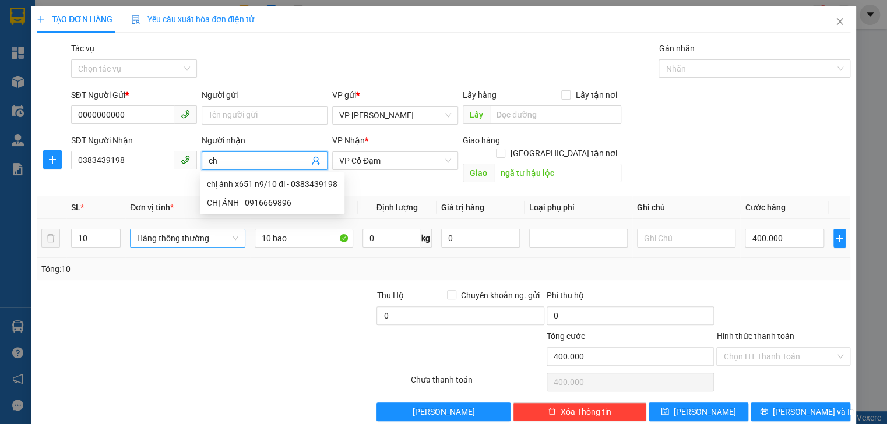
type input "c"
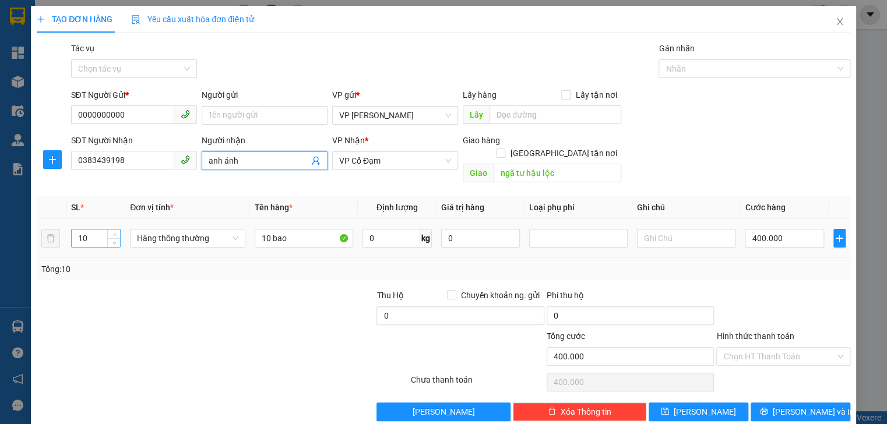
type input "anh ánh"
click at [93, 231] on input "10" at bounding box center [96, 238] width 48 height 17
type input "1"
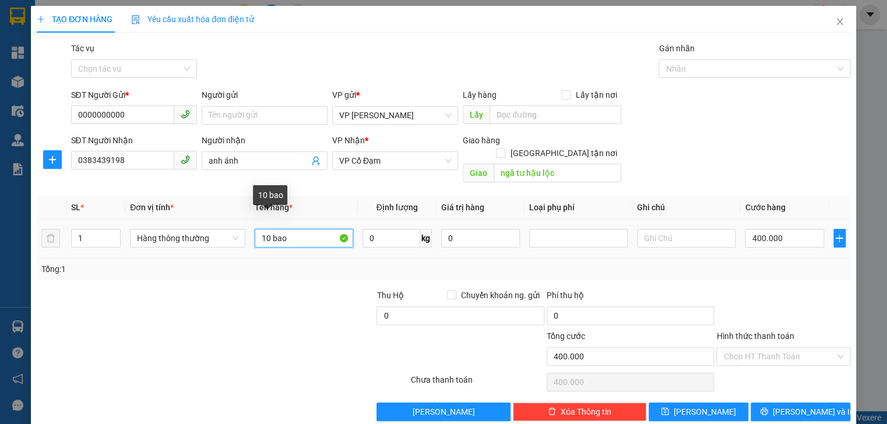
click at [293, 229] on input "10 bao" at bounding box center [304, 238] width 98 height 19
type input "1 lon"
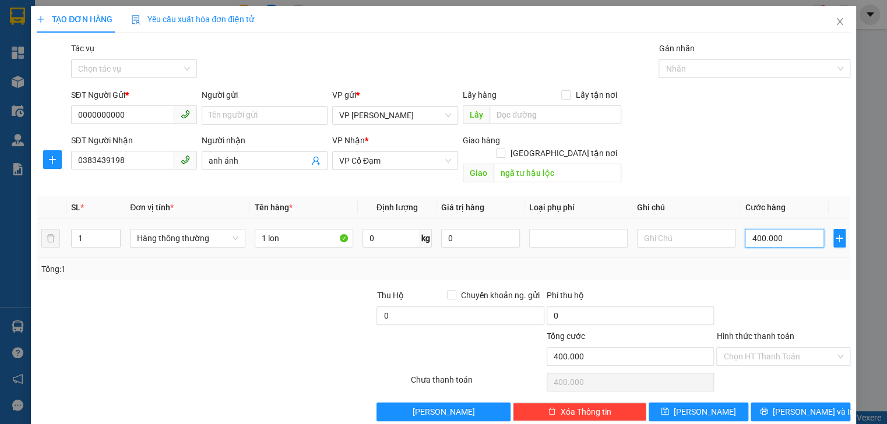
click at [776, 231] on input "400.000" at bounding box center [784, 238] width 79 height 19
type input "0"
click at [745, 232] on input "0" at bounding box center [784, 238] width 79 height 19
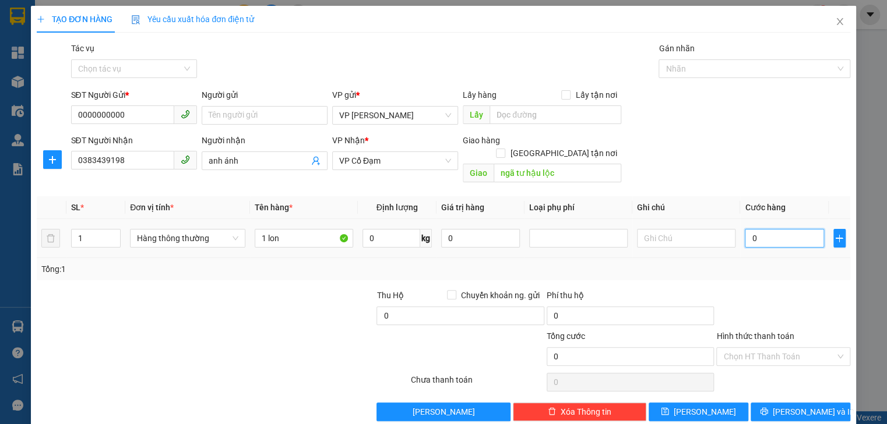
type input "30"
type input "30.000"
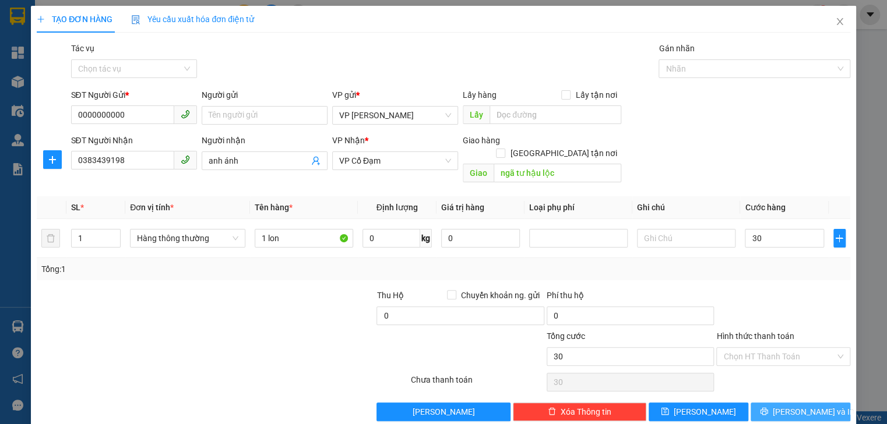
type input "30.000"
click at [801, 406] on span "Lưu và In" at bounding box center [814, 412] width 82 height 13
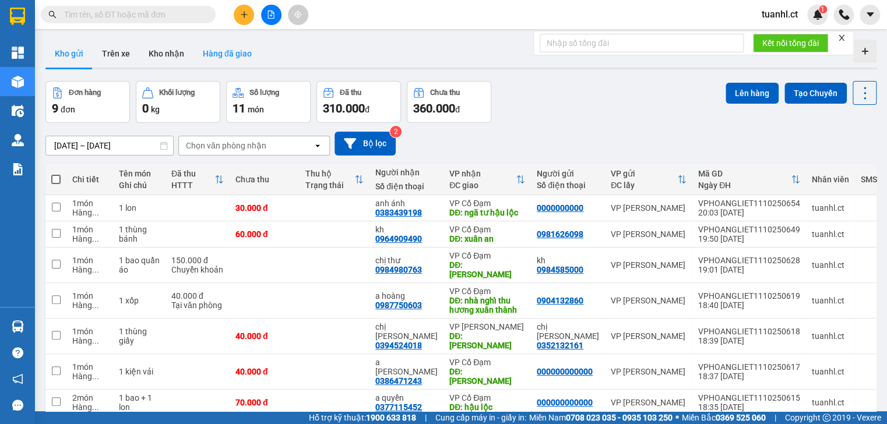
click at [214, 52] on button "Hàng đã giao" at bounding box center [227, 54] width 68 height 28
